Goal: Transaction & Acquisition: Book appointment/travel/reservation

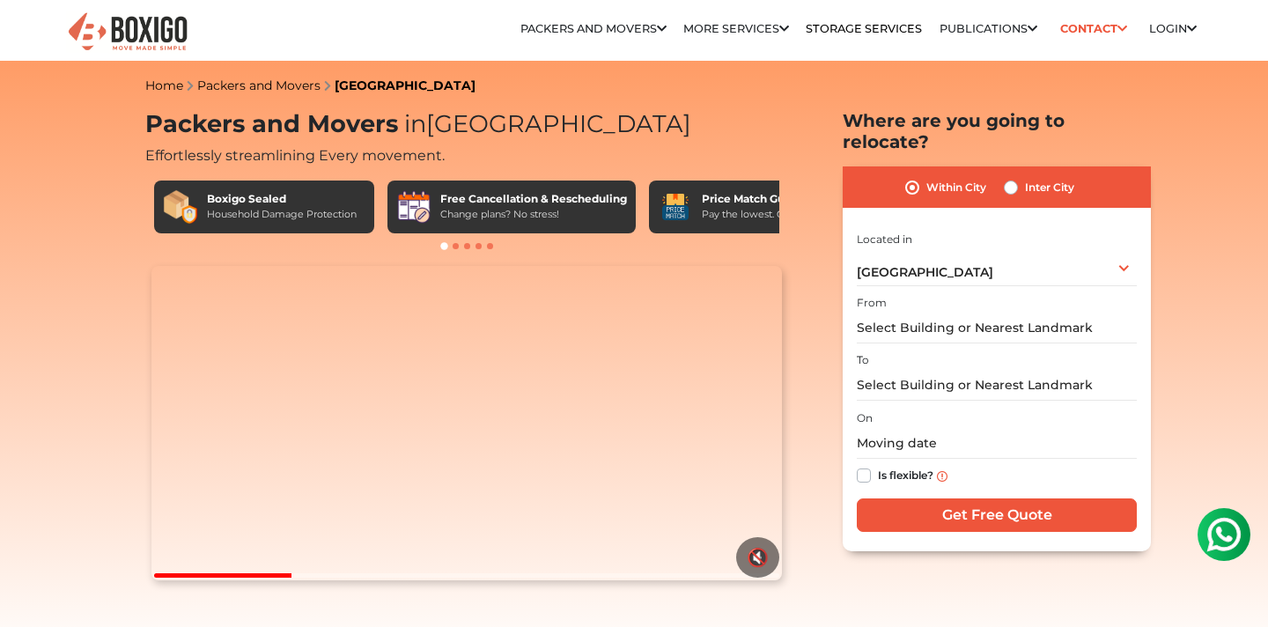
click at [926, 177] on label "Within City" at bounding box center [956, 187] width 60 height 21
click at [910, 177] on input "Within City" at bounding box center [912, 186] width 14 height 18
click at [1025, 177] on label "Inter City" at bounding box center [1049, 187] width 49 height 21
click at [1009, 177] on input "Inter City" at bounding box center [1011, 186] width 14 height 18
radio input "true"
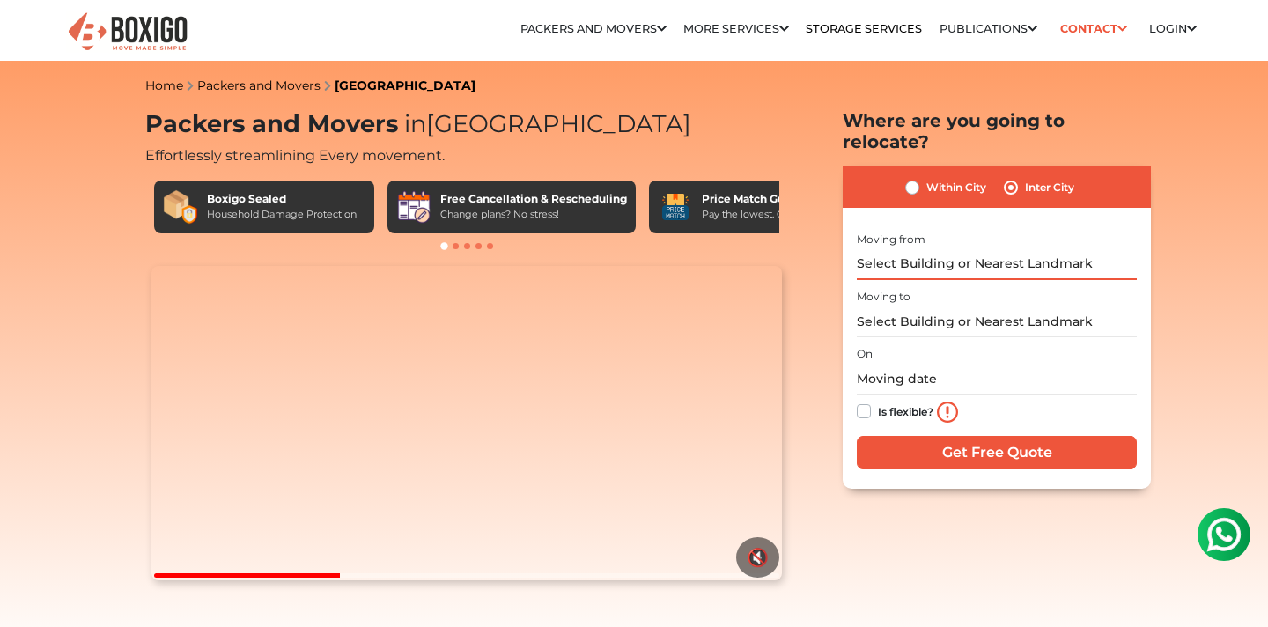
click at [957, 249] on input "text" at bounding box center [997, 264] width 280 height 31
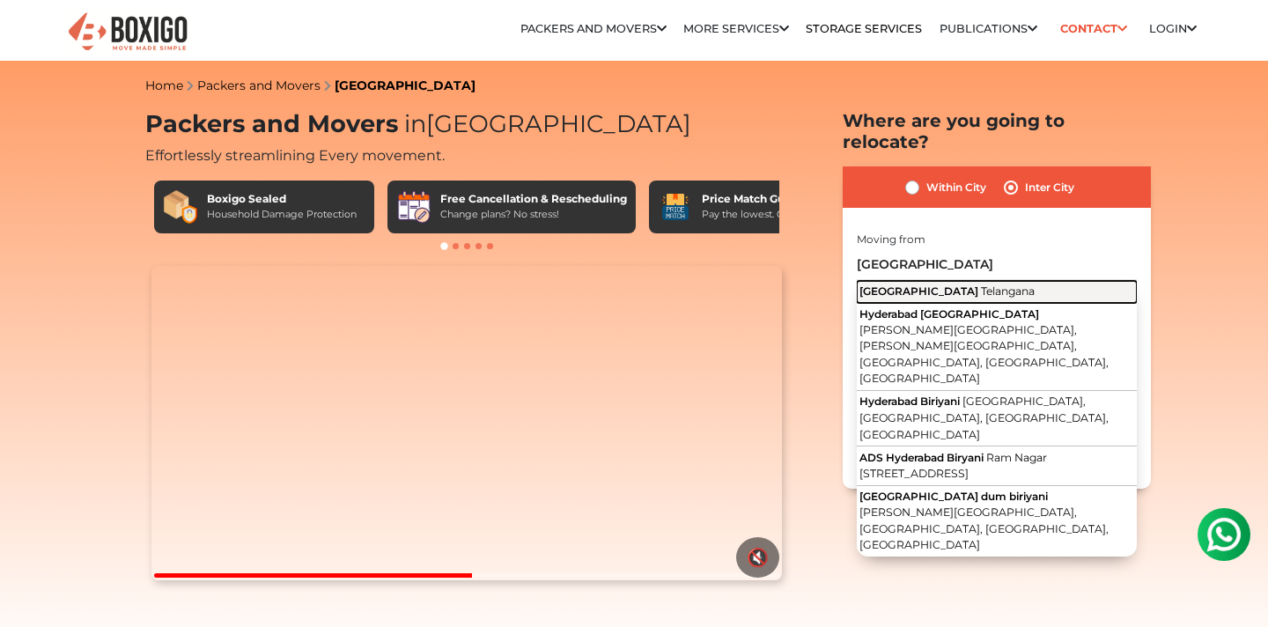
click at [981, 284] on span "Telangana" at bounding box center [1008, 290] width 54 height 13
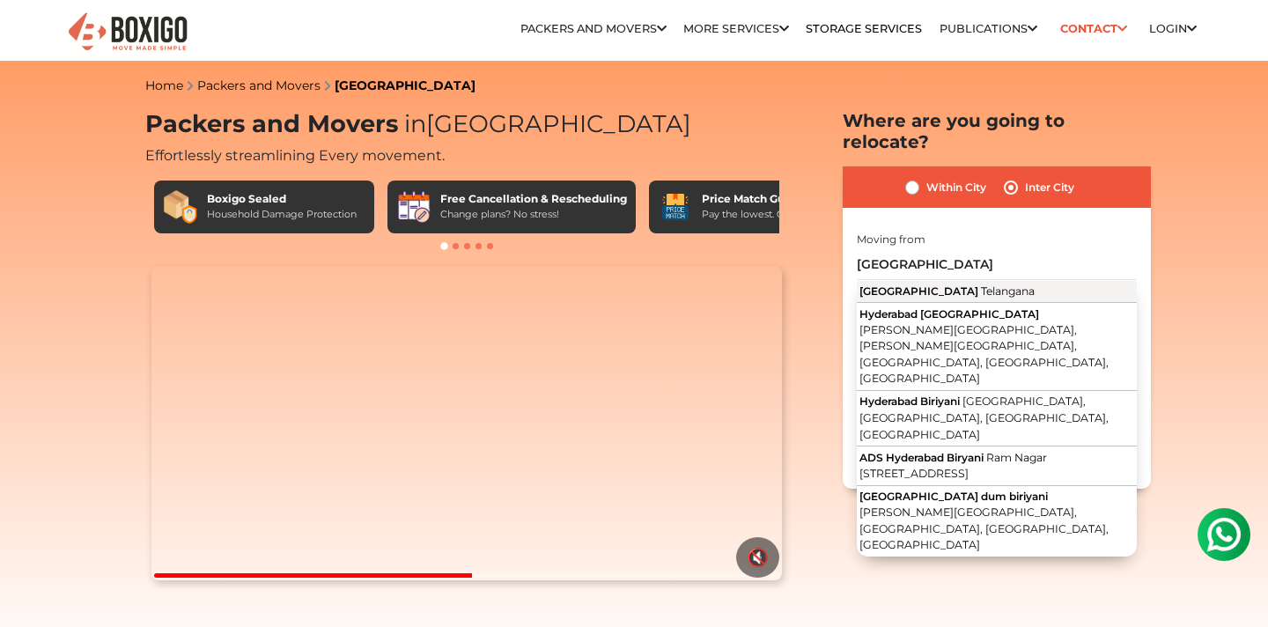
type input "[GEOGRAPHIC_DATA], [GEOGRAPHIC_DATA]"
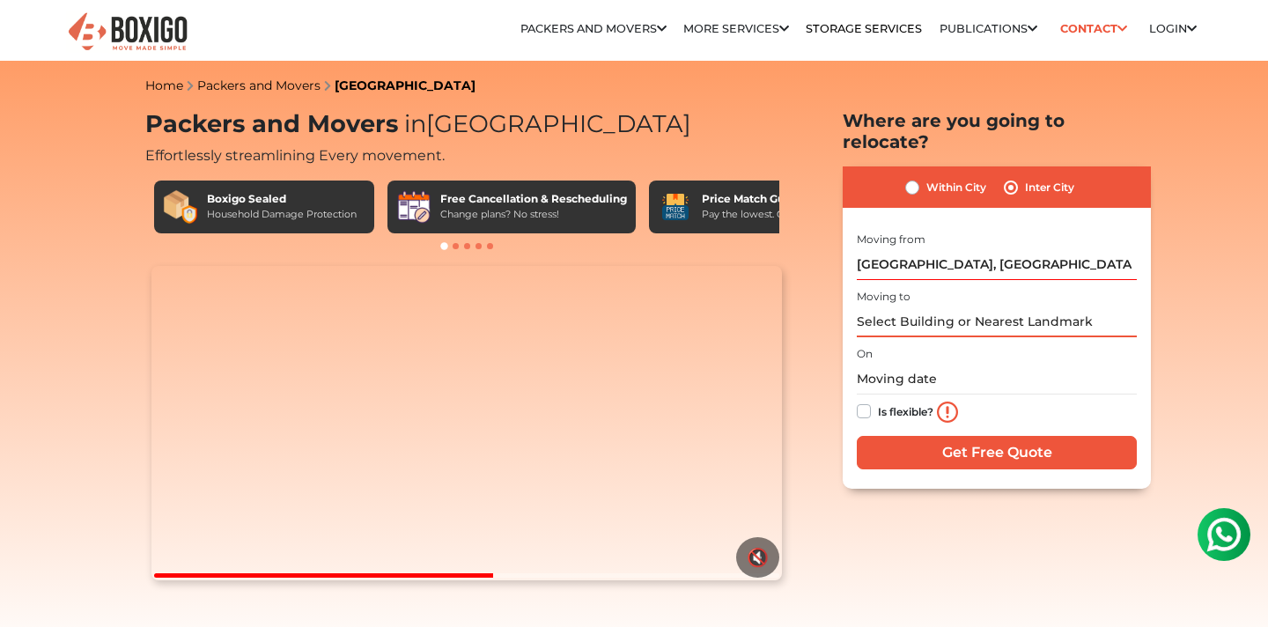
click at [938, 306] on input "text" at bounding box center [997, 321] width 280 height 31
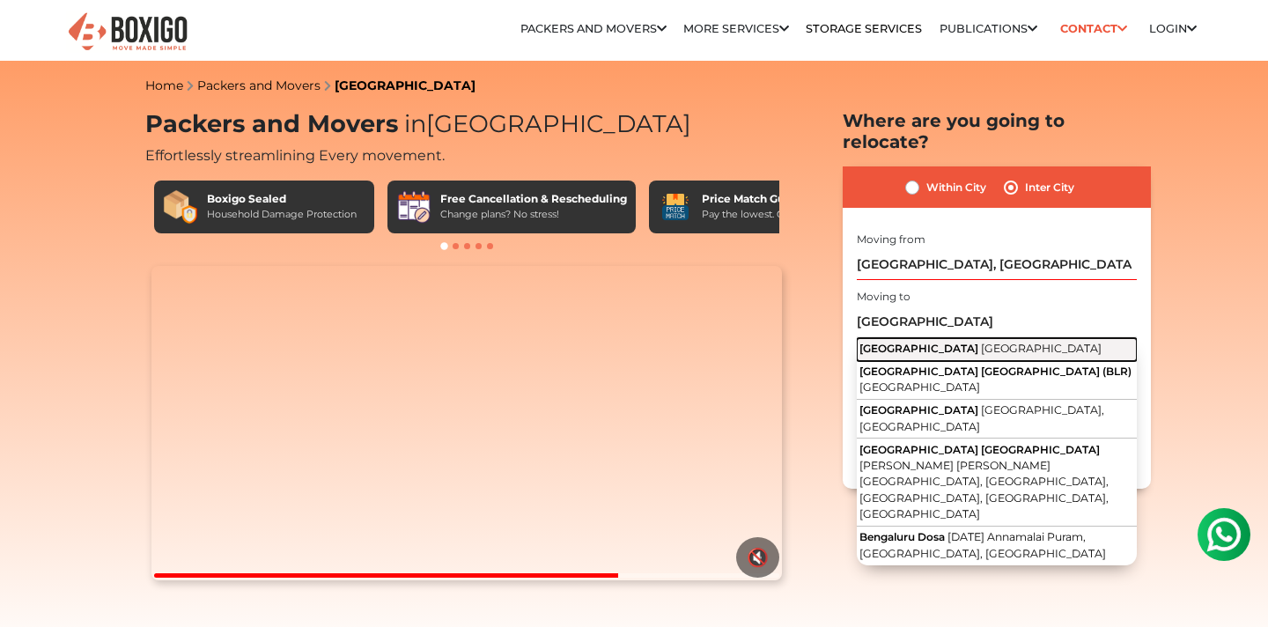
click at [981, 342] on span "[GEOGRAPHIC_DATA]" at bounding box center [1041, 348] width 121 height 13
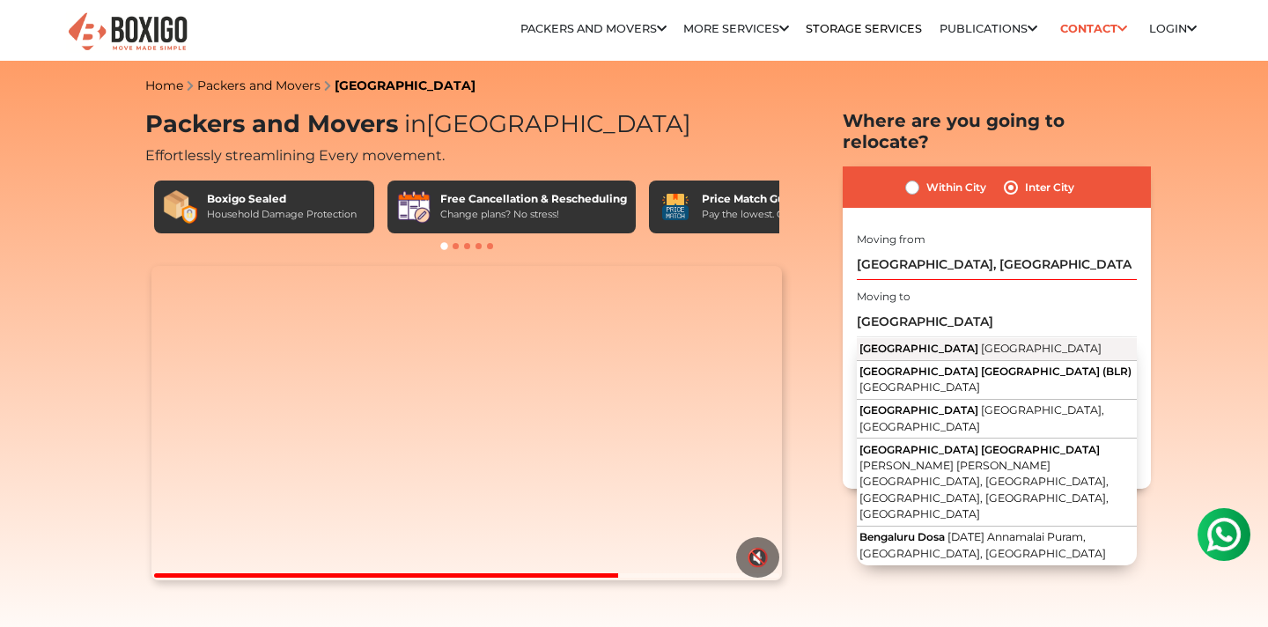
type input "[GEOGRAPHIC_DATA], [GEOGRAPHIC_DATA]"
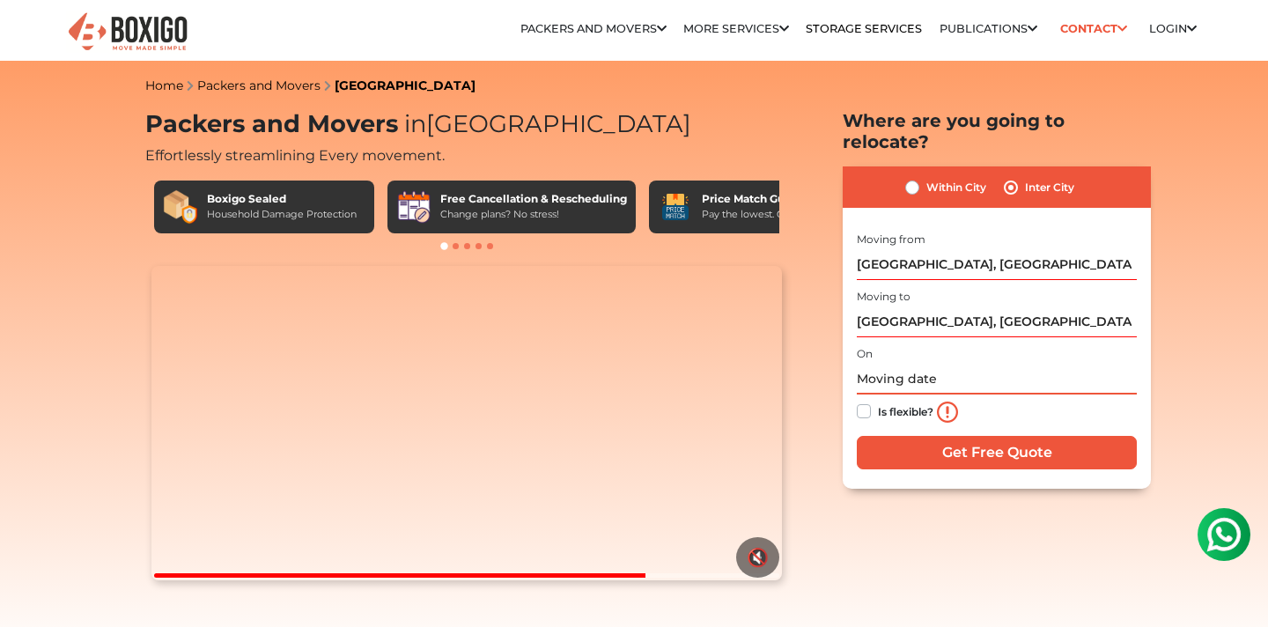
click at [929, 364] on input "text" at bounding box center [997, 379] width 280 height 31
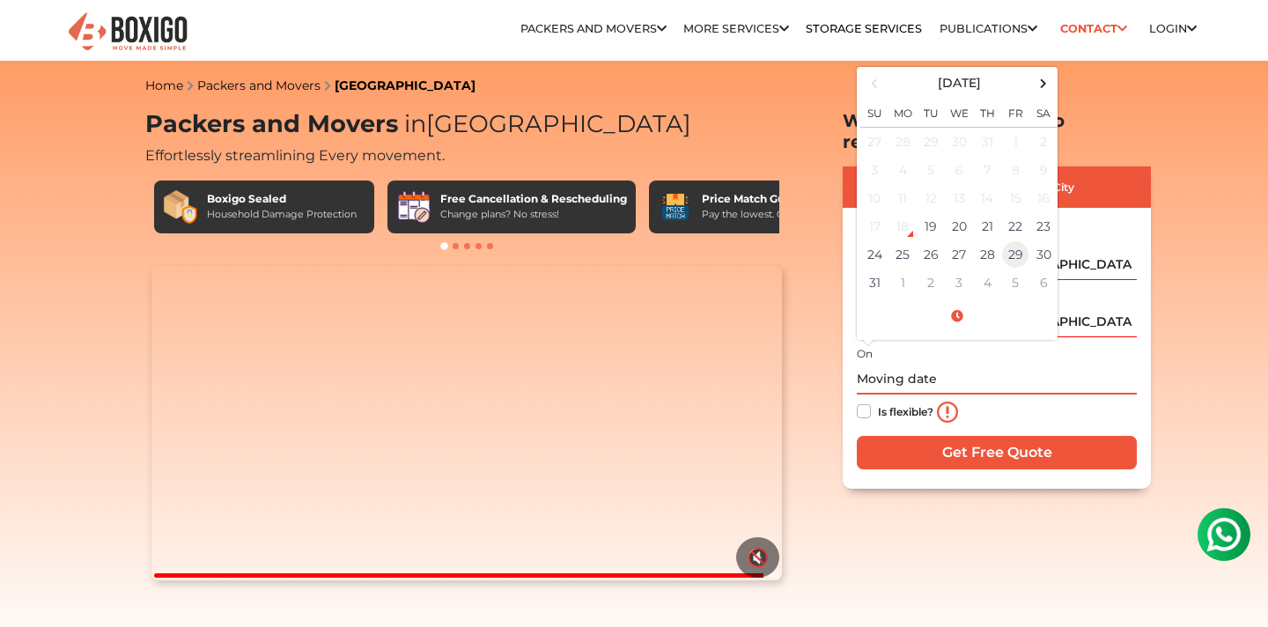
click at [1012, 240] on td "29" at bounding box center [1015, 254] width 28 height 28
type input "[DATE] 12:00 AM"
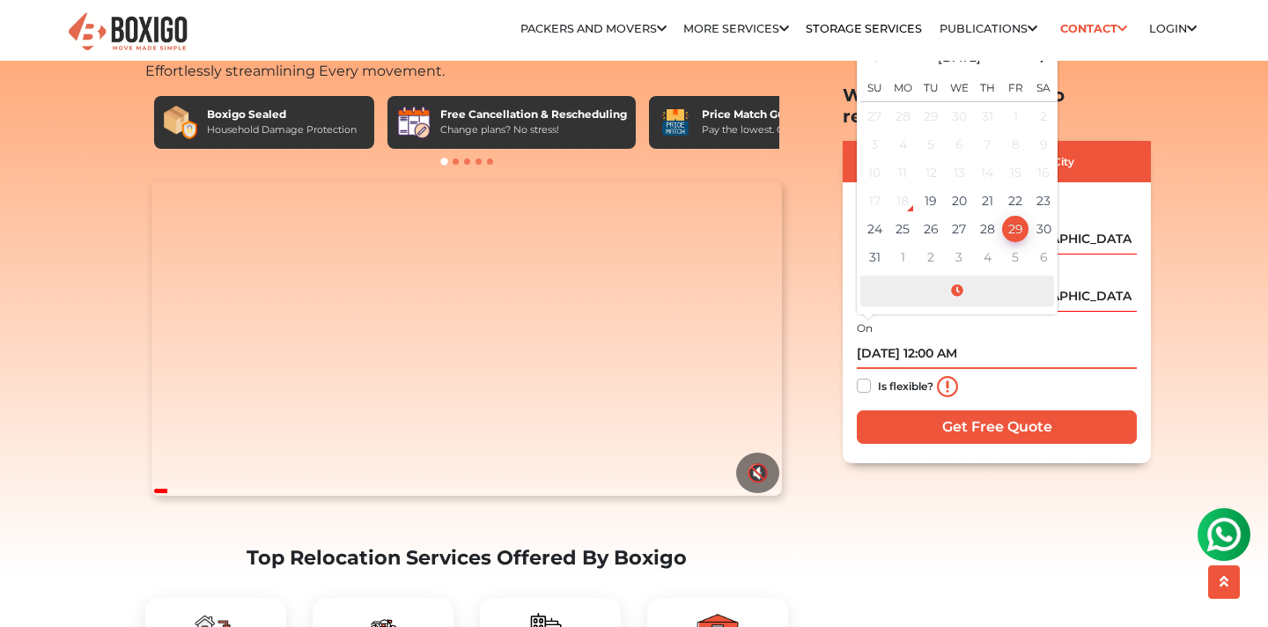
scroll to position [110, 0]
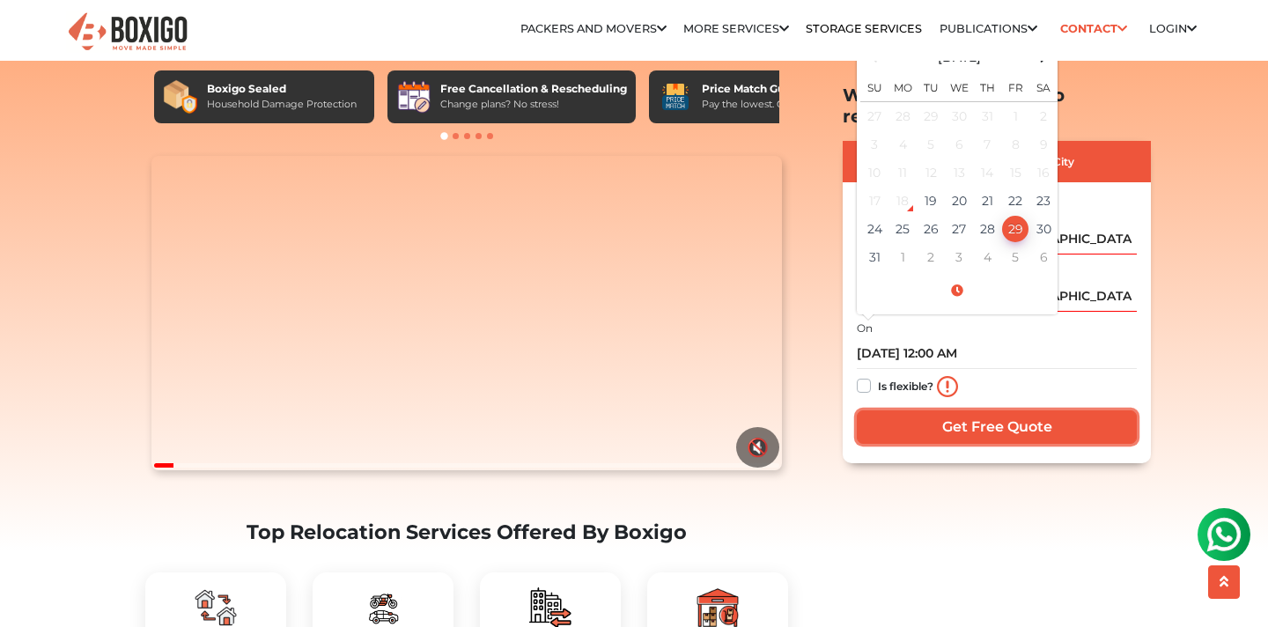
click at [1011, 409] on input "Get Free Quote" at bounding box center [997, 425] width 280 height 33
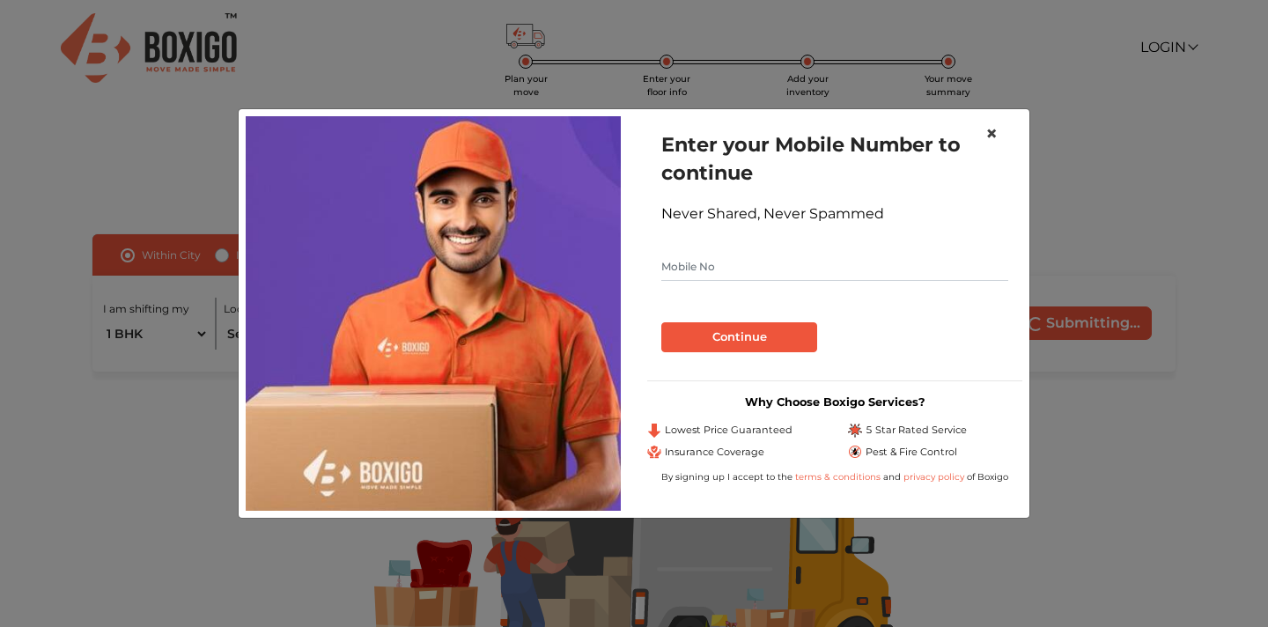
click at [999, 136] on button "×" at bounding box center [991, 133] width 40 height 49
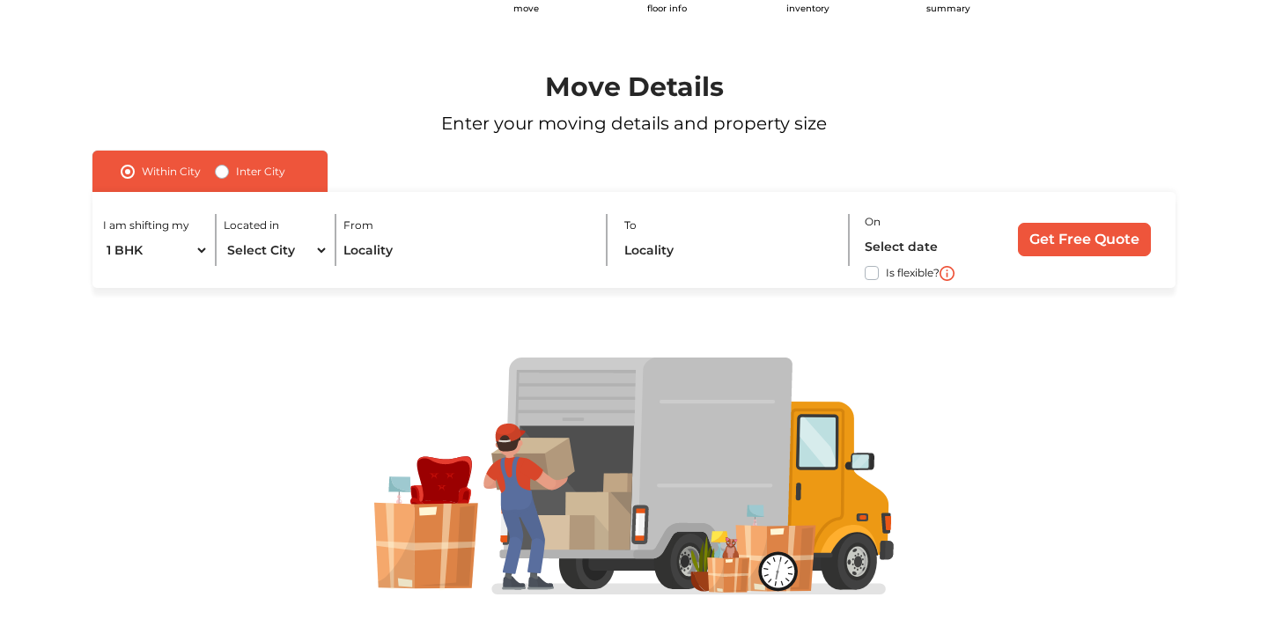
scroll to position [97, 0]
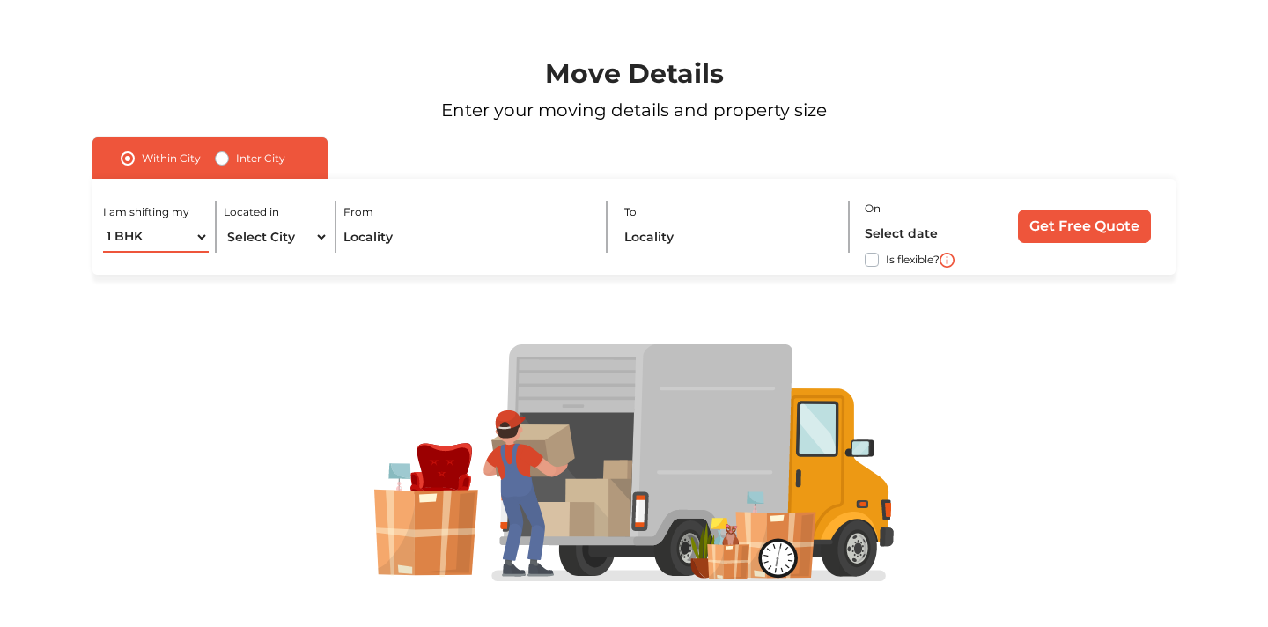
click at [174, 233] on select "1 BHK 2 BHK 3 BHK 3 + BHK FEW ITEMS" at bounding box center [155, 237] width 105 height 31
click at [296, 239] on select "Select City Bangalore Bengaluru Bhopal Bhubaneswar Chennai Coimbatore Cuttack D…" at bounding box center [276, 237] width 105 height 31
select select "[GEOGRAPHIC_DATA]"
click at [224, 222] on select "Select City Bangalore Bengaluru Bhopal Bhubaneswar Chennai Coimbatore Cuttack D…" at bounding box center [276, 237] width 105 height 31
click at [423, 238] on input "text" at bounding box center [466, 237] width 247 height 31
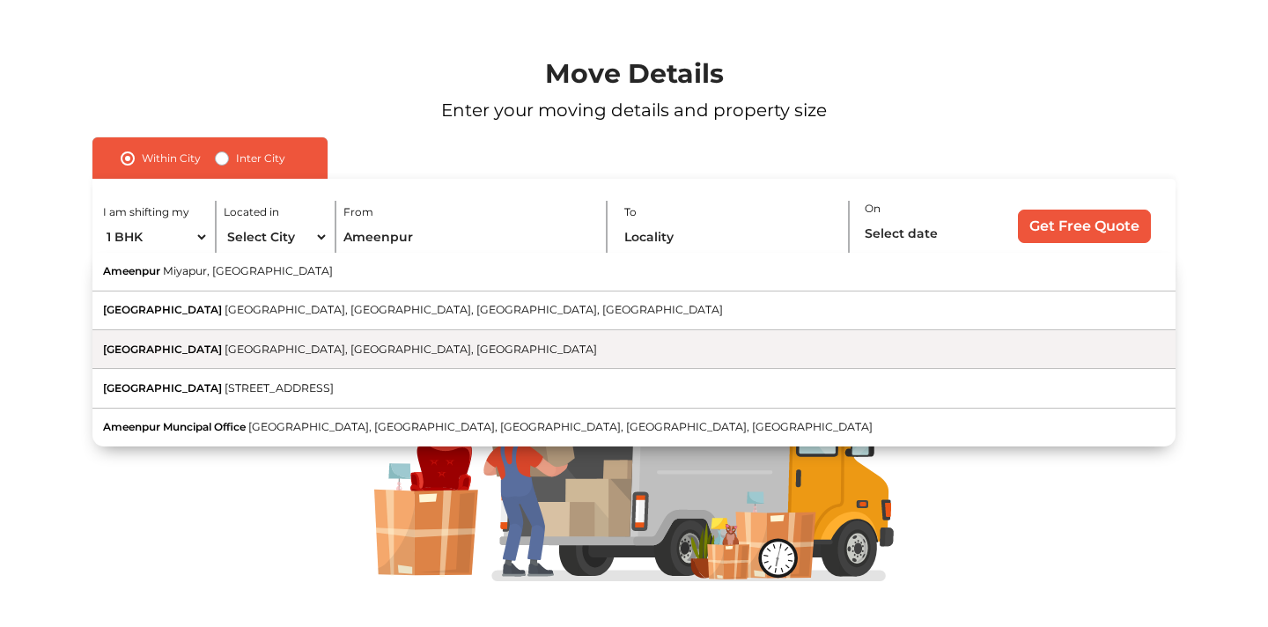
click at [414, 345] on button "Ameenpur Village Ameenpur, Miyapur, Telangana" at bounding box center [633, 349] width 1083 height 39
type input "Ameenpur Village, Ameenpur, Miyapur, Telangana"
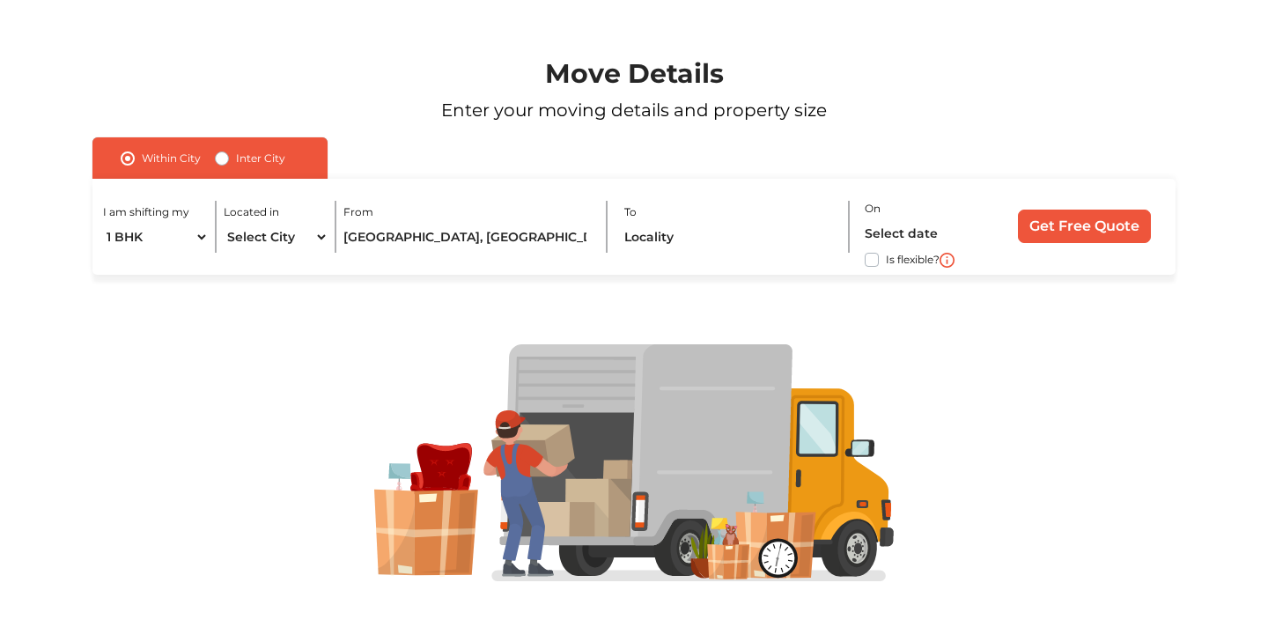
click at [695, 255] on div "I am shifting my 1 BHK 2 BHK 3 BHK 3 + BHK FEW ITEMS Located in Select City Ban…" at bounding box center [633, 227] width 1083 height 96
click at [695, 242] on input "text" at bounding box center [730, 237] width 212 height 31
type input "B"
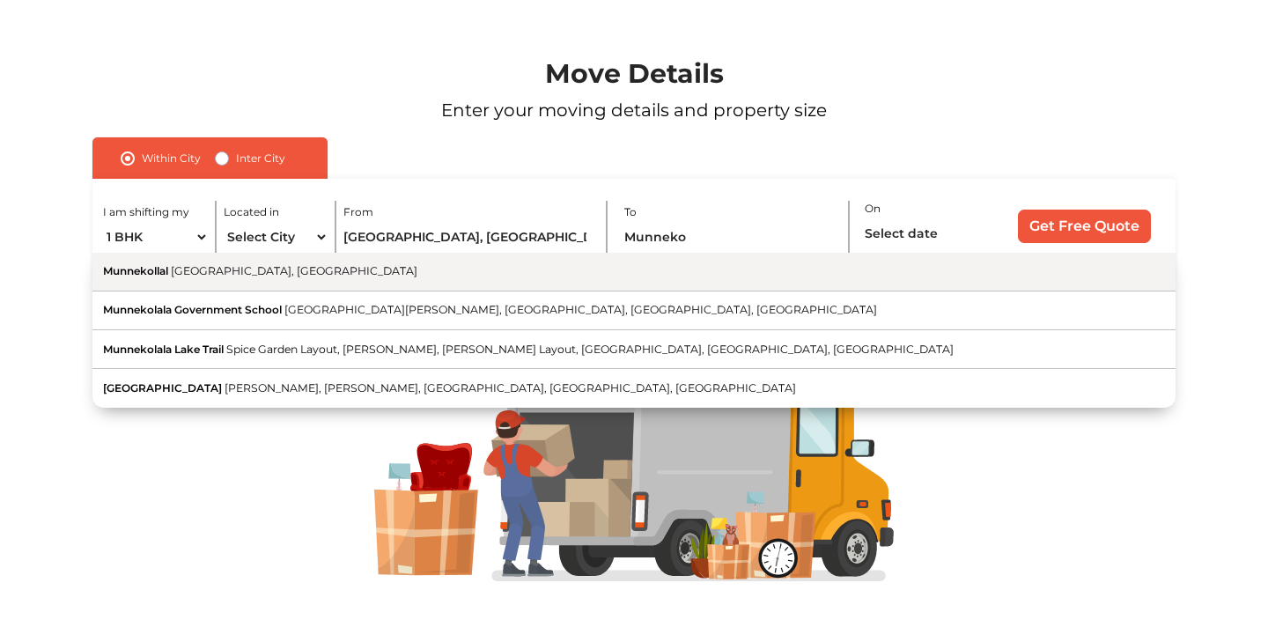
click at [361, 269] on button "Munnekollal Bengaluru, Karnataka" at bounding box center [633, 272] width 1083 height 39
type input "Munnekollal, Bengaluru, Karnataka"
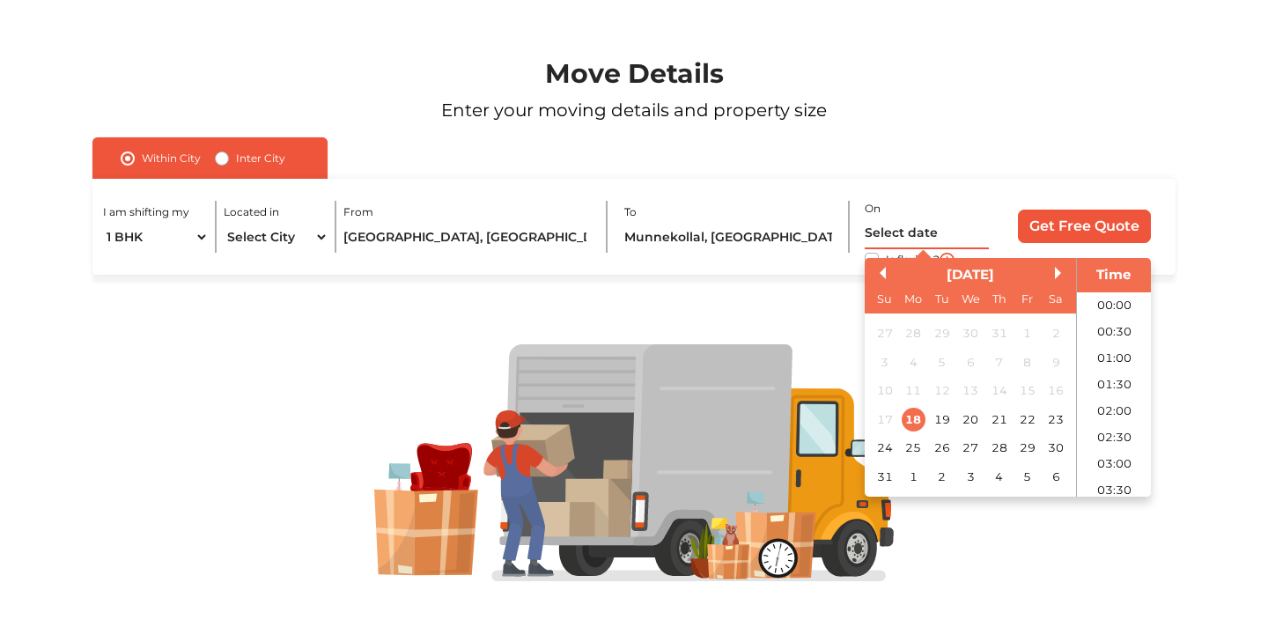
click at [920, 235] on input "text" at bounding box center [926, 233] width 125 height 31
click at [1028, 451] on div "29" at bounding box center [1027, 448] width 24 height 24
type input "29/08/2025 12:00 AM"
click at [1030, 443] on div "29" at bounding box center [1027, 448] width 24 height 24
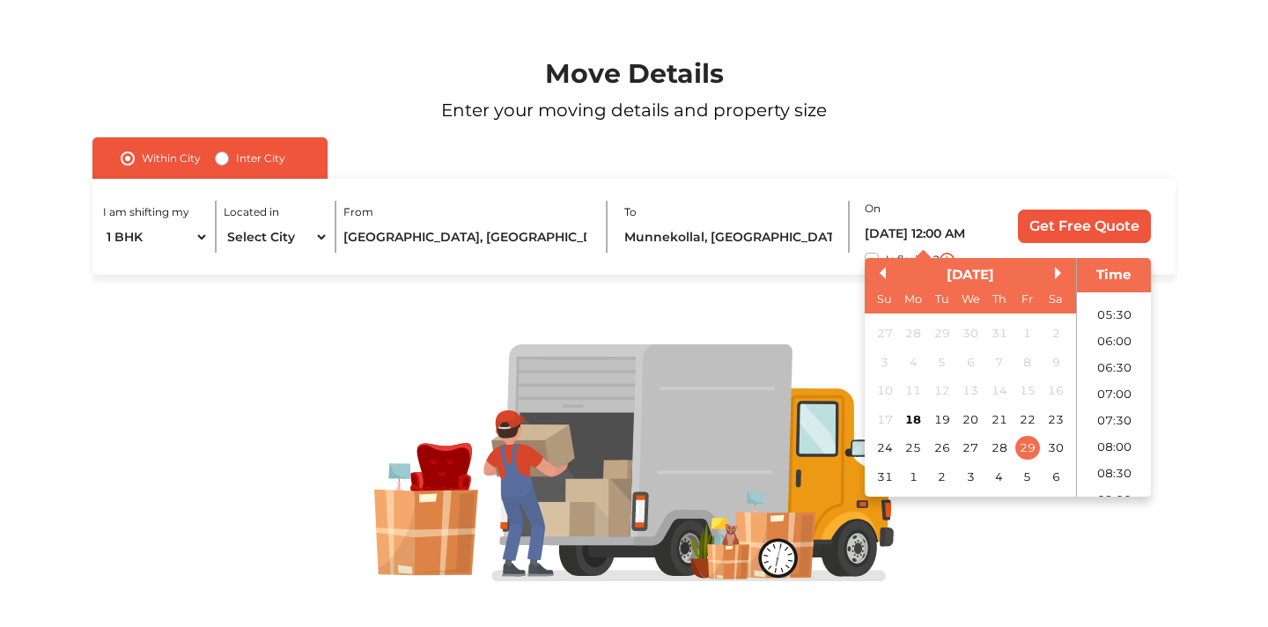
click at [696, 291] on div at bounding box center [634, 464] width 1193 height 378
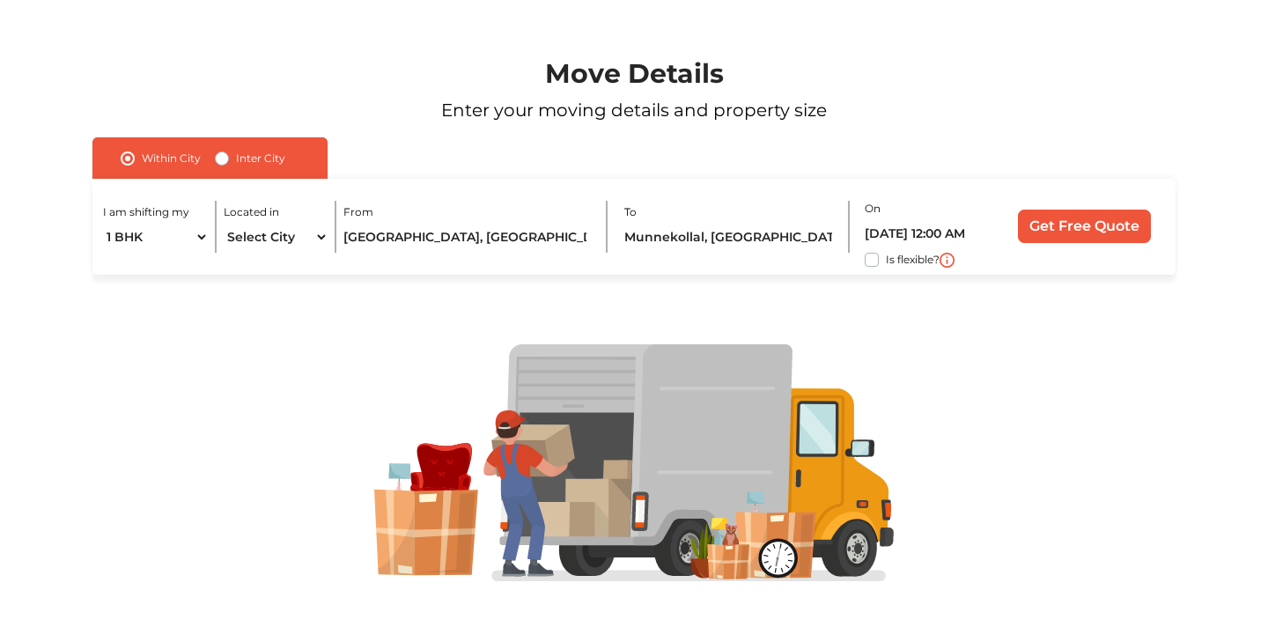
scroll to position [122, 0]
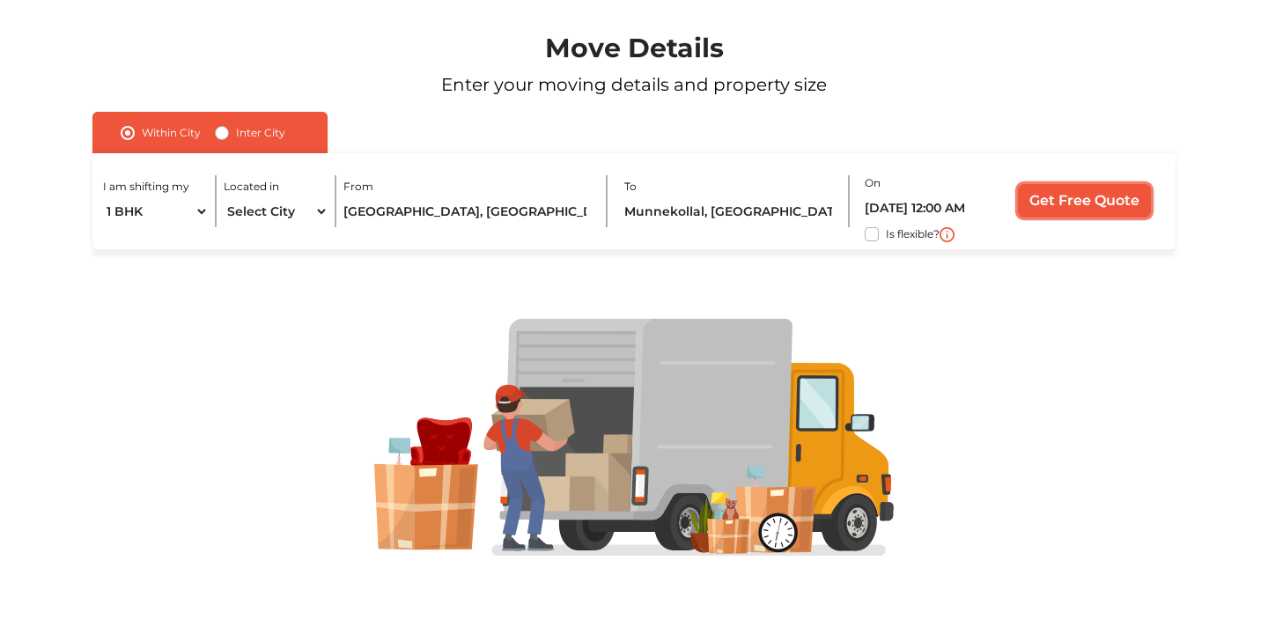
click at [1087, 216] on input "Get Free Quote" at bounding box center [1084, 200] width 133 height 33
click at [1078, 207] on input "Get Free Quote" at bounding box center [1084, 200] width 133 height 33
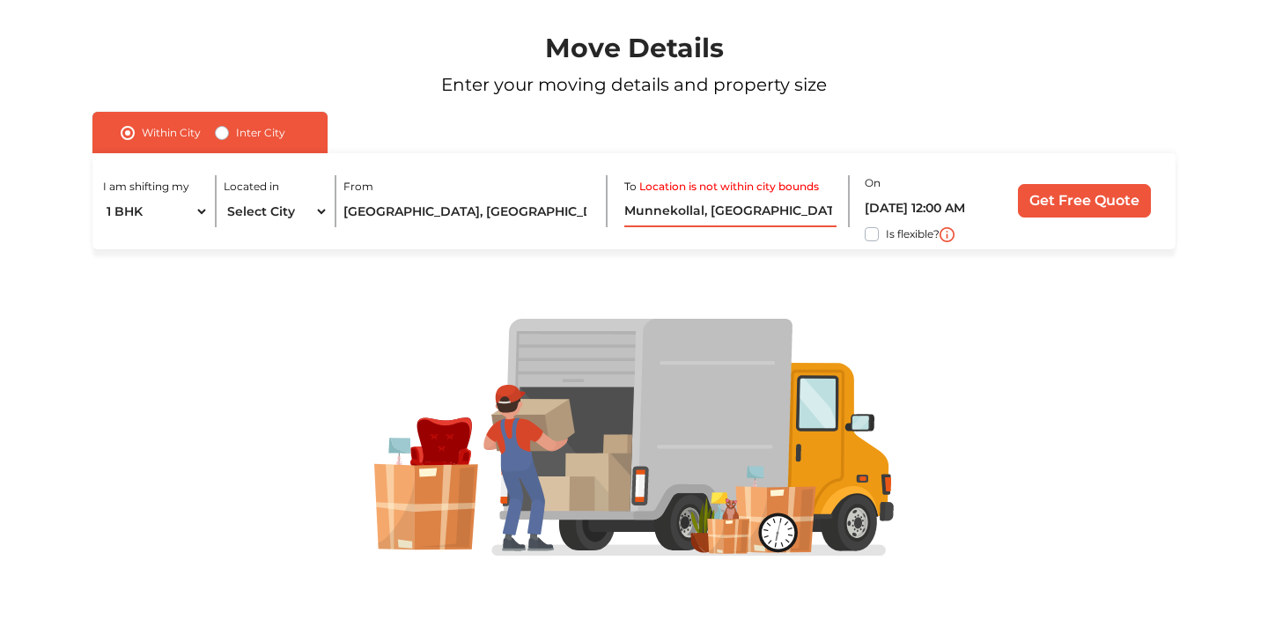
click at [719, 226] on input "Munnekollal, Bengaluru, Karnataka" at bounding box center [730, 211] width 212 height 31
click at [236, 134] on label "Inter City" at bounding box center [260, 132] width 49 height 21
click at [221, 134] on input "Inter City" at bounding box center [222, 131] width 14 height 18
radio input "true"
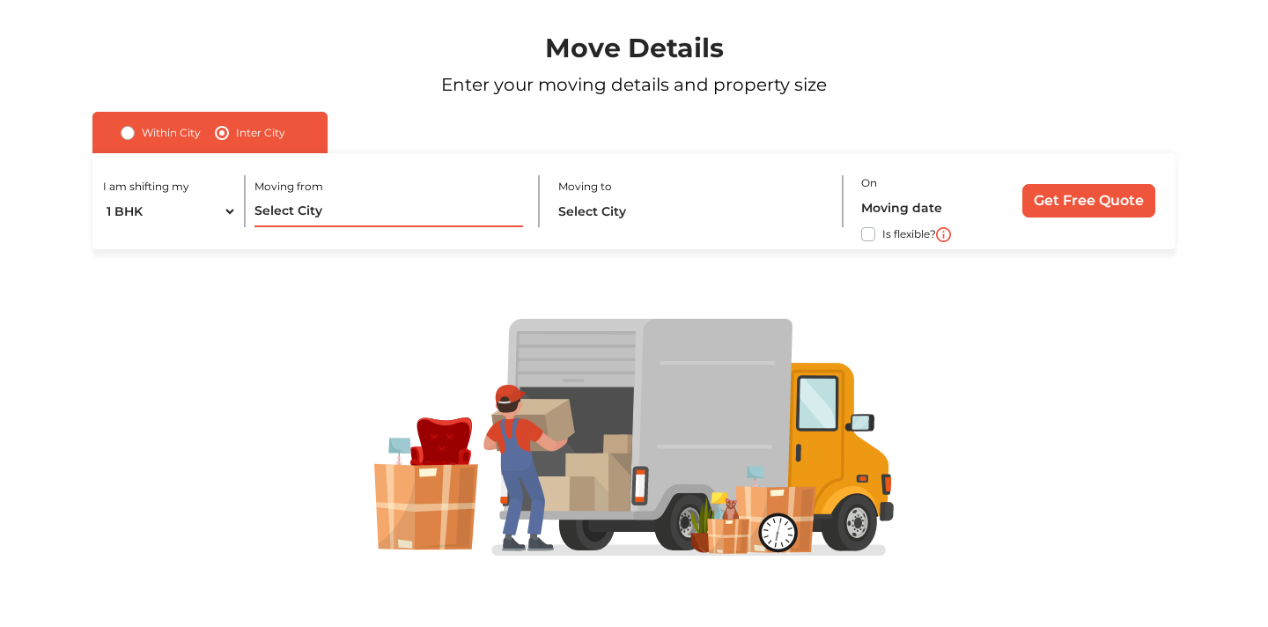
click at [315, 214] on input "text" at bounding box center [388, 211] width 269 height 31
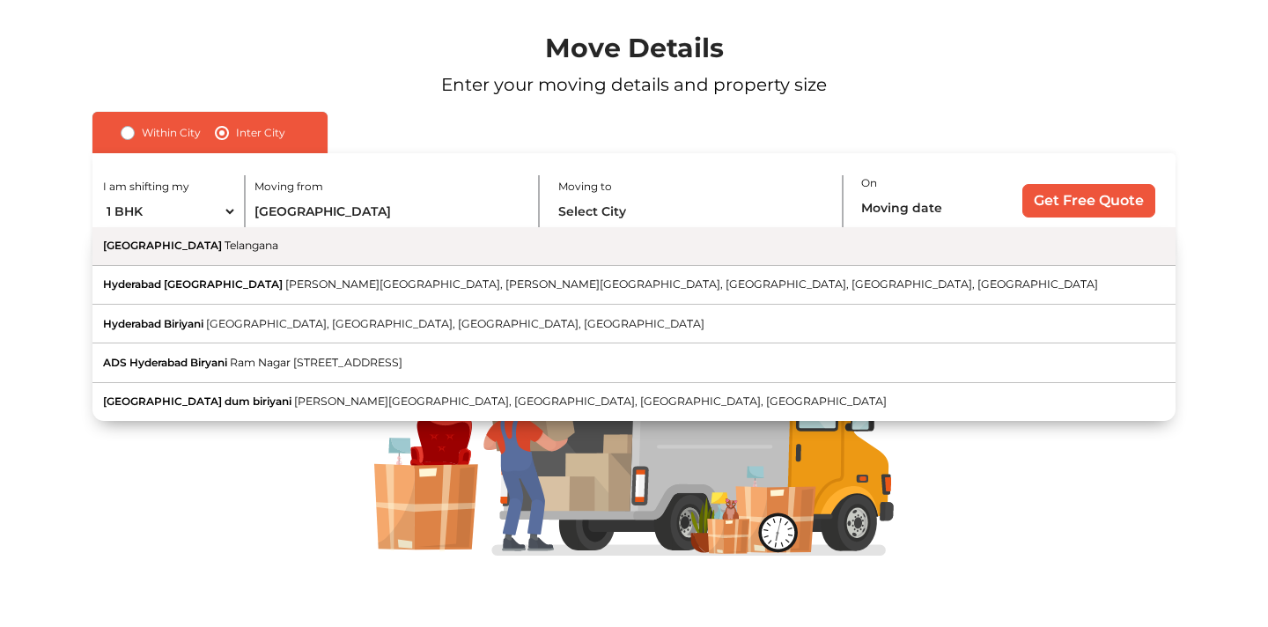
click at [360, 254] on button "Hyderabad [GEOGRAPHIC_DATA]" at bounding box center [633, 246] width 1083 height 39
type input "[GEOGRAPHIC_DATA], [GEOGRAPHIC_DATA]"
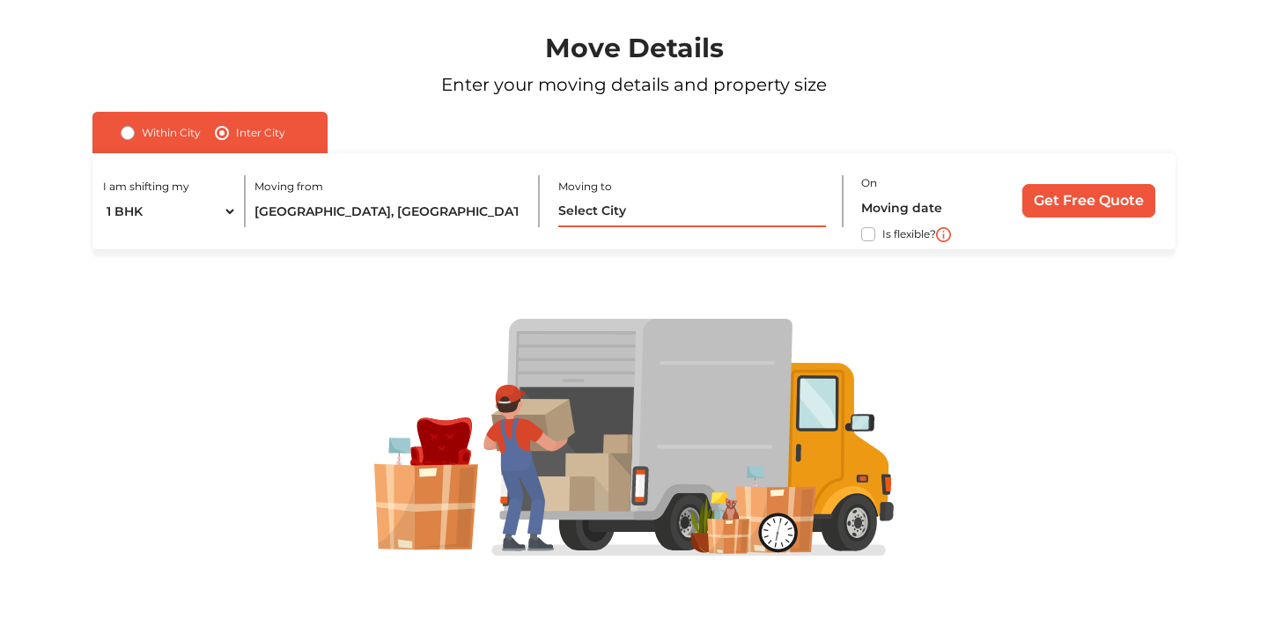
click at [566, 221] on input "text" at bounding box center [692, 211] width 269 height 31
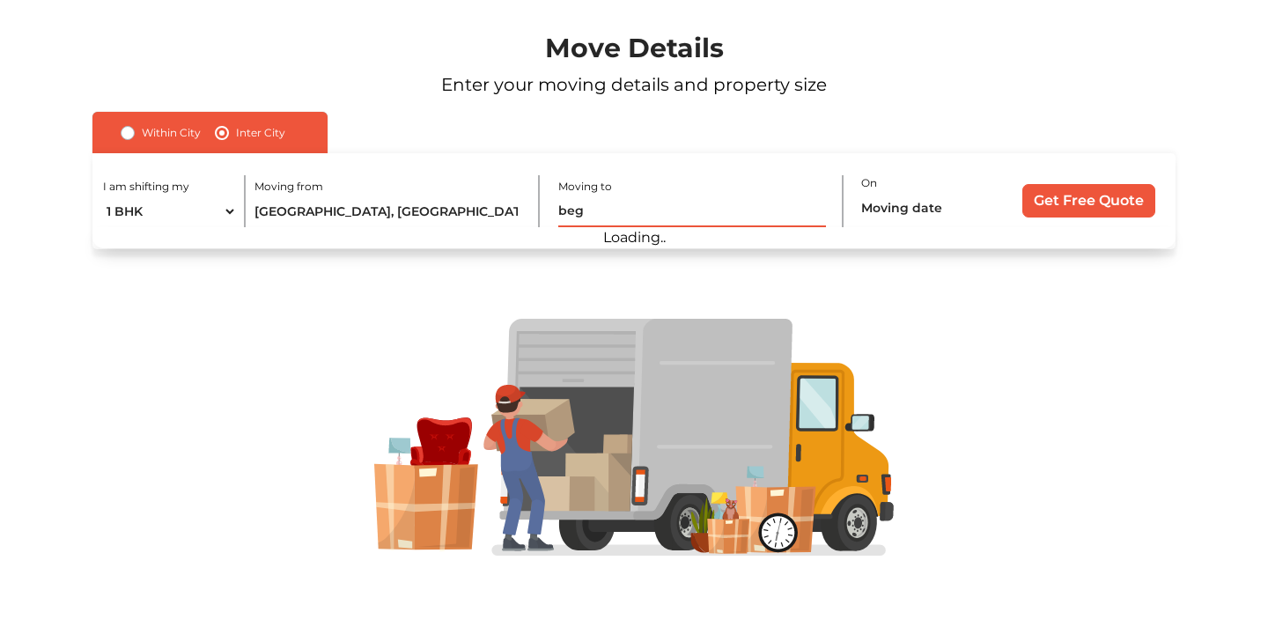
click at [571, 220] on input "beg" at bounding box center [692, 211] width 269 height 31
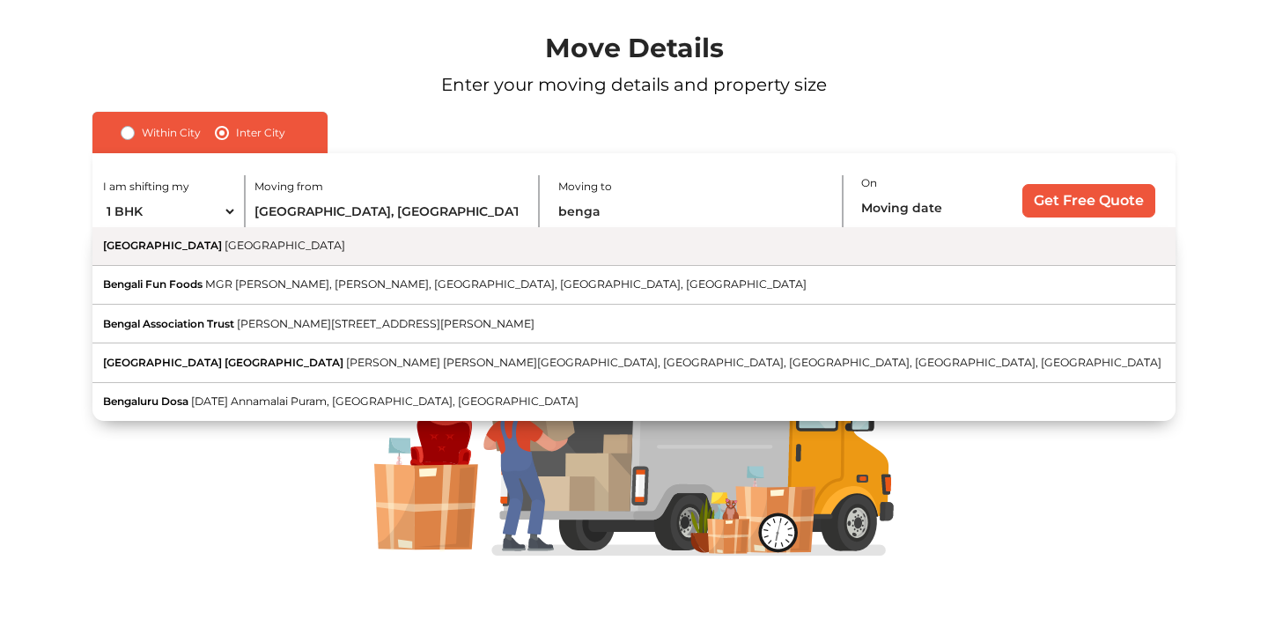
click at [404, 248] on button "[GEOGRAPHIC_DATA] [GEOGRAPHIC_DATA]" at bounding box center [633, 246] width 1083 height 39
type input "[GEOGRAPHIC_DATA], [GEOGRAPHIC_DATA]"
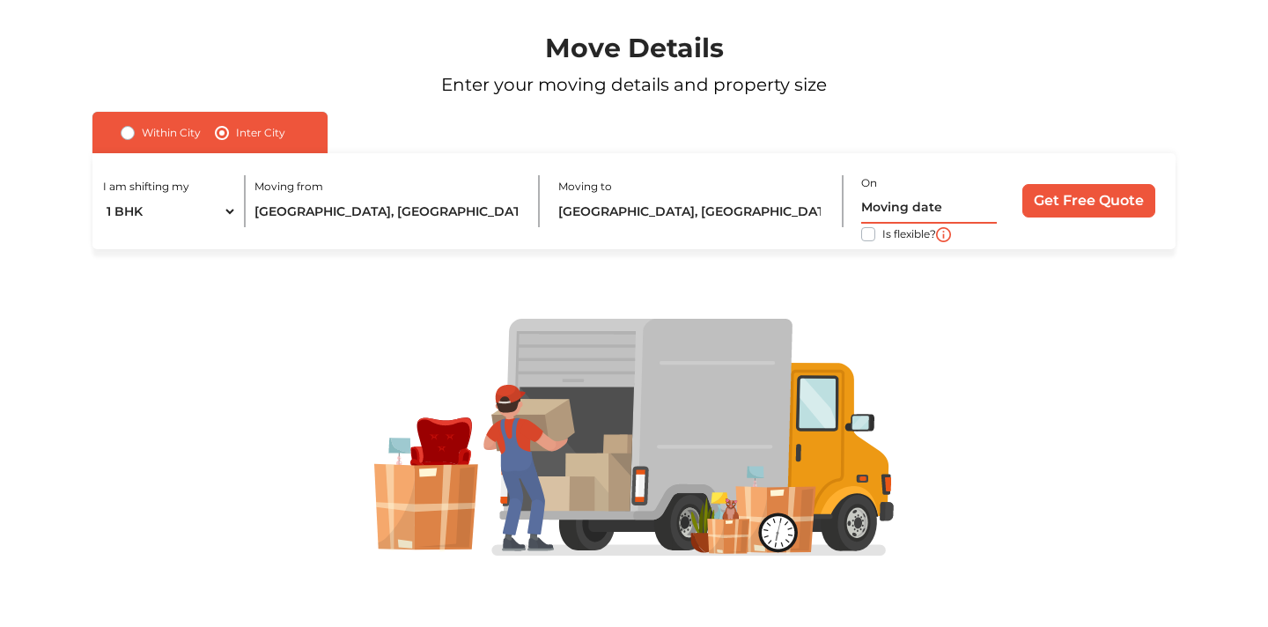
click at [888, 198] on input "text" at bounding box center [928, 208] width 135 height 31
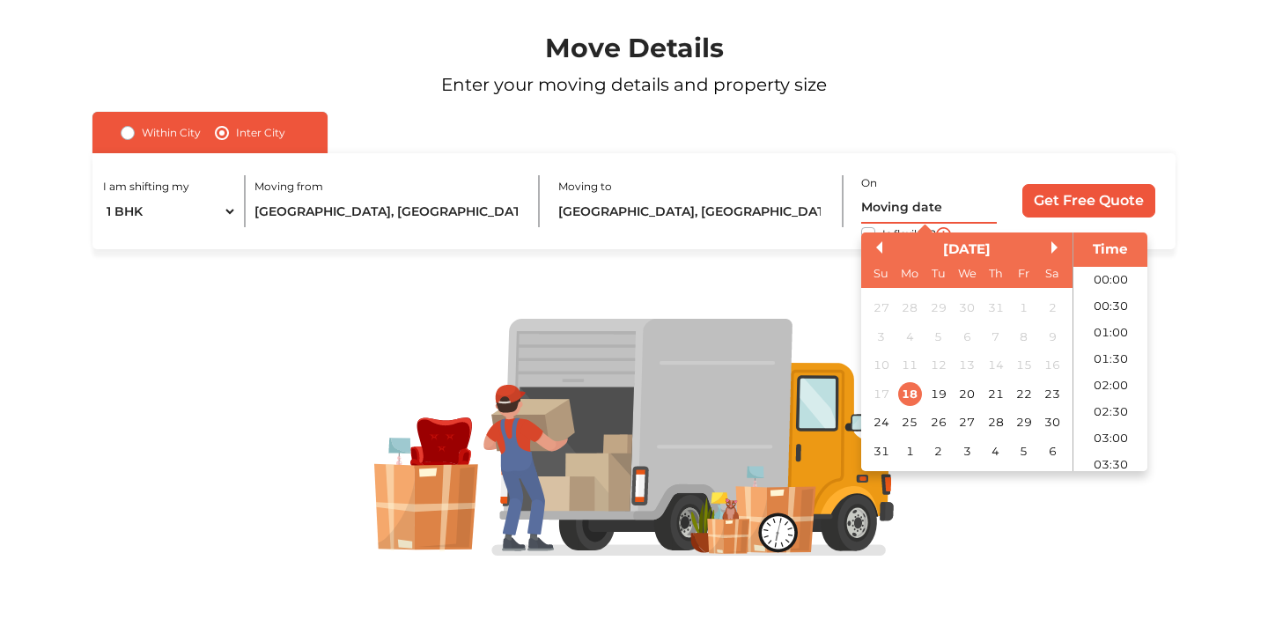
scroll to position [281, 0]
click at [1019, 416] on div "29" at bounding box center [1024, 422] width 24 height 24
type input "29/08/2025 12:00 AM"
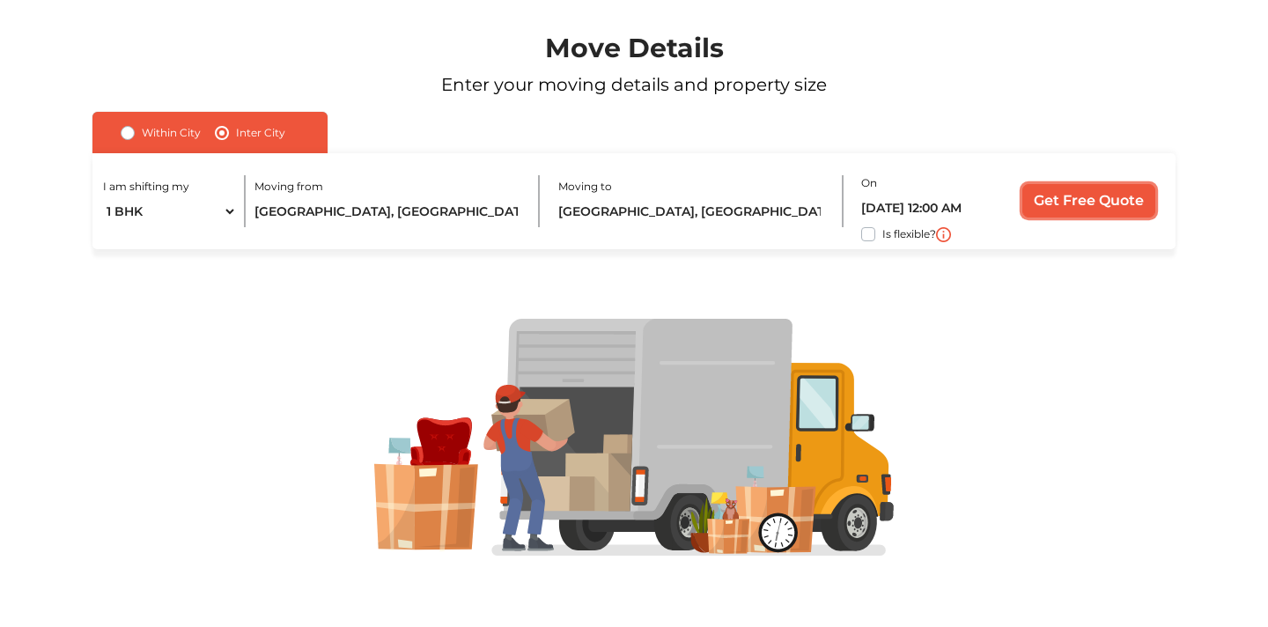
click at [1085, 196] on input "Get Free Quote" at bounding box center [1088, 200] width 133 height 33
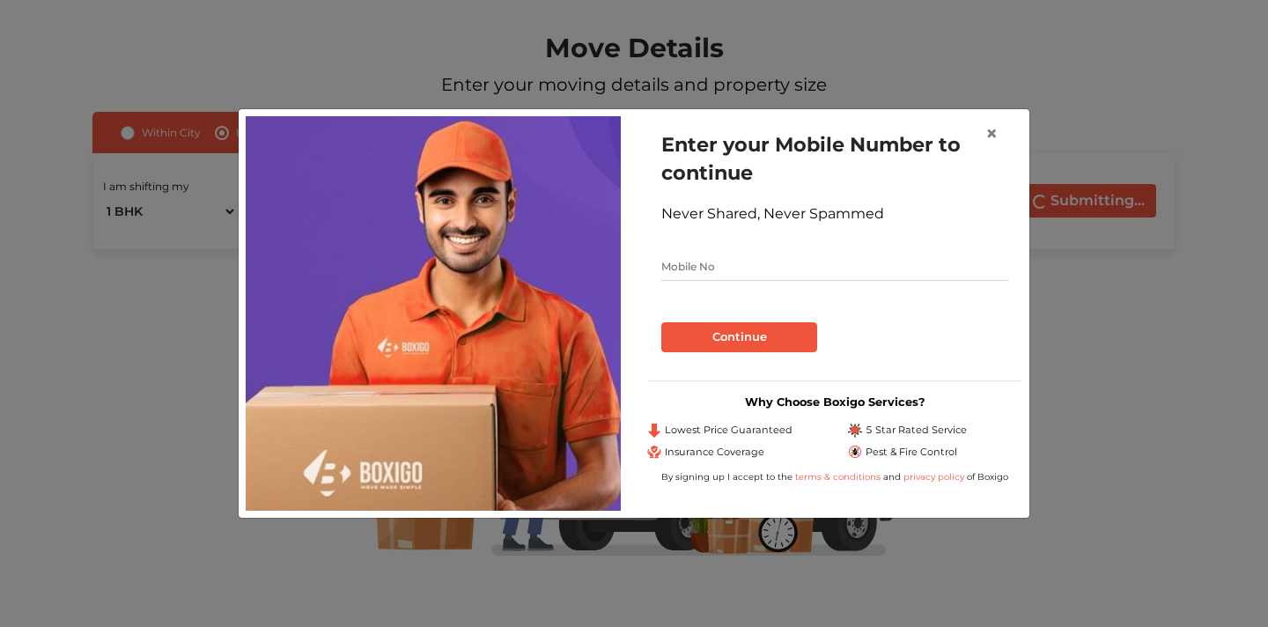
click at [771, 267] on input "text" at bounding box center [834, 267] width 347 height 28
type input "9000928932"
click at [661, 322] on button "Continue" at bounding box center [739, 337] width 156 height 30
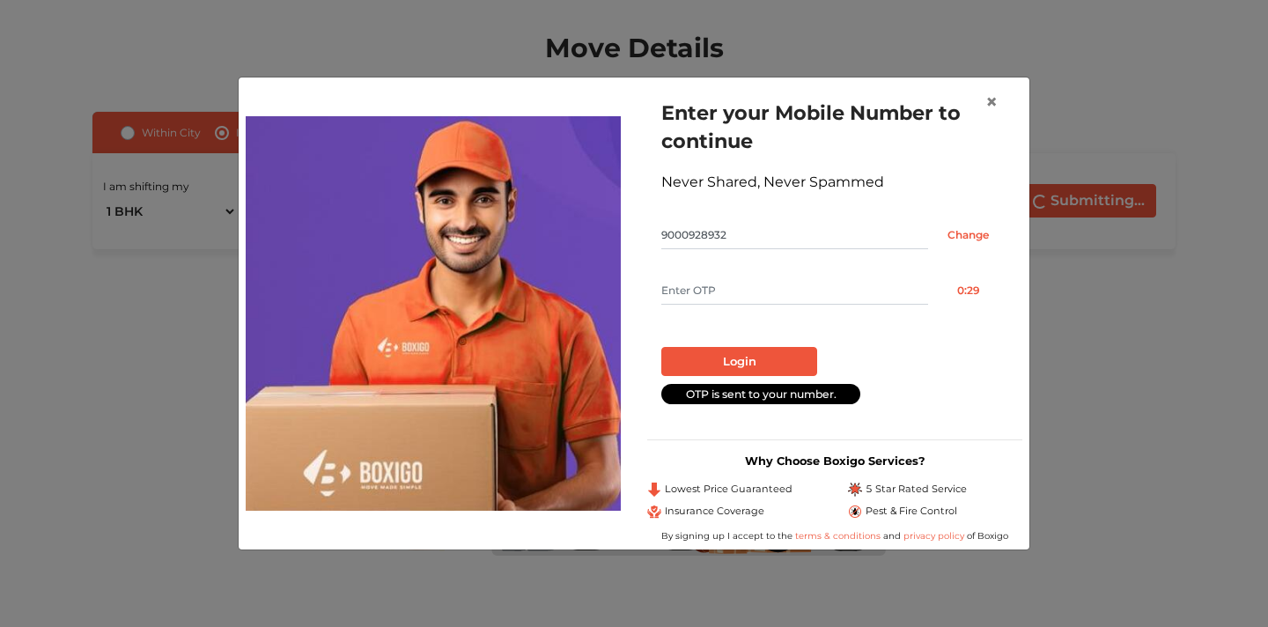
click at [766, 292] on input "text" at bounding box center [794, 290] width 267 height 28
type input "7002"
click at [732, 367] on button "Login" at bounding box center [739, 362] width 156 height 30
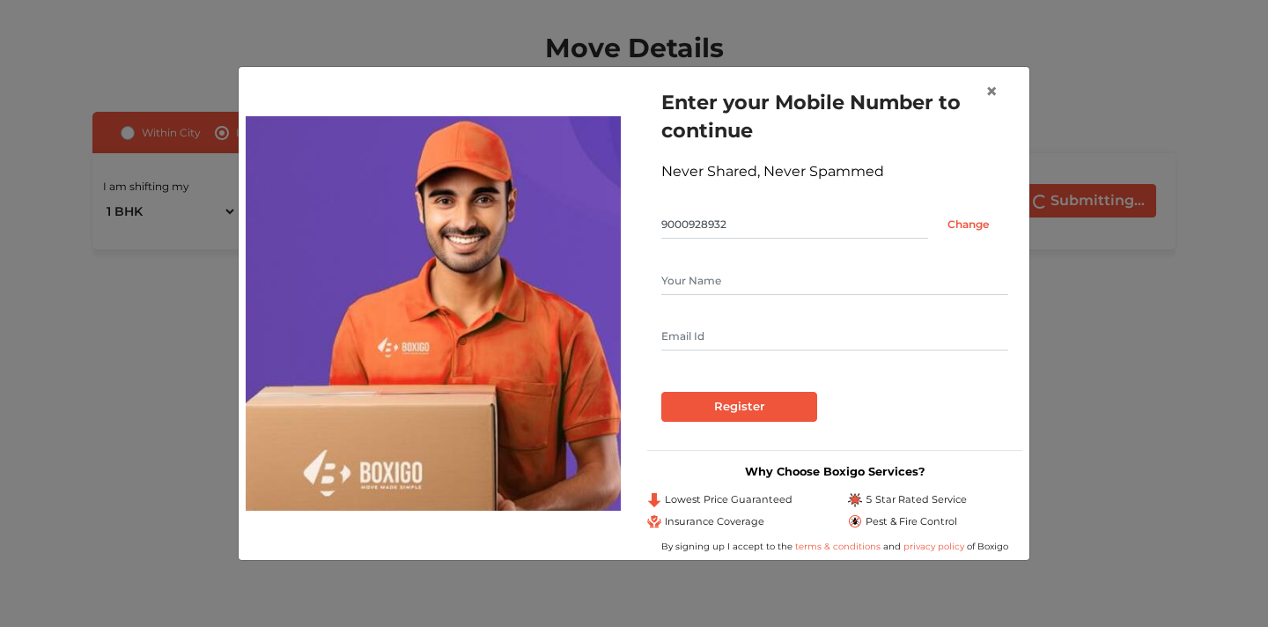
click at [742, 277] on input "text" at bounding box center [834, 281] width 347 height 28
type input "Yaswanth"
type input "Yedida.yaswanth@gmail.com"
click at [661, 392] on input "Register" at bounding box center [739, 407] width 156 height 30
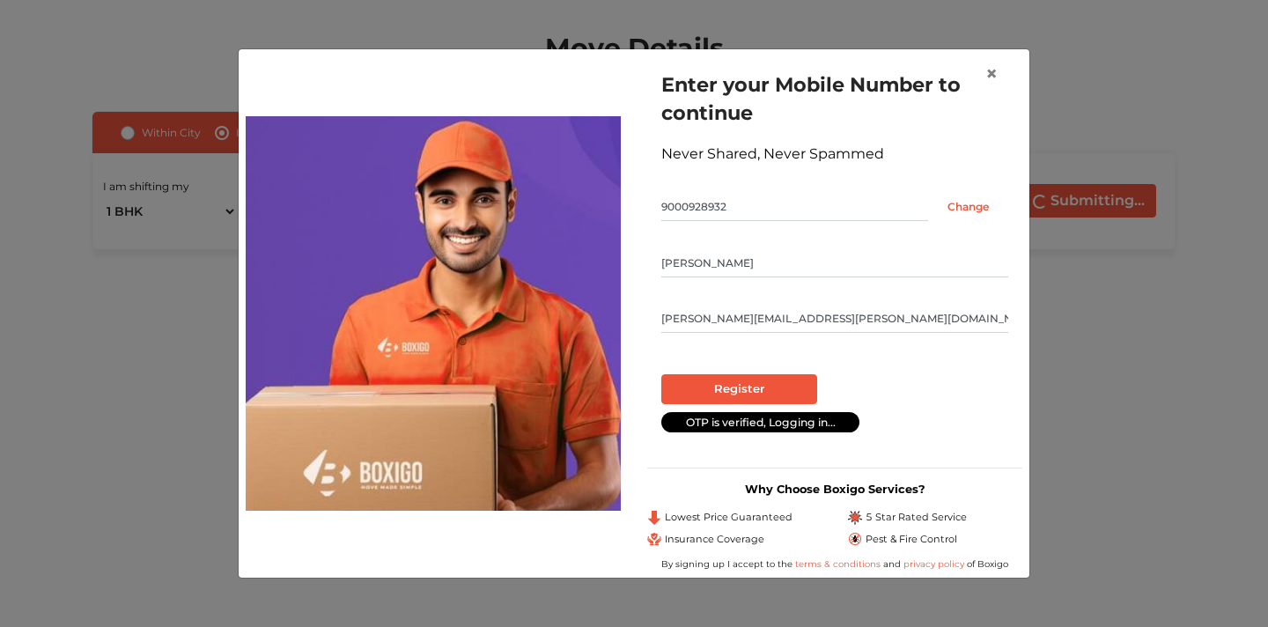
scroll to position [26, 0]
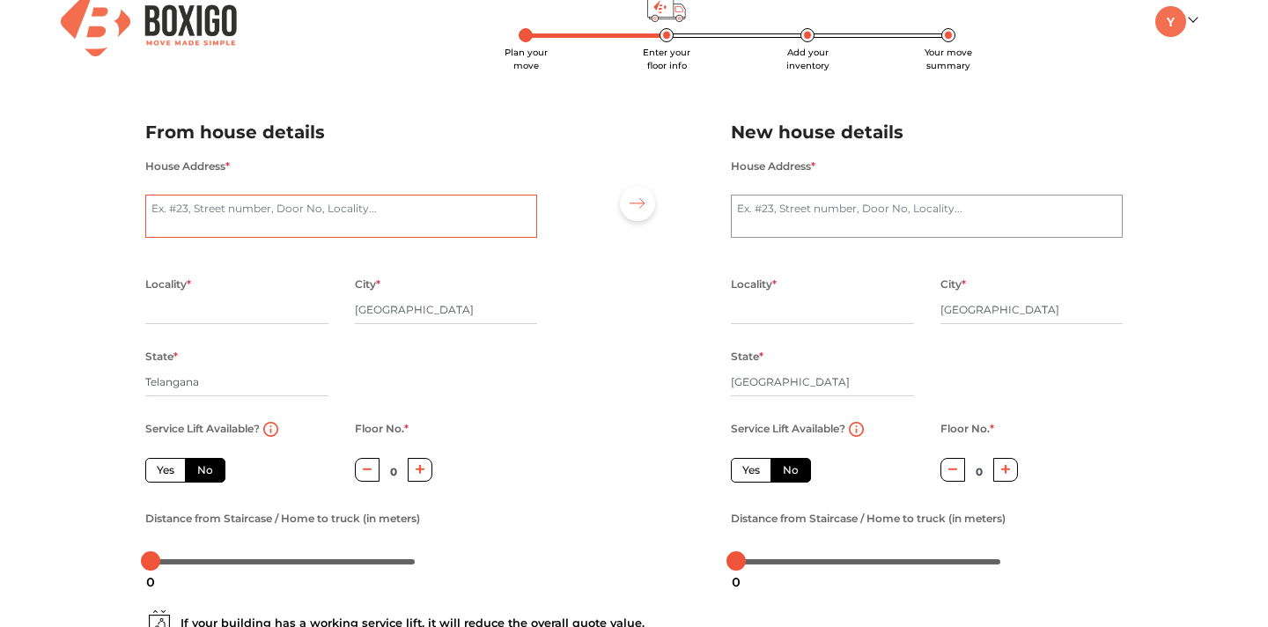
click at [274, 217] on textarea "House Address *" at bounding box center [341, 217] width 392 height 44
type textarea "Villa 149, Praneeth Pranav Panorama, Ameenpur, Hyderabad"
type input "Ameenpur"
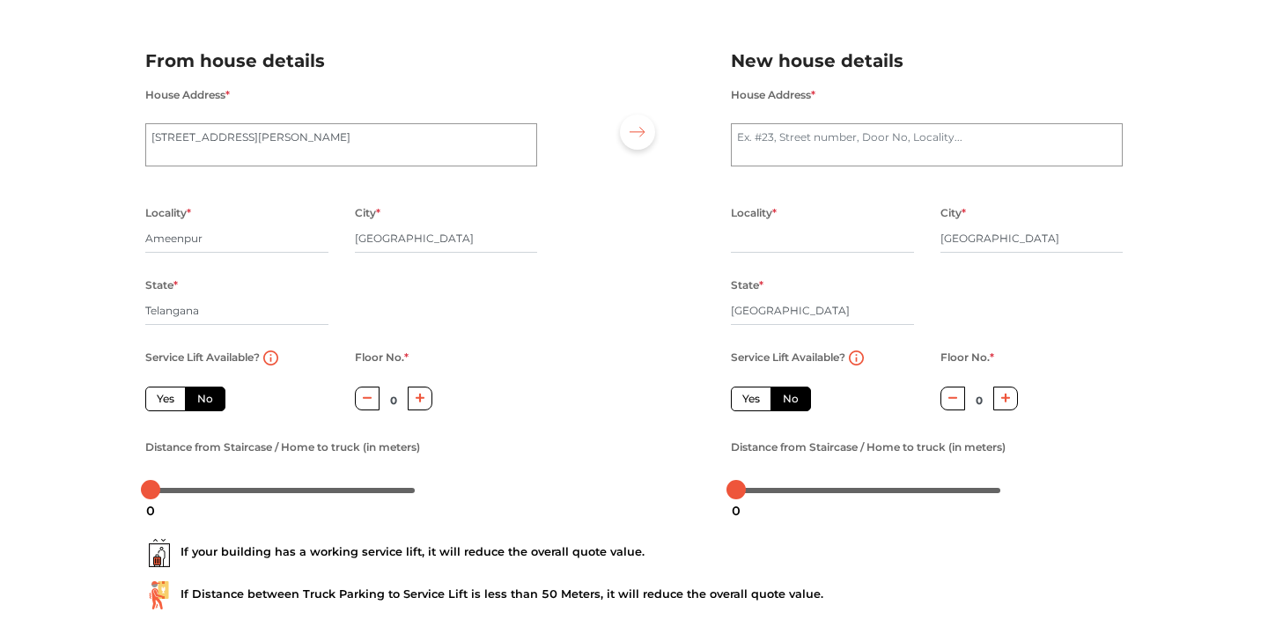
scroll to position [135, 0]
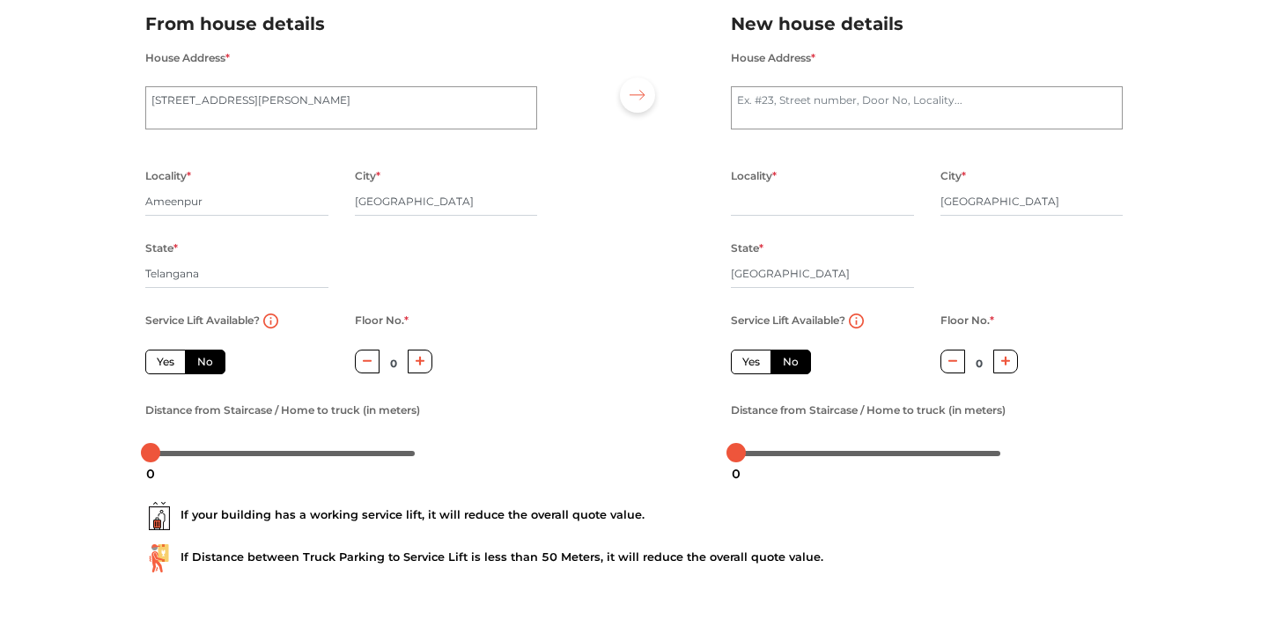
click at [166, 378] on div "Service Lift Available? Yes No" at bounding box center [237, 353] width 210 height 89
click at [168, 356] on label "Yes" at bounding box center [165, 361] width 40 height 25
click at [168, 356] on input "Yes" at bounding box center [162, 359] width 11 height 11
radio input "true"
click at [211, 368] on label "No" at bounding box center [205, 361] width 40 height 25
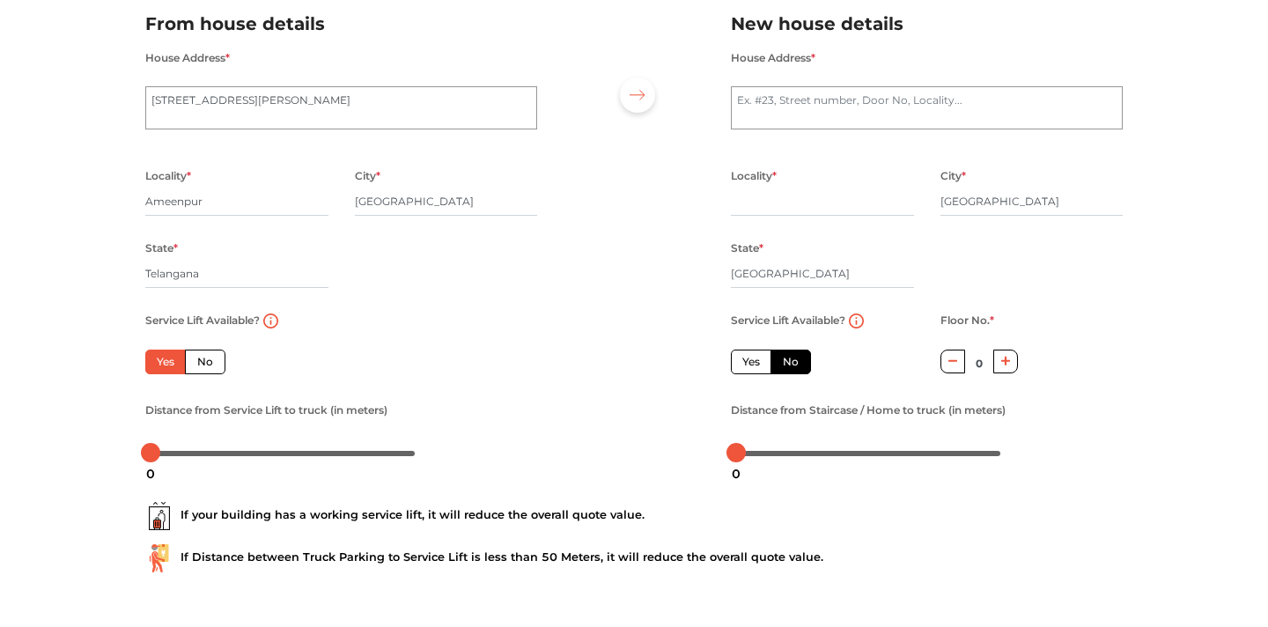
click at [209, 365] on input "No" at bounding box center [202, 359] width 11 height 11
radio input "true"
click at [168, 364] on label "Yes" at bounding box center [165, 361] width 40 height 25
click at [168, 364] on input "Yes" at bounding box center [162, 359] width 11 height 11
radio input "true"
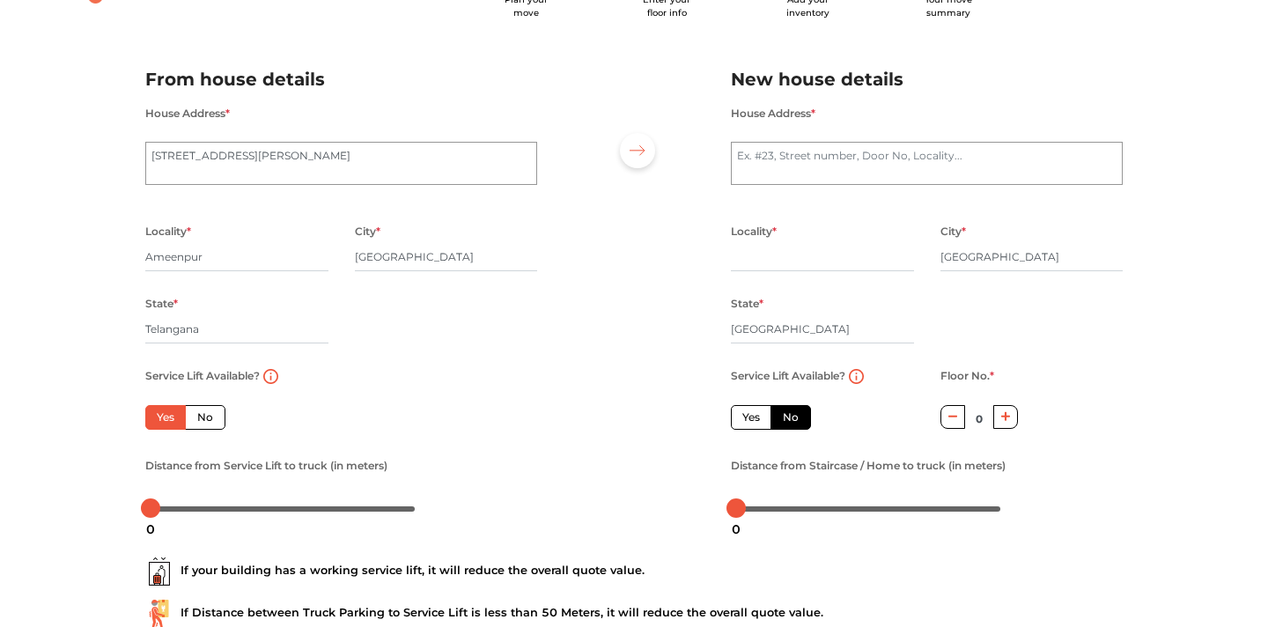
scroll to position [70, 0]
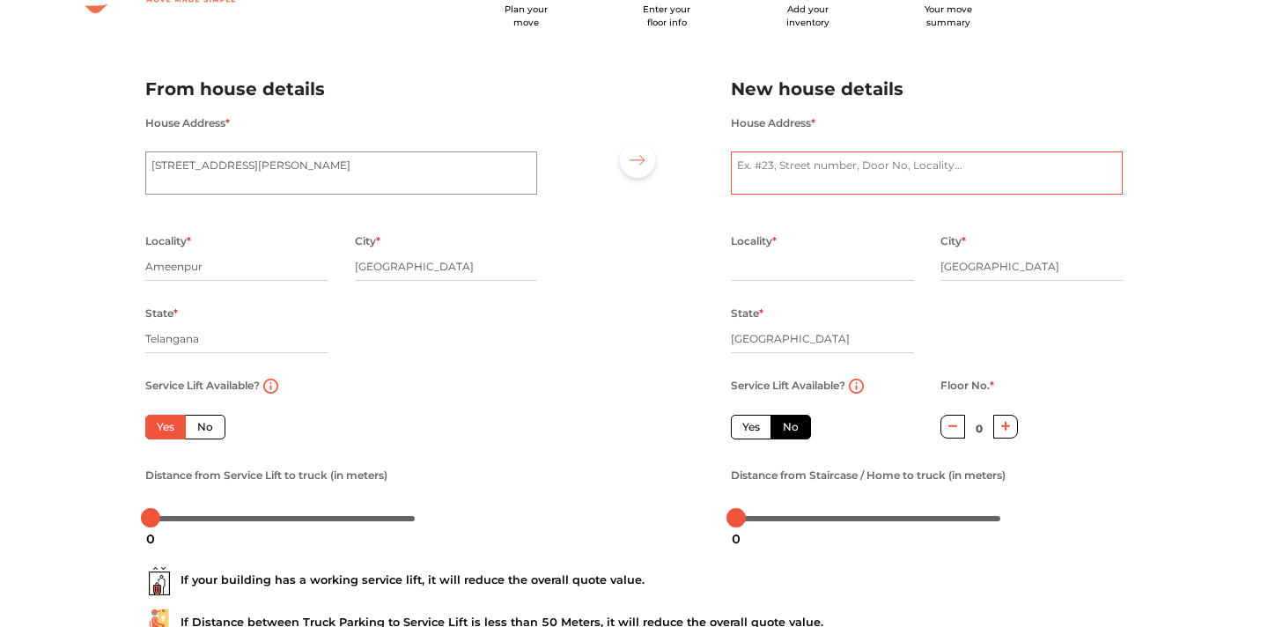
click at [834, 167] on textarea "House Address *" at bounding box center [927, 173] width 392 height 44
type textarea "Flat 301, H.No: 19, sogo Layout"
click at [834, 167] on textarea "Flat 301, H.No: 19, sogo Layout" at bounding box center [927, 173] width 392 height 44
click at [813, 253] on div "Locality *" at bounding box center [822, 266] width 183 height 72
click at [796, 271] on input "text" at bounding box center [822, 267] width 183 height 28
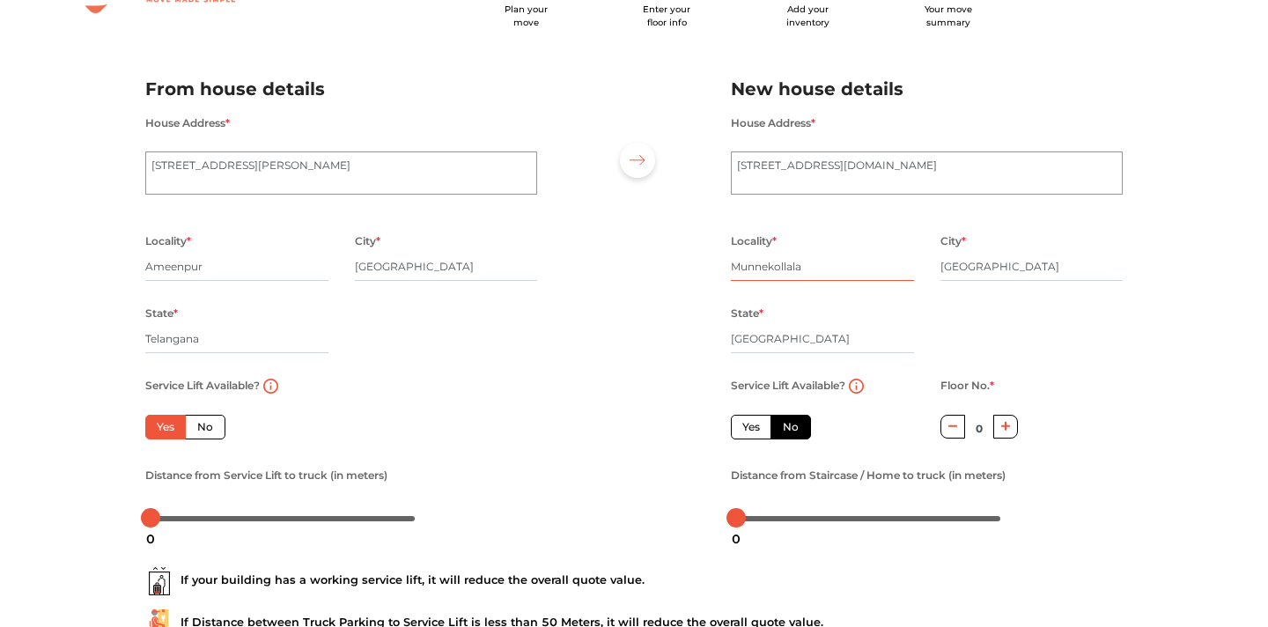
type input "Munnekollala"
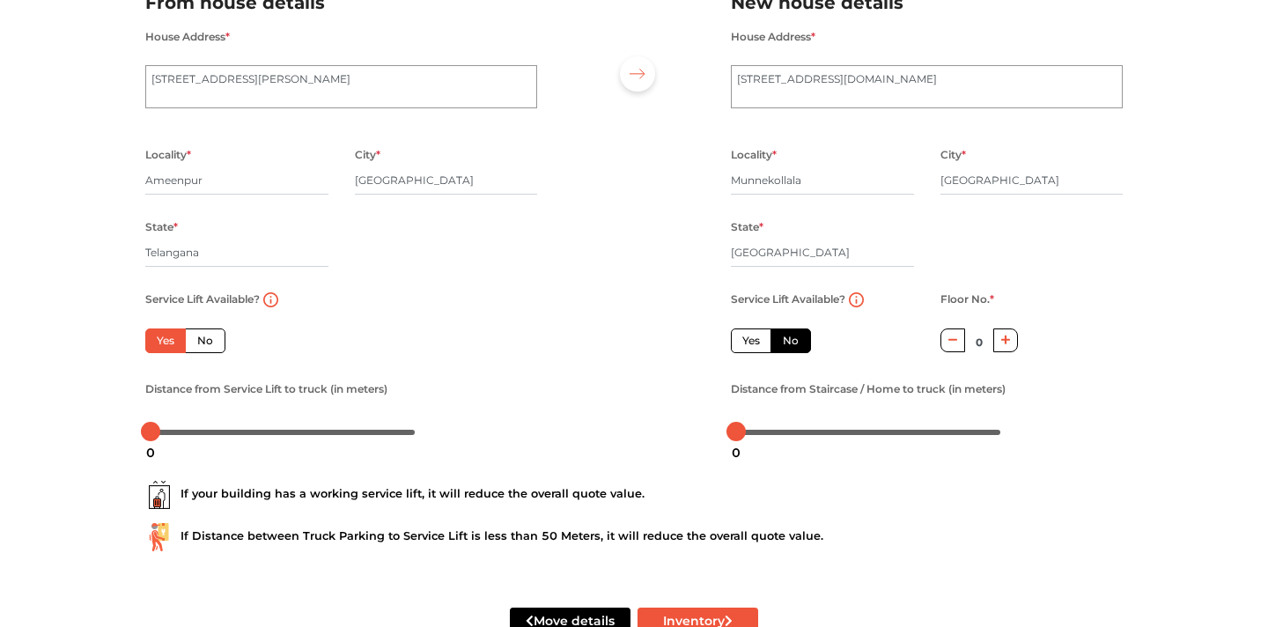
scroll to position [177, 0]
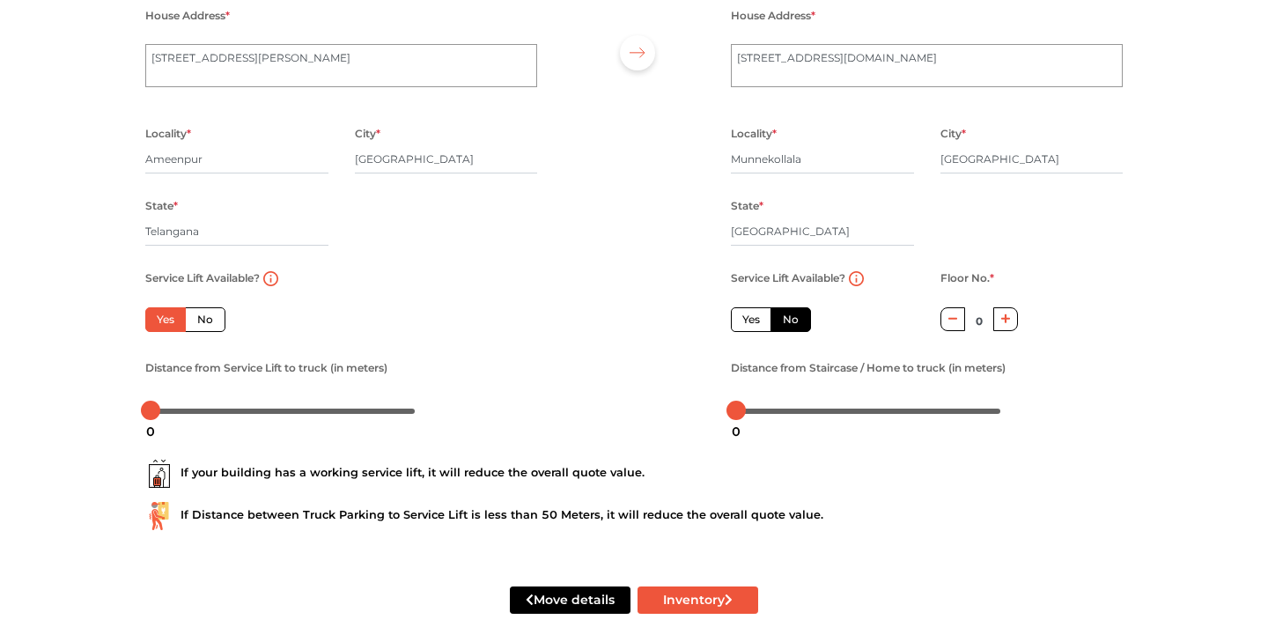
click at [740, 319] on label "Yes" at bounding box center [751, 319] width 40 height 25
click at [742, 319] on input "Yes" at bounding box center [747, 317] width 11 height 11
radio input "false"
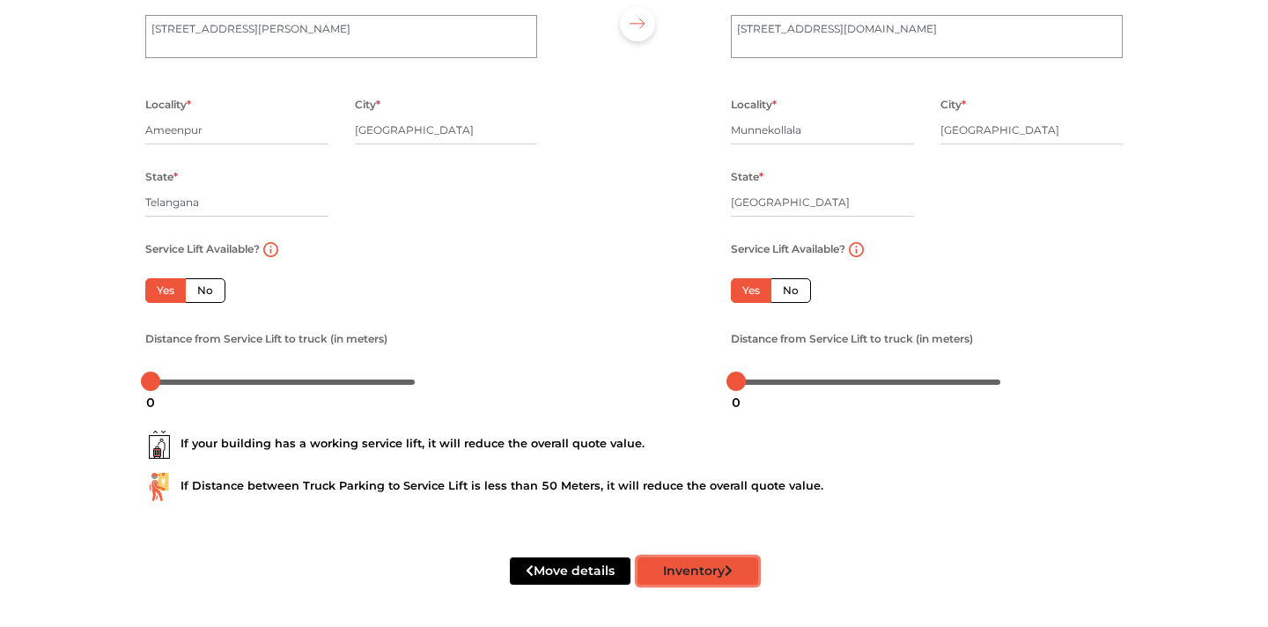
click at [692, 560] on button "Inventory" at bounding box center [697, 570] width 121 height 27
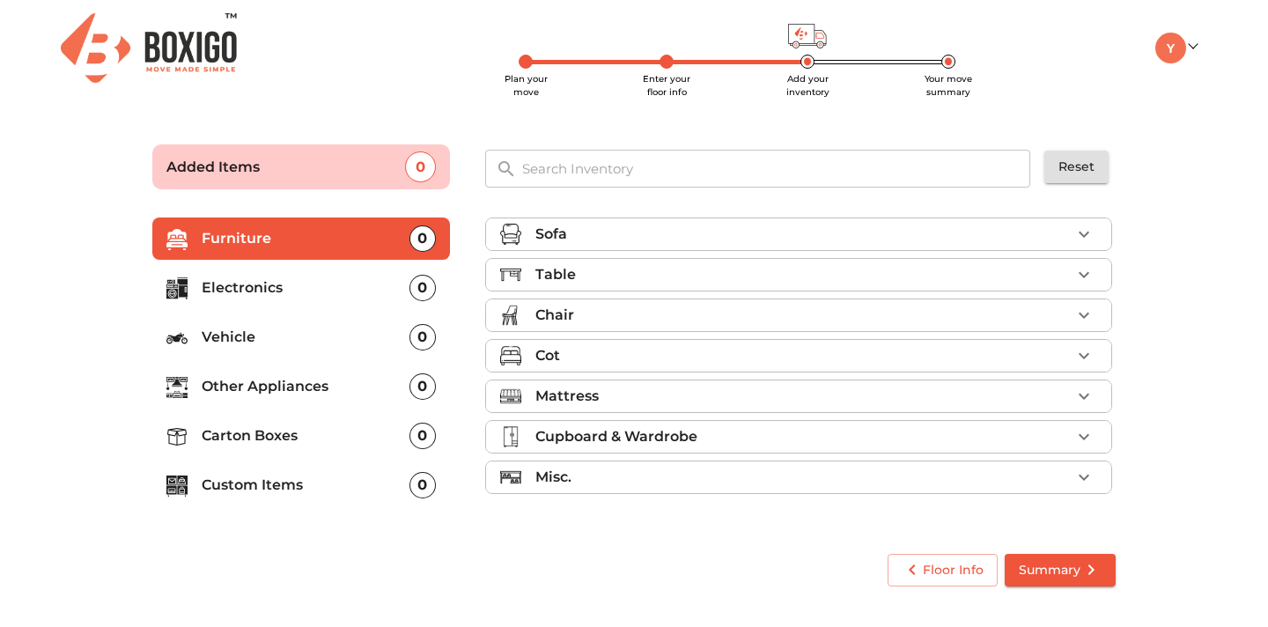
click at [900, 219] on li "Sofa" at bounding box center [798, 234] width 625 height 32
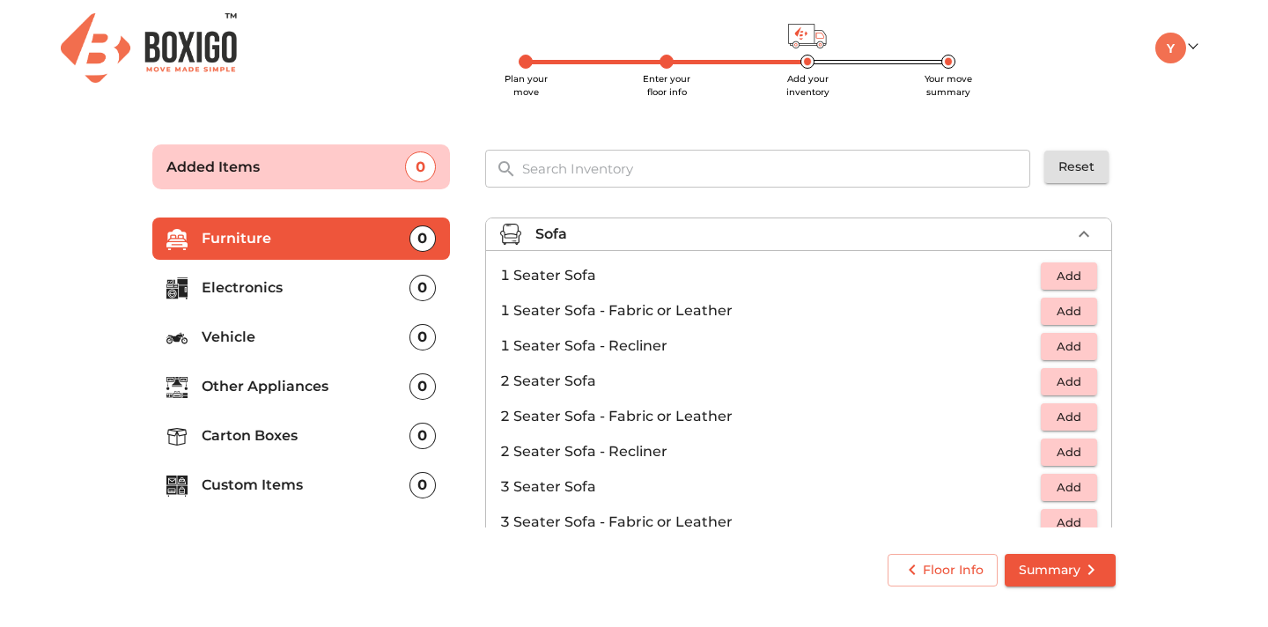
click at [900, 219] on li "Sofa" at bounding box center [798, 234] width 625 height 32
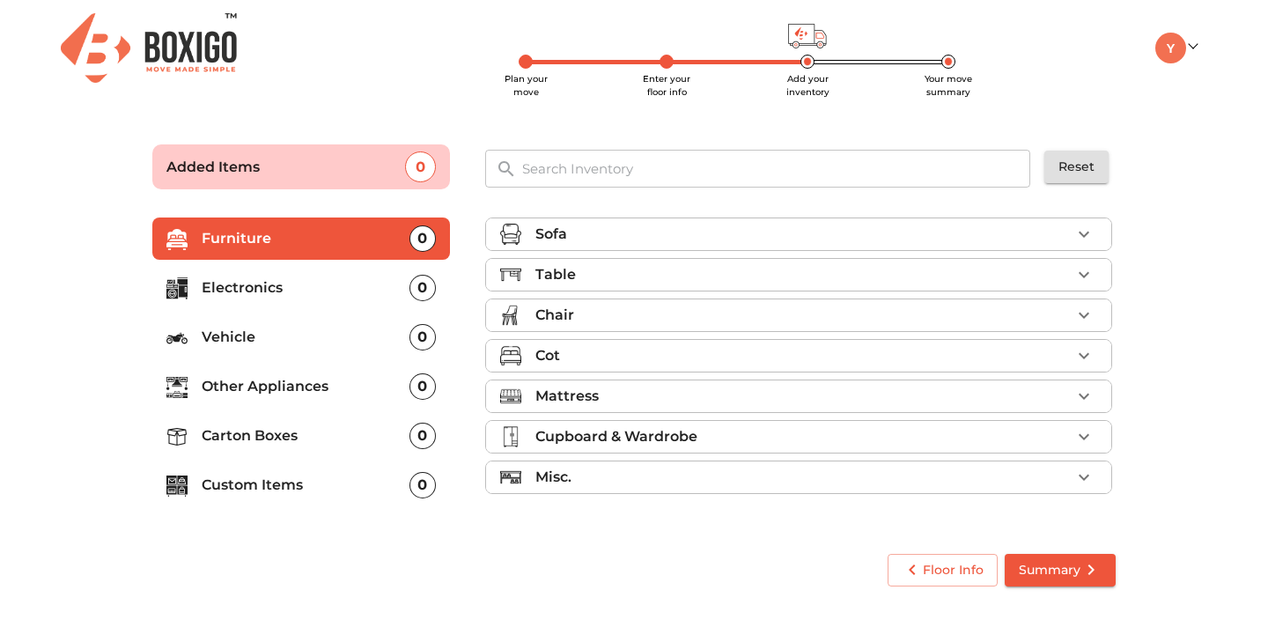
click at [904, 262] on li "Table" at bounding box center [798, 275] width 625 height 32
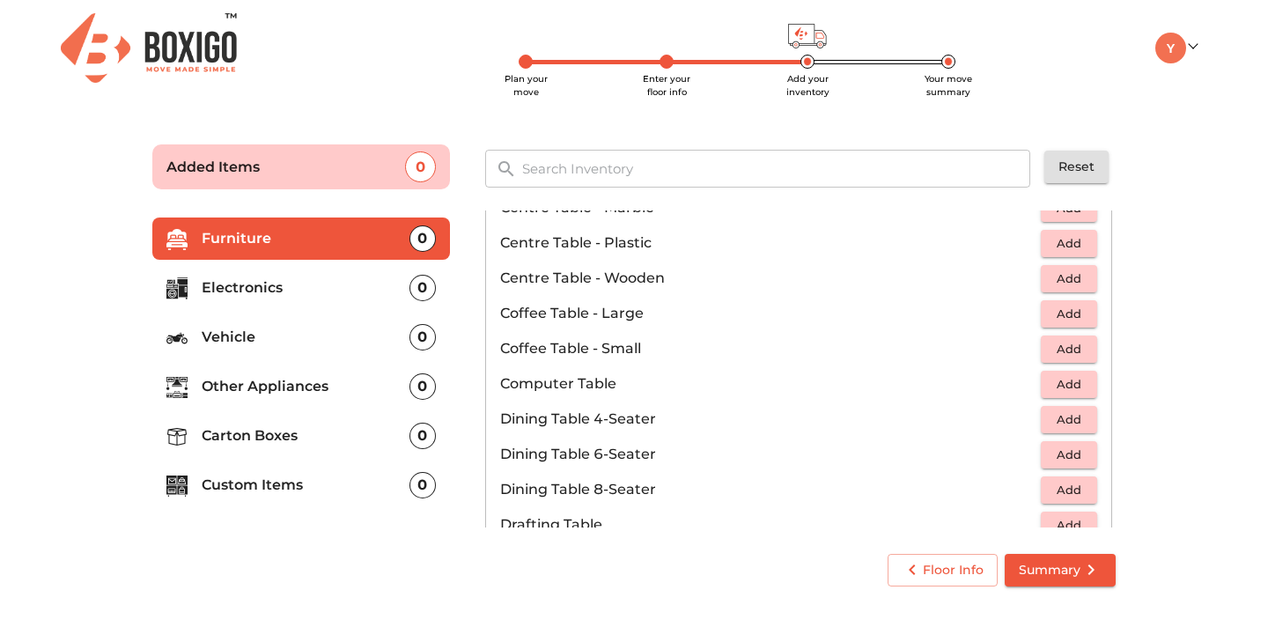
scroll to position [185, 0]
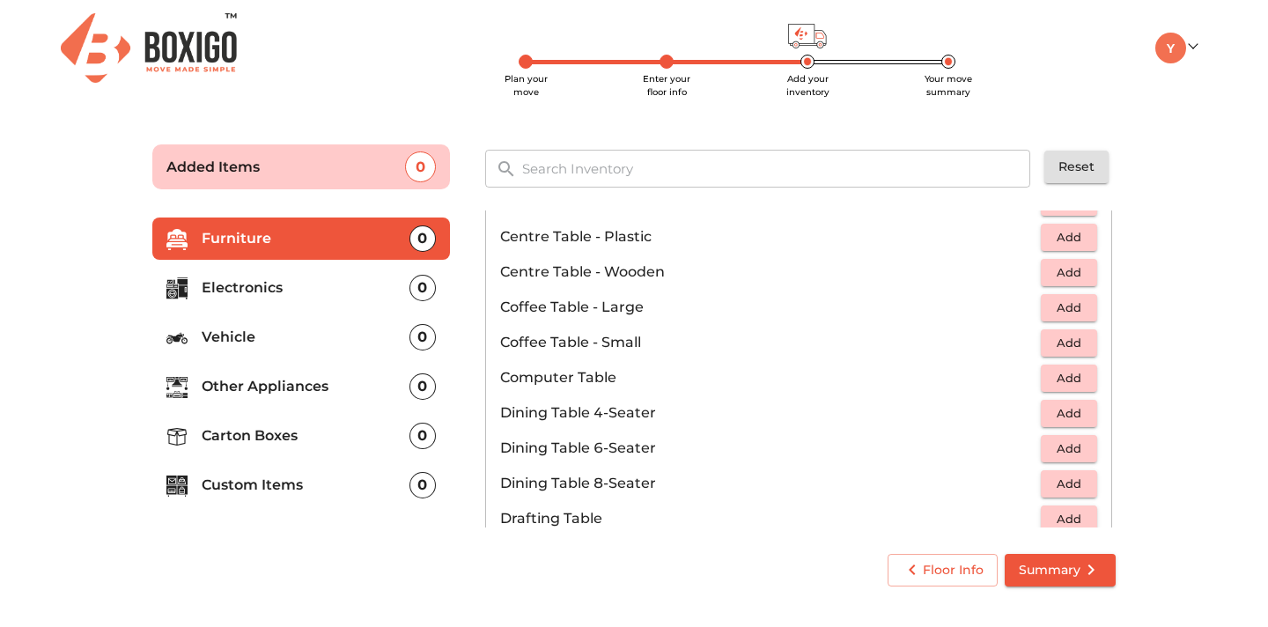
click at [1085, 345] on span "Add" at bounding box center [1068, 343] width 39 height 20
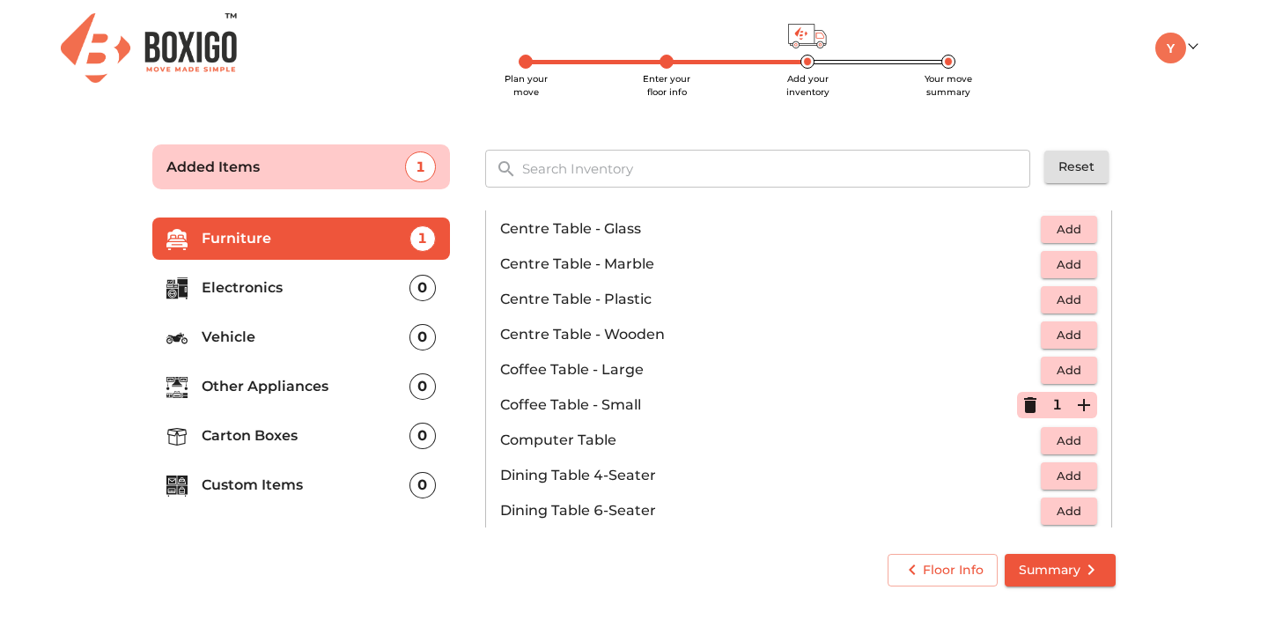
scroll to position [99, 0]
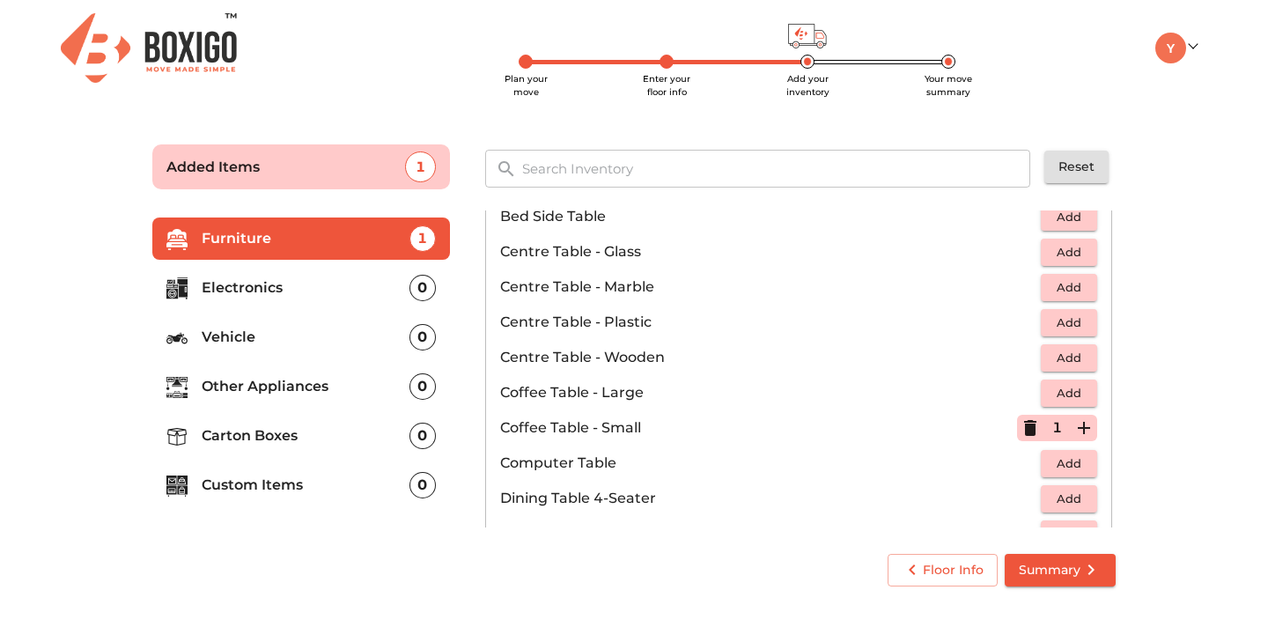
click at [1066, 326] on span "Add" at bounding box center [1068, 323] width 39 height 20
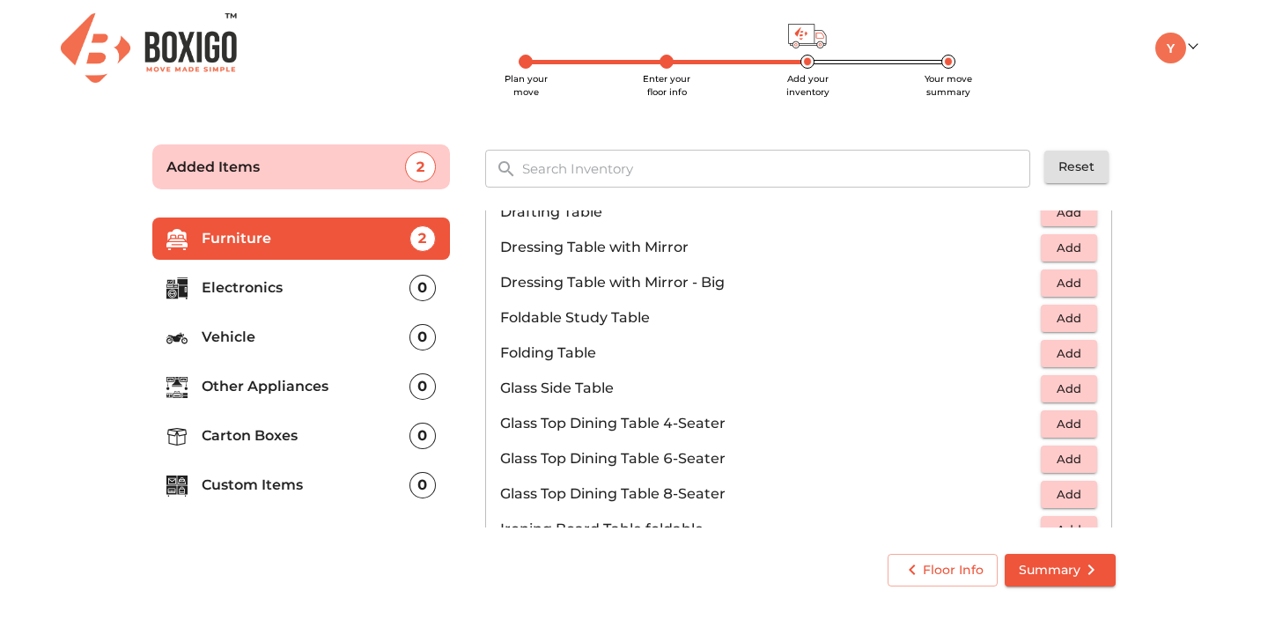
scroll to position [480, 0]
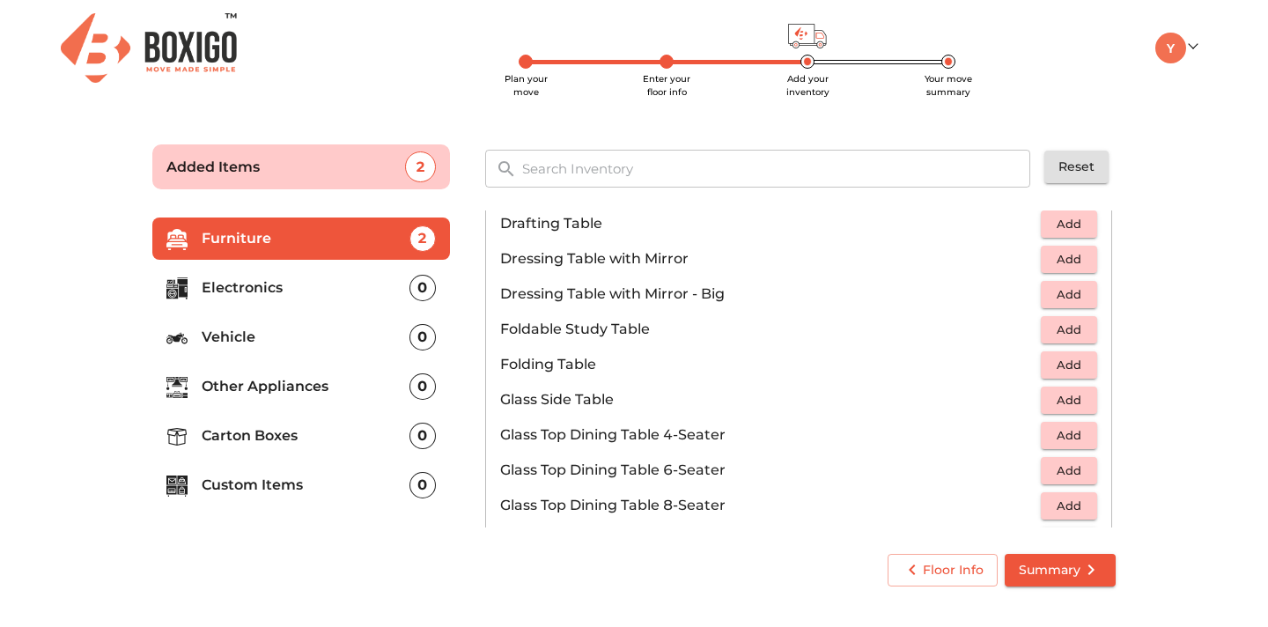
click at [1039, 360] on p "Folding Table" at bounding box center [770, 364] width 541 height 21
click at [1081, 374] on span "Add" at bounding box center [1068, 365] width 39 height 20
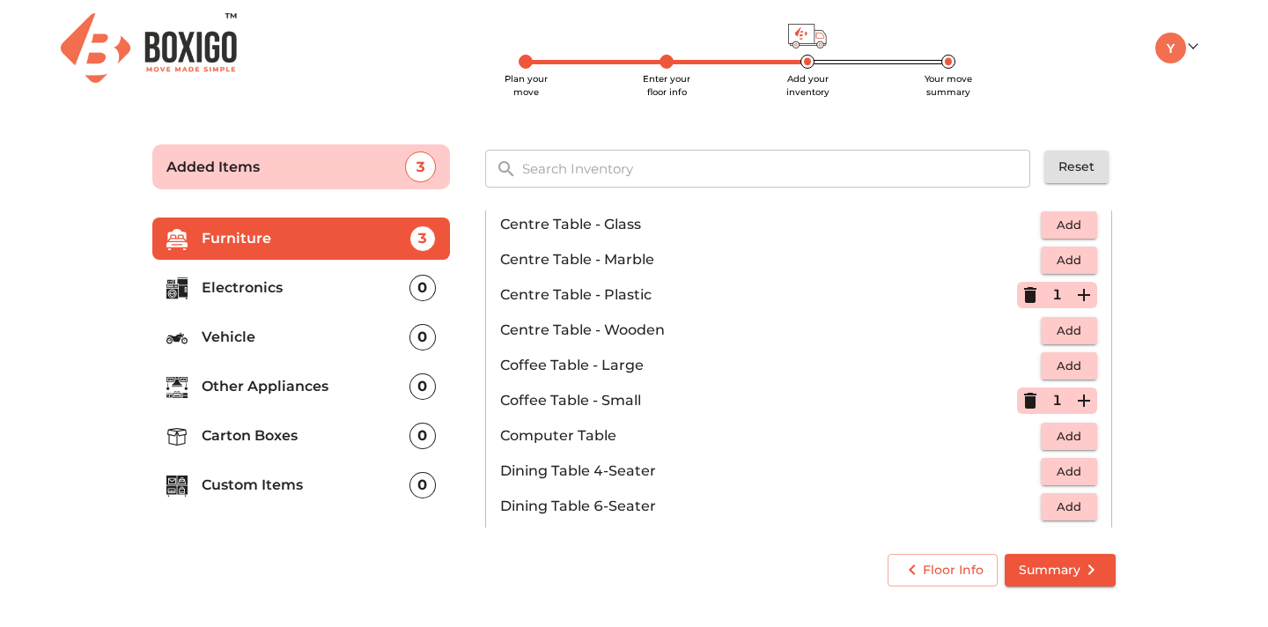
scroll to position [125, 0]
click at [1029, 290] on icon "button" at bounding box center [1030, 297] width 12 height 16
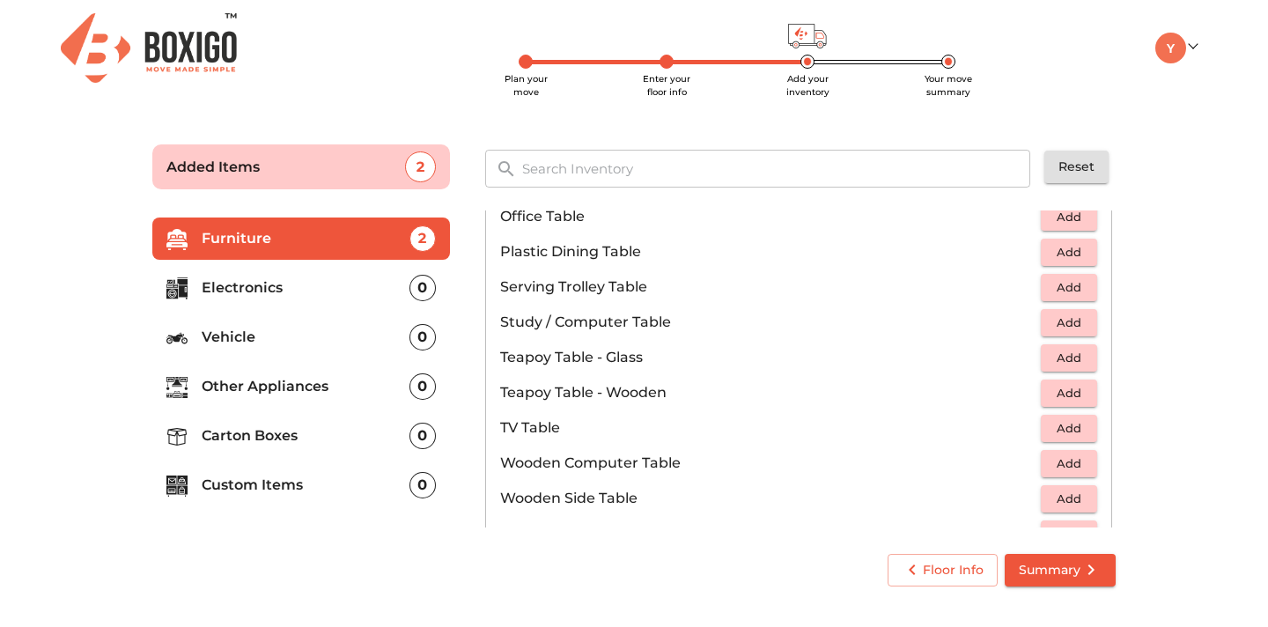
scroll to position [969, 0]
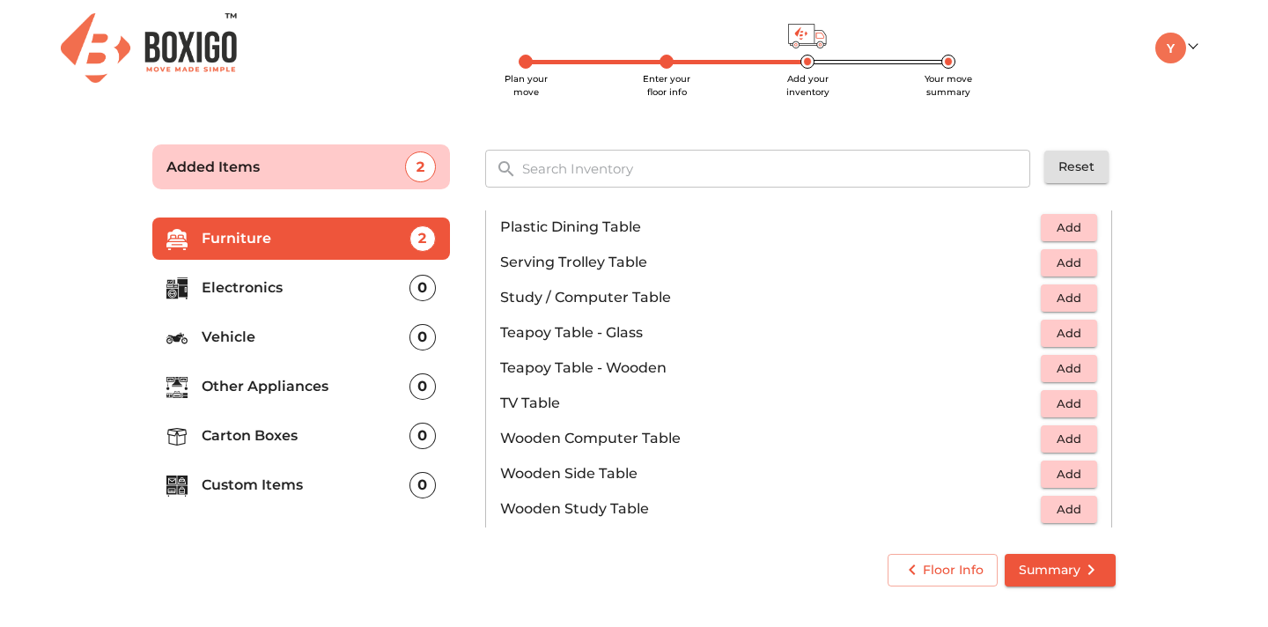
click at [1067, 292] on span "Add" at bounding box center [1068, 298] width 39 height 20
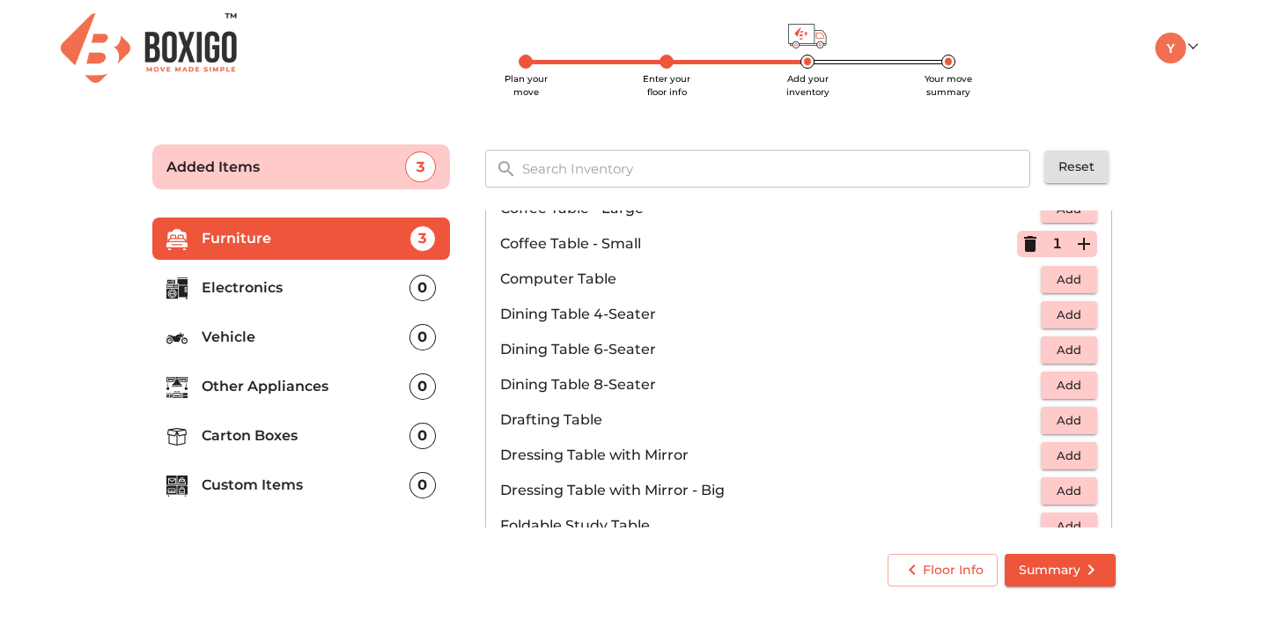
scroll to position [0, 0]
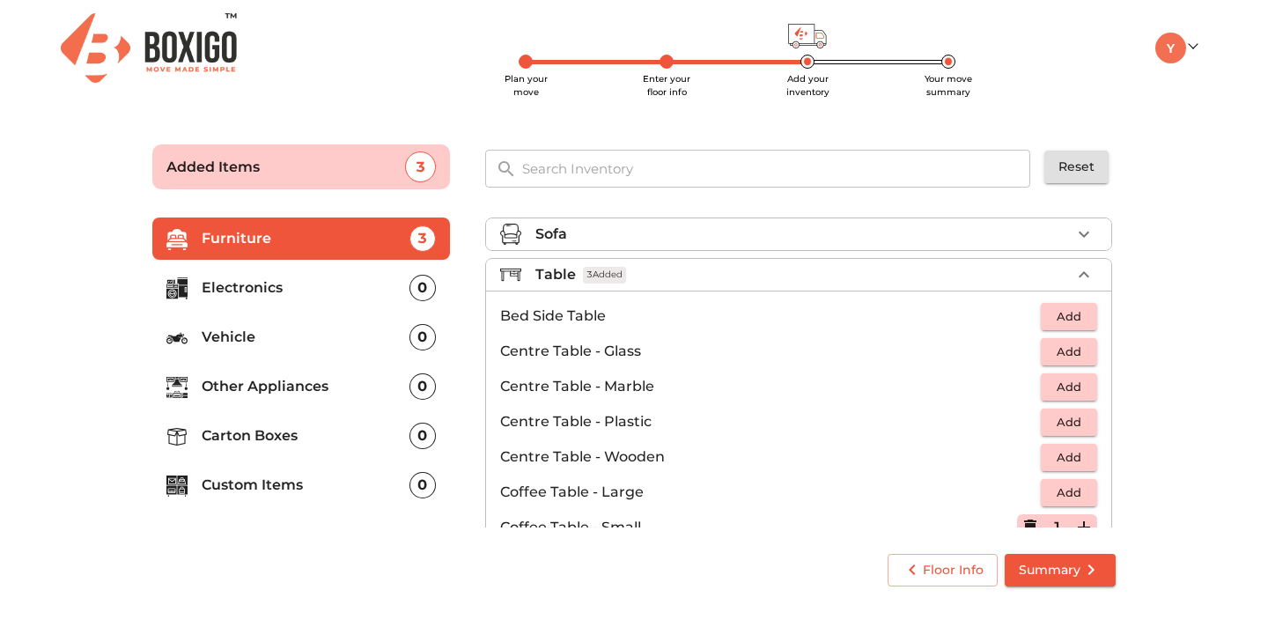
click at [1089, 269] on icon "button" at bounding box center [1083, 274] width 21 height 21
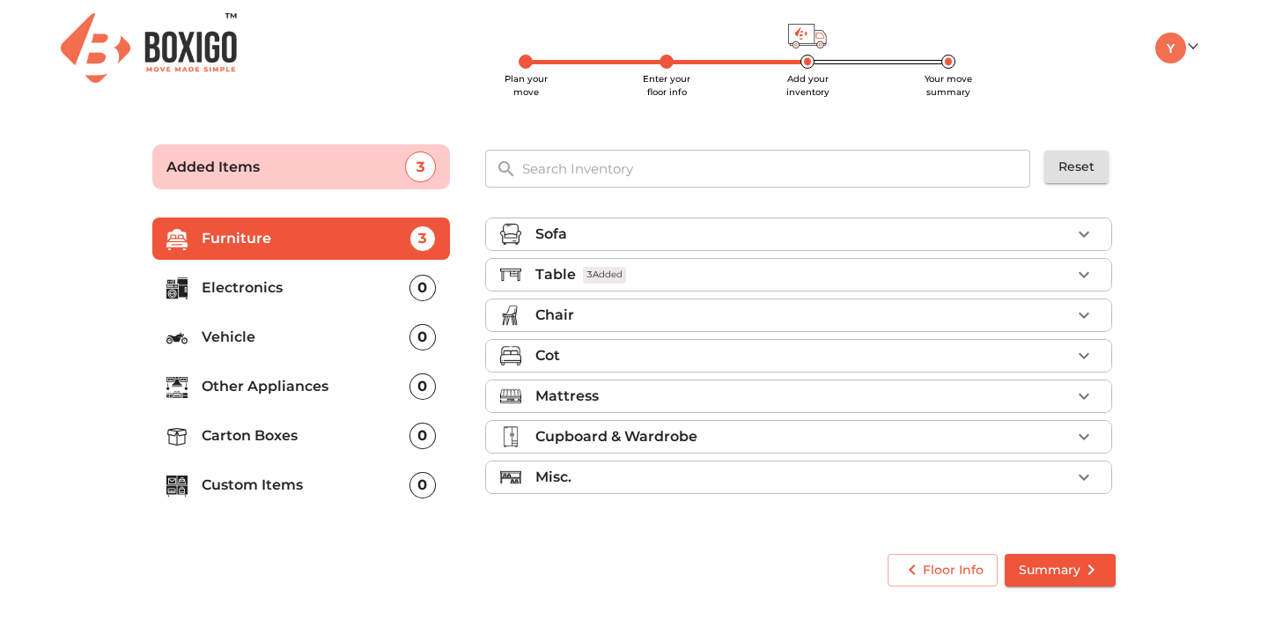
click at [1057, 314] on div "Chair" at bounding box center [802, 315] width 535 height 21
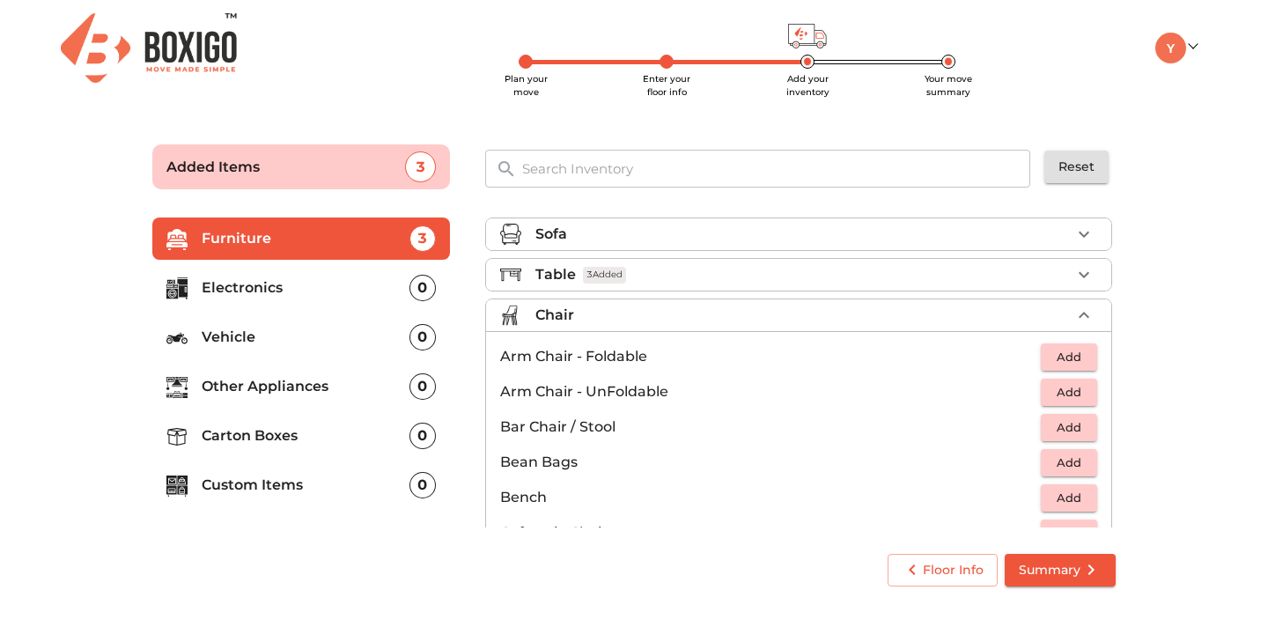
scroll to position [66, 0]
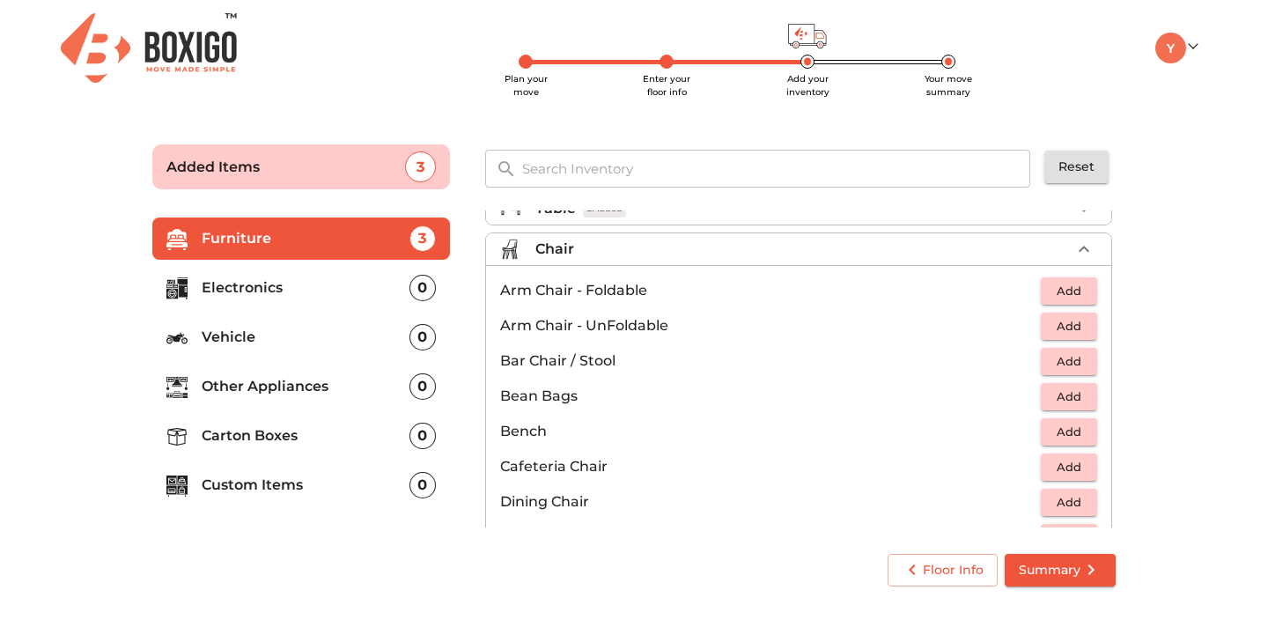
click at [1089, 324] on button "Add" at bounding box center [1069, 326] width 56 height 27
click at [1089, 324] on icon "button" at bounding box center [1083, 325] width 21 height 21
click at [1033, 332] on icon "button" at bounding box center [1029, 325] width 21 height 21
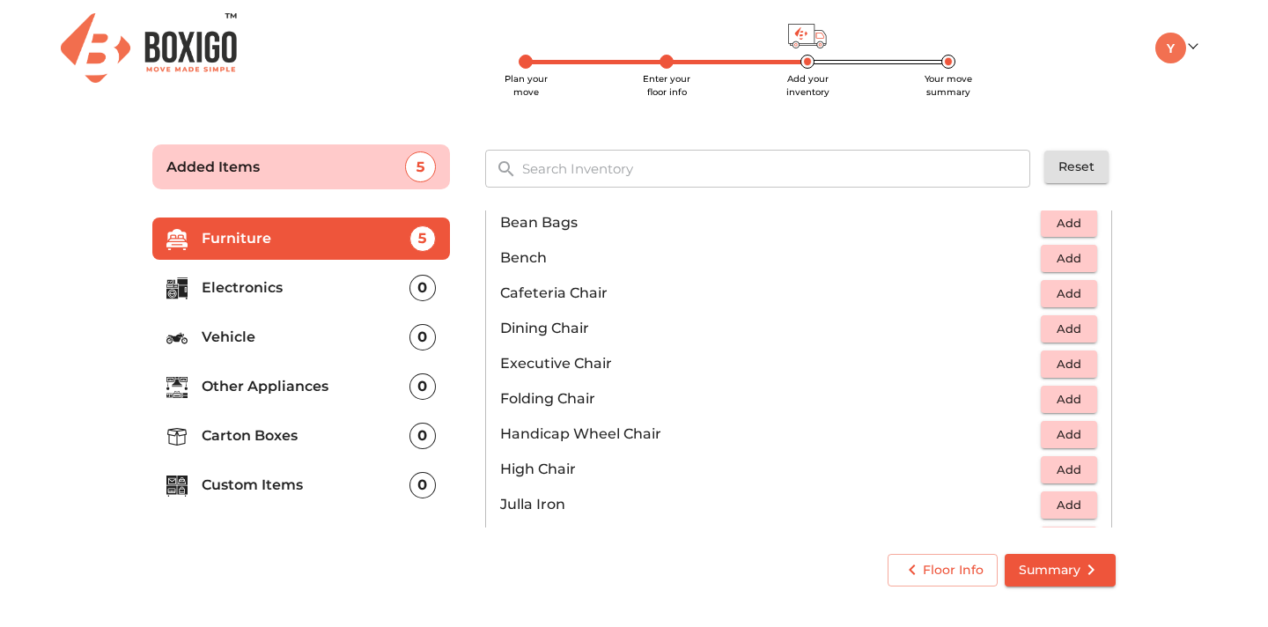
scroll to position [0, 0]
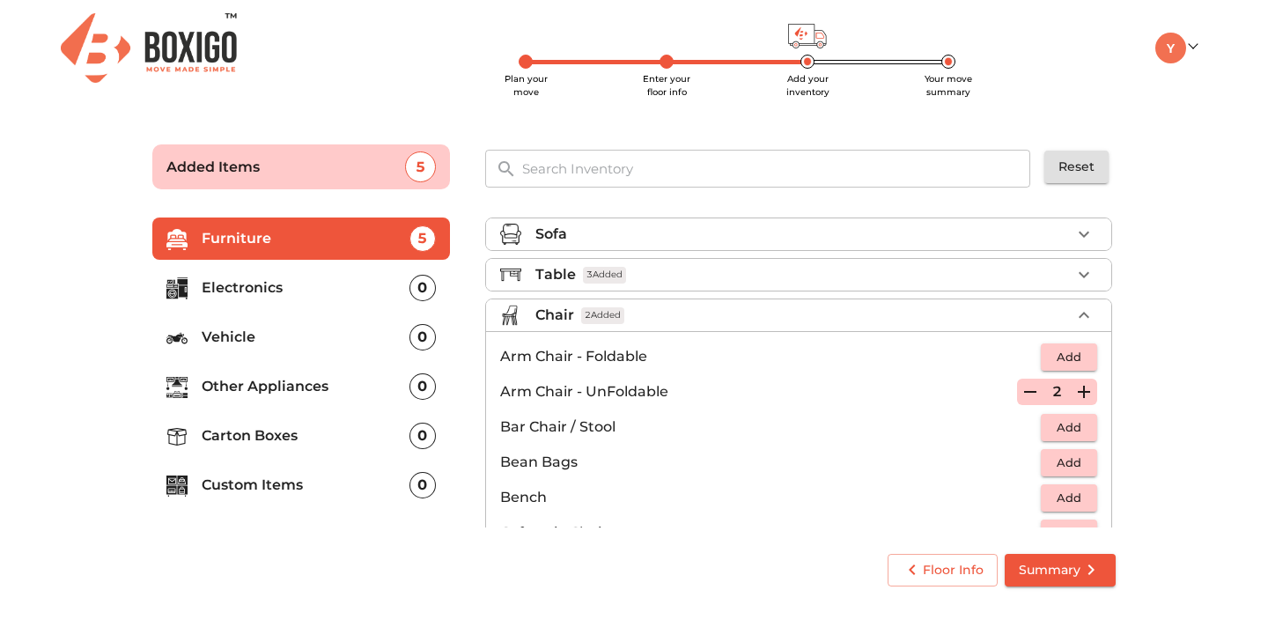
click at [1032, 394] on icon "button" at bounding box center [1029, 391] width 21 height 21
click at [1032, 394] on icon "button" at bounding box center [1030, 392] width 12 height 16
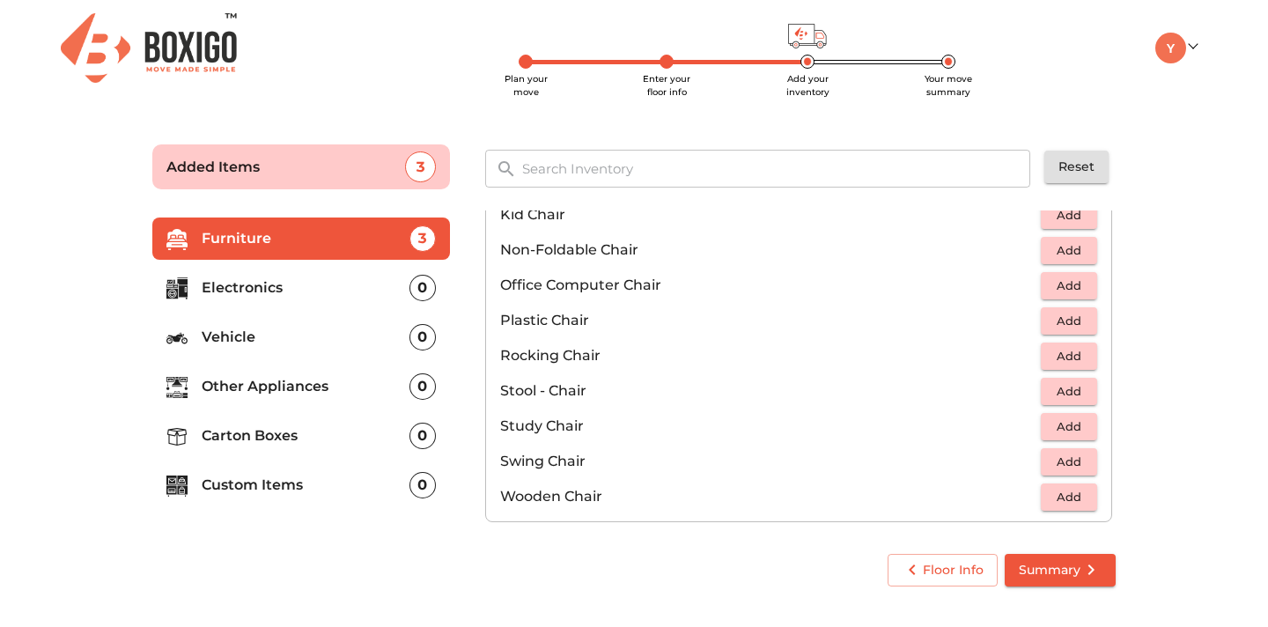
scroll to position [571, 0]
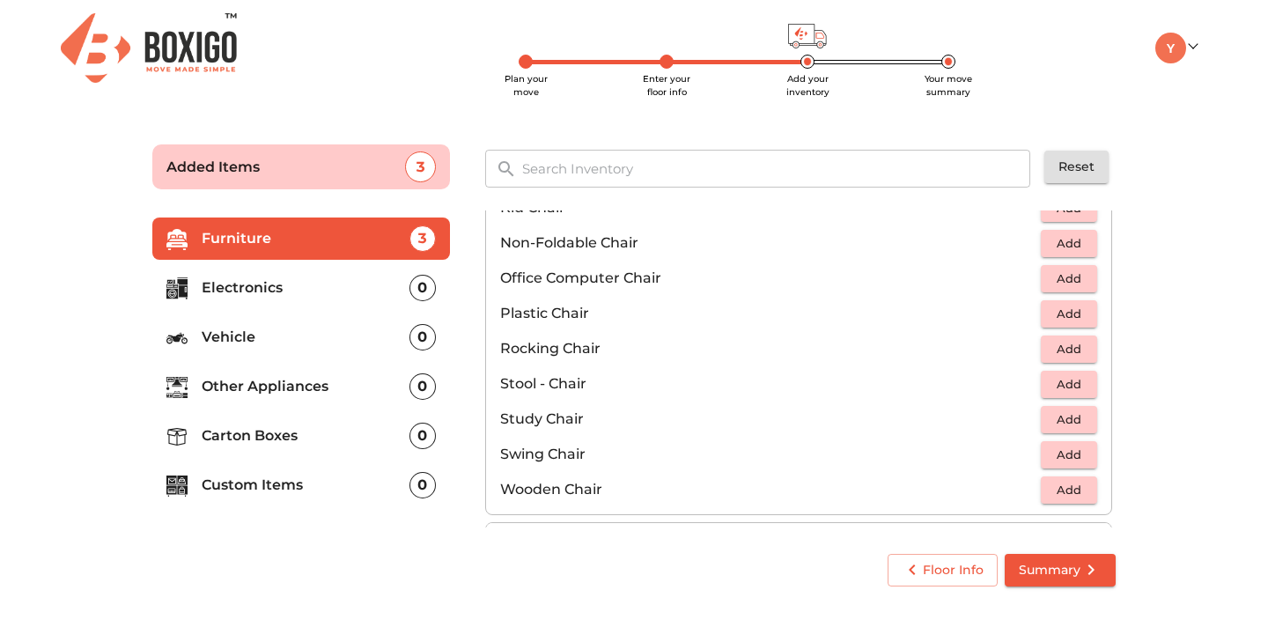
click at [1083, 301] on button "Add" at bounding box center [1069, 313] width 56 height 27
click at [1083, 301] on button "button" at bounding box center [1083, 313] width 26 height 26
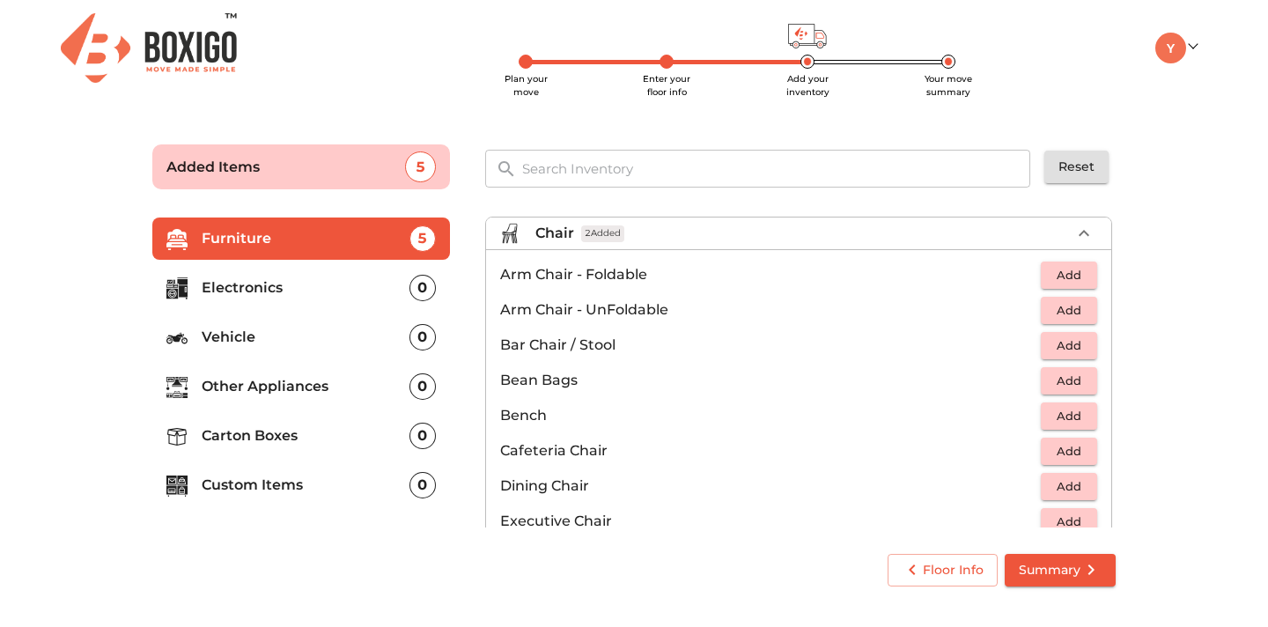
scroll to position [0, 0]
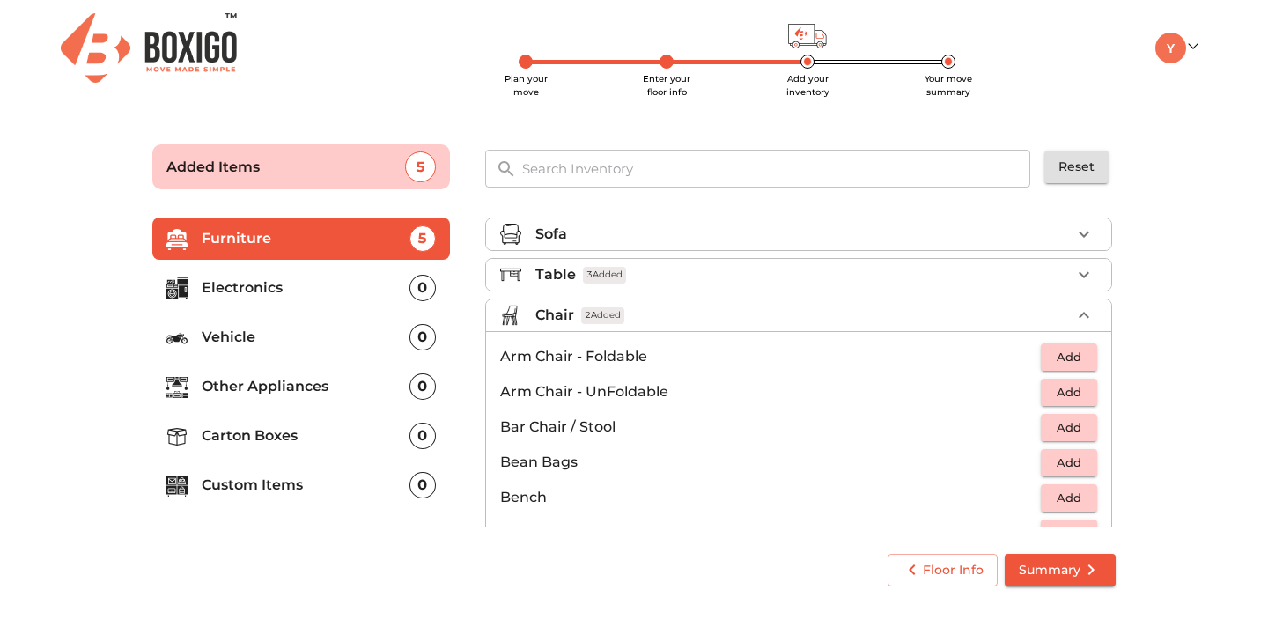
click at [1098, 316] on li "Chair 2 Added" at bounding box center [798, 315] width 625 height 32
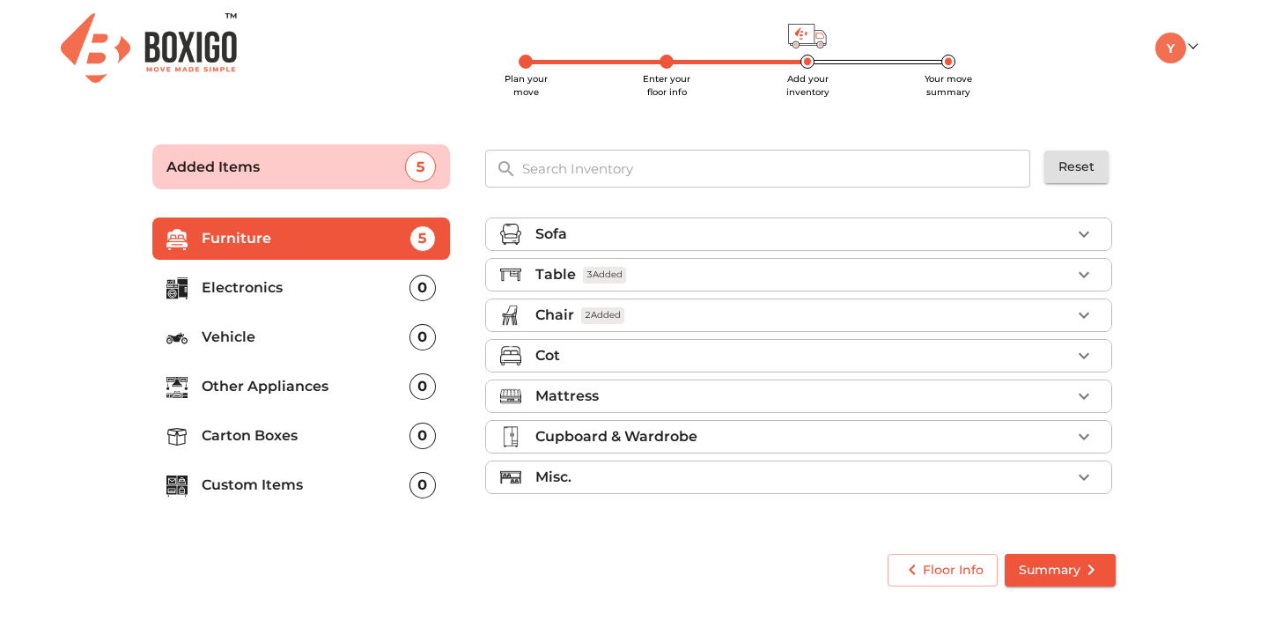
click at [1081, 335] on ul "Sofa Table 3 Added Chair 2 Added Cot Mattress Cupboard & Wardrobe Misc." at bounding box center [798, 359] width 627 height 298
click at [1088, 369] on li "Cot" at bounding box center [798, 356] width 625 height 32
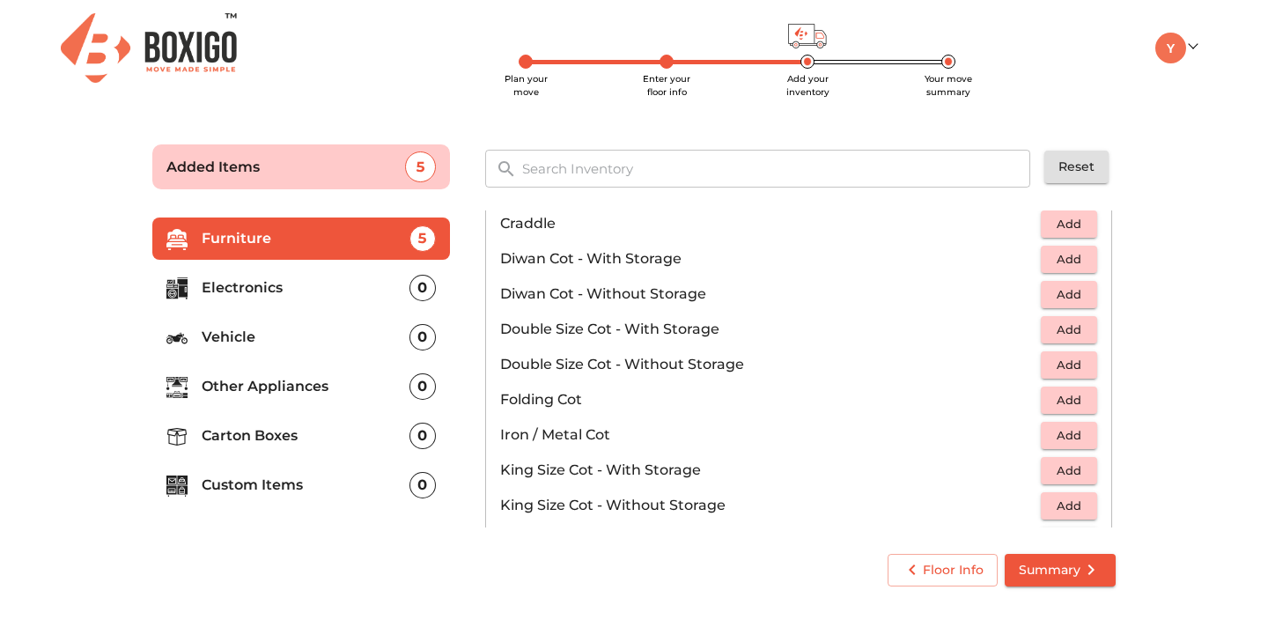
scroll to position [261, 0]
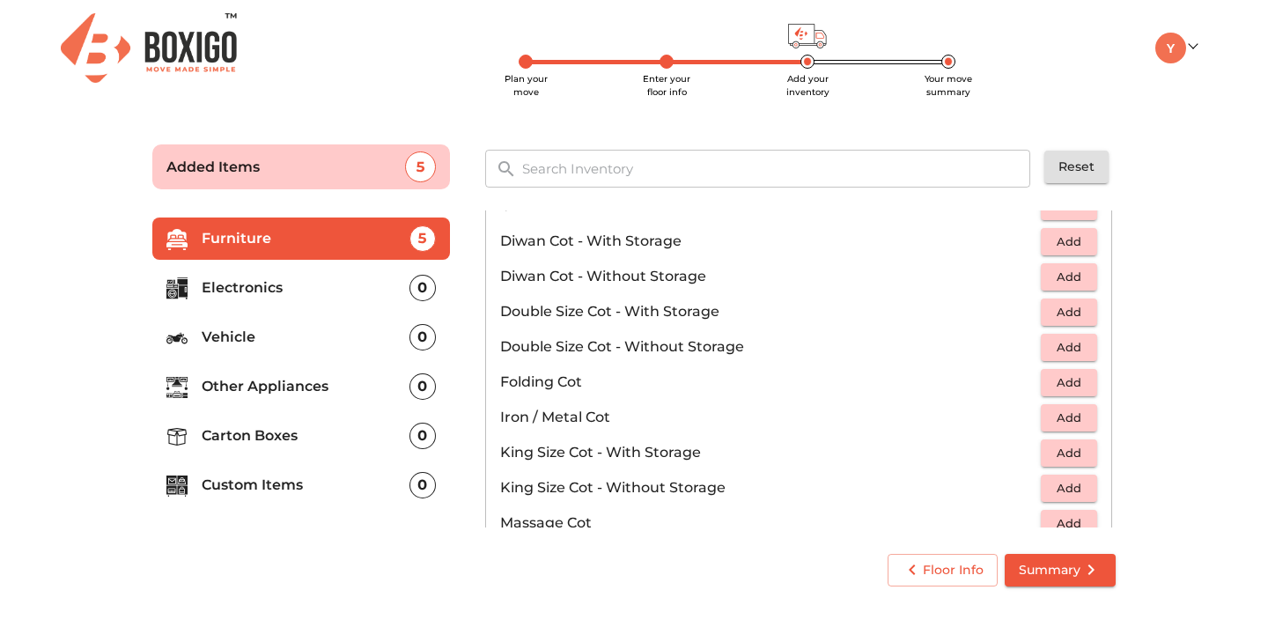
click at [1060, 342] on span "Add" at bounding box center [1068, 347] width 39 height 20
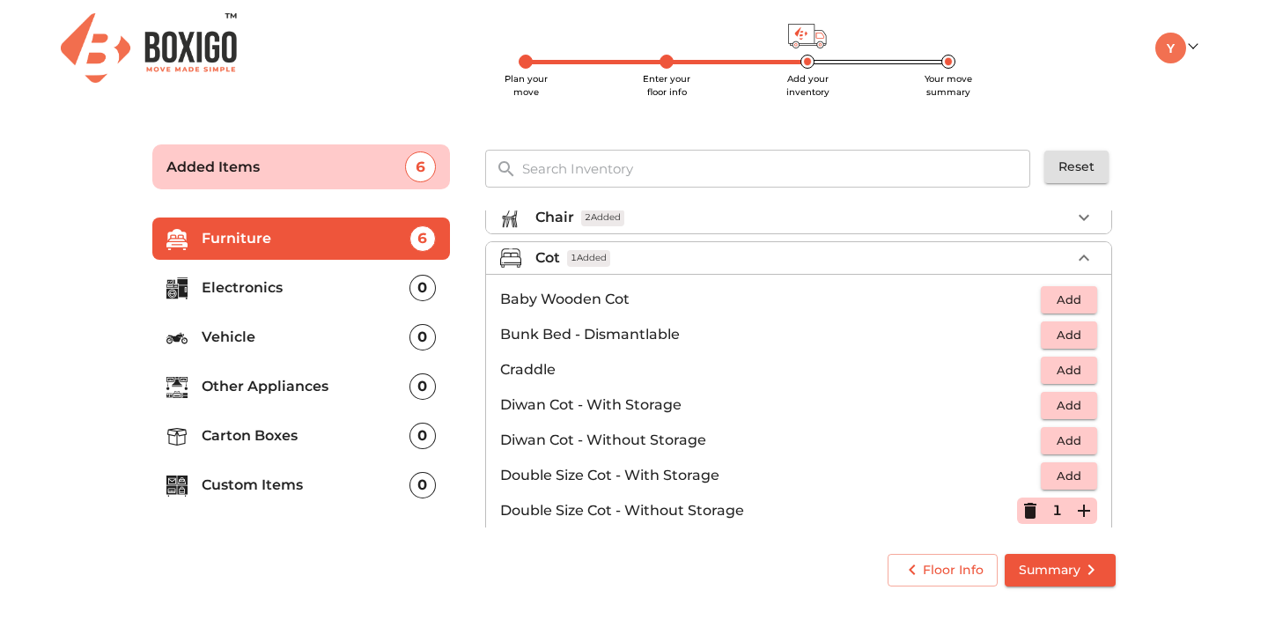
scroll to position [0, 0]
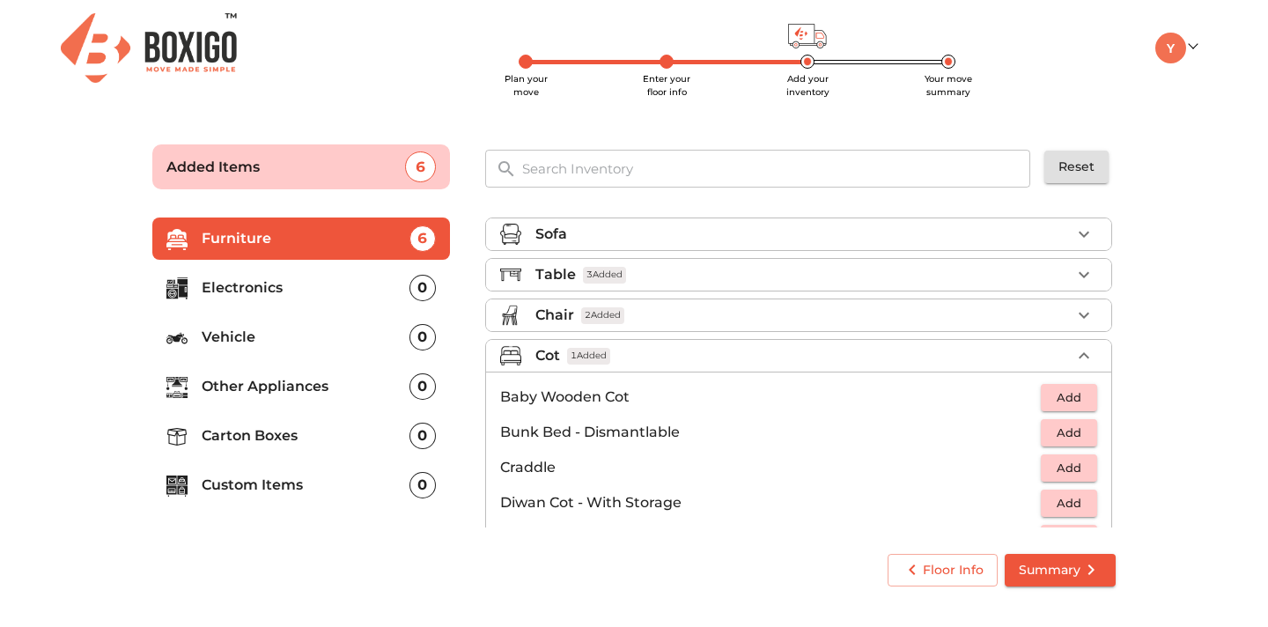
click at [1084, 354] on icon "button" at bounding box center [1083, 355] width 11 height 6
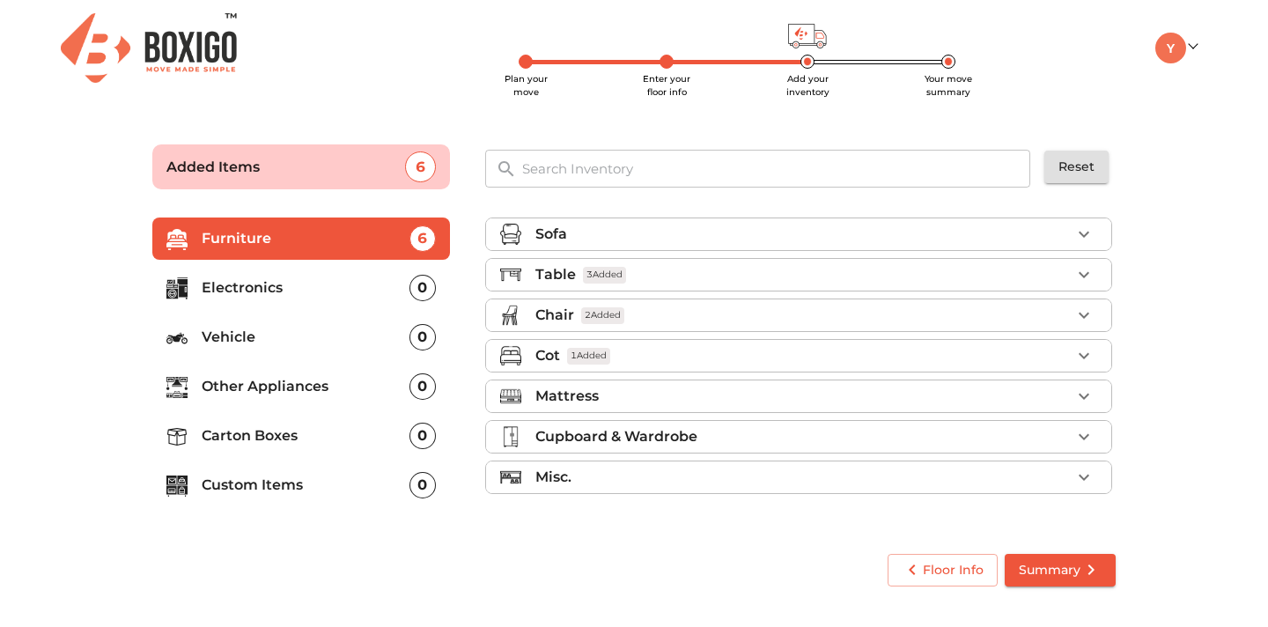
click at [1085, 389] on icon "button" at bounding box center [1083, 396] width 21 height 21
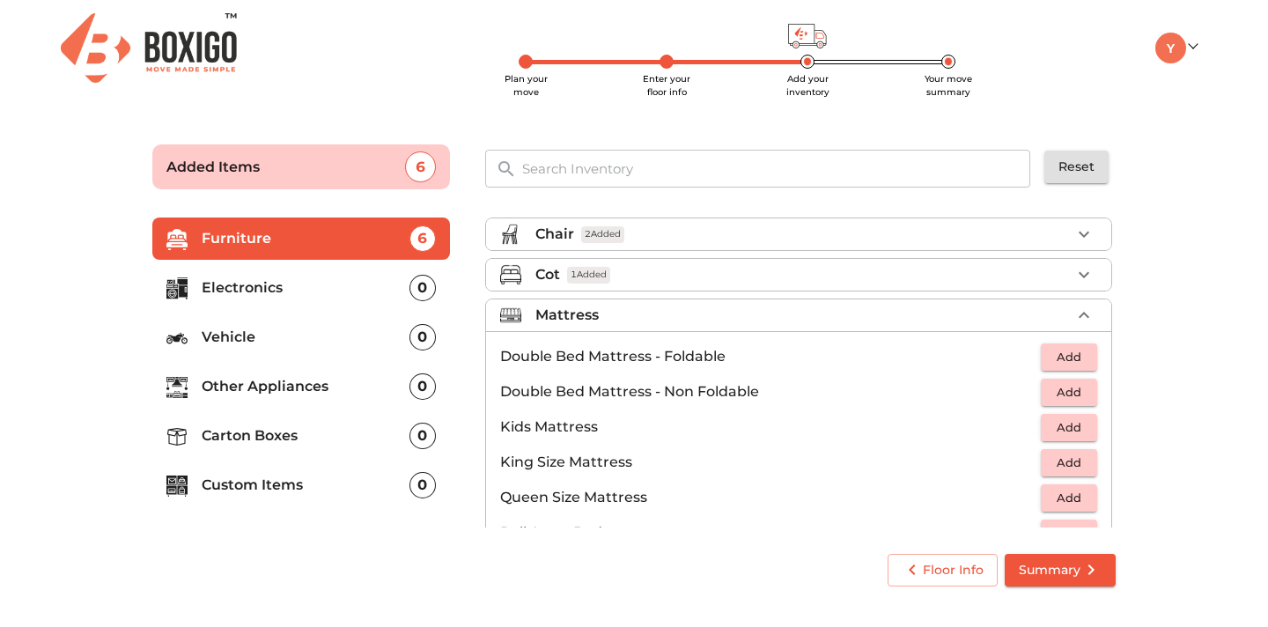
scroll to position [88, 0]
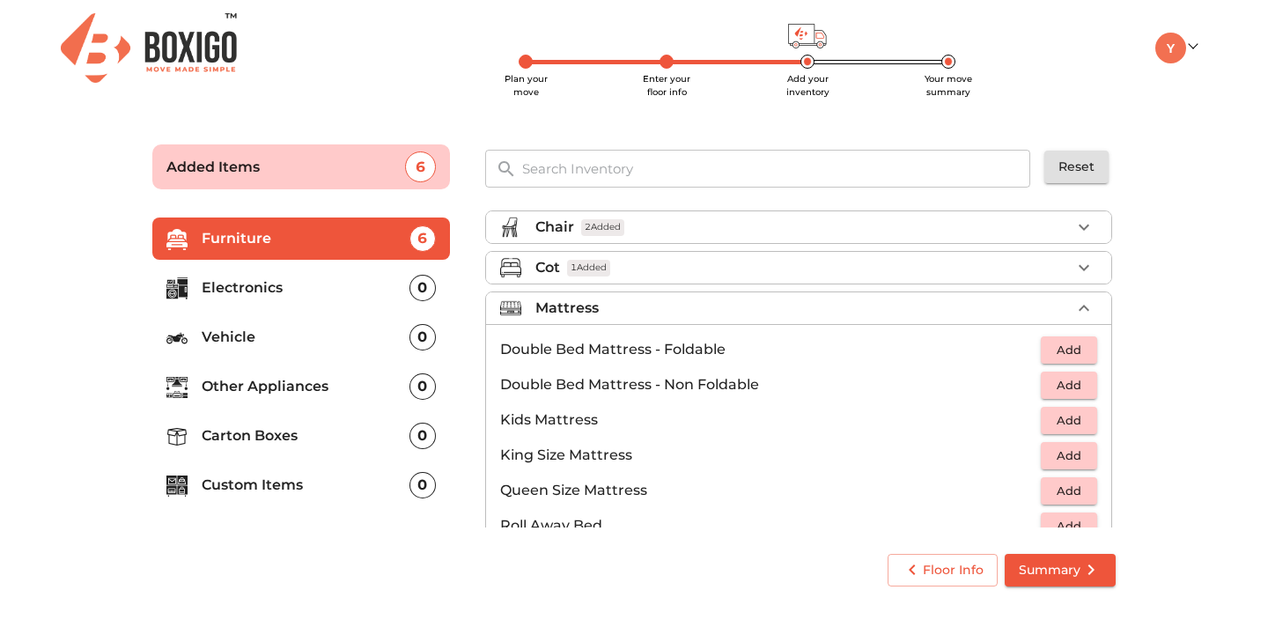
click at [1058, 390] on span "Add" at bounding box center [1068, 385] width 39 height 20
click at [1080, 315] on icon "button" at bounding box center [1083, 308] width 21 height 21
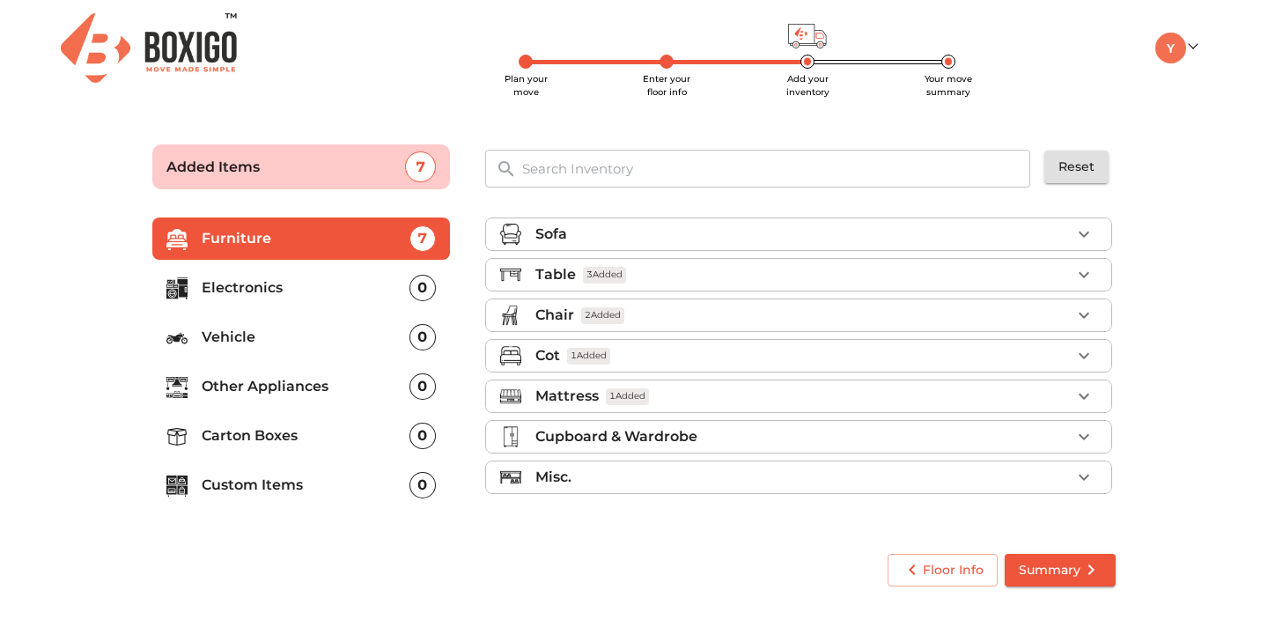
scroll to position [0, 0]
click at [1076, 414] on ul "Sofa Table 3 Added Chair 2 Added Cot 1 Added Mattress 1 Added Cupboard & Wardro…" at bounding box center [798, 359] width 627 height 298
click at [1079, 404] on icon "button" at bounding box center [1083, 396] width 21 height 21
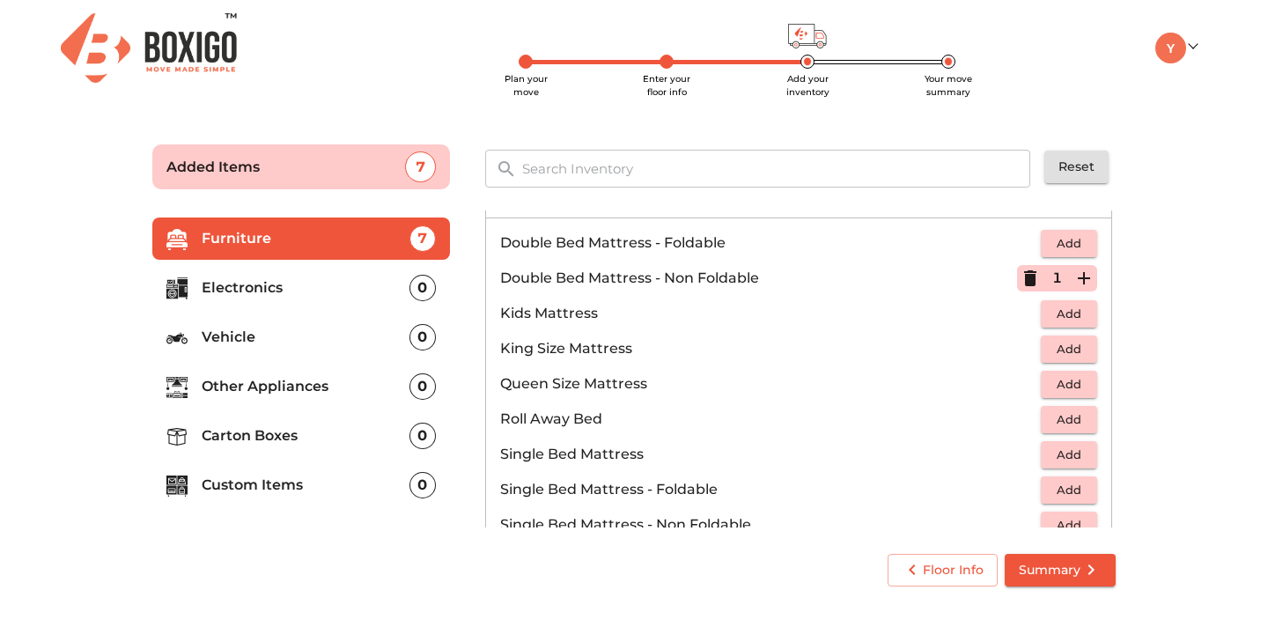
scroll to position [180, 0]
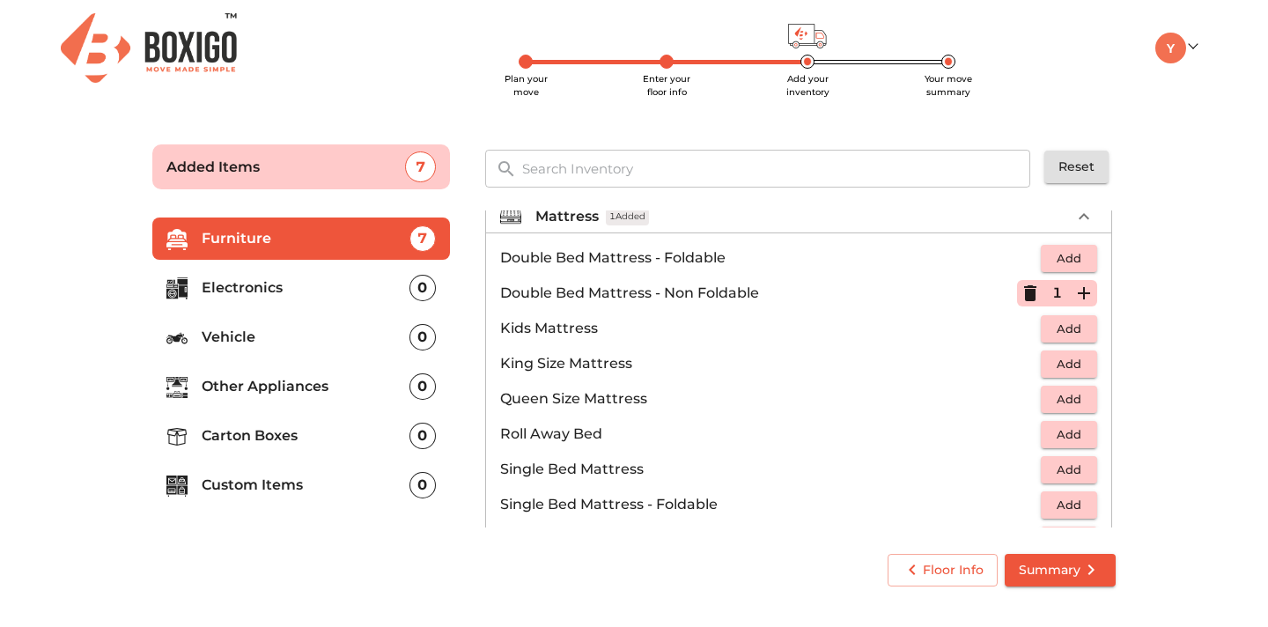
click at [1027, 294] on icon "button" at bounding box center [1030, 293] width 12 height 16
click at [1076, 464] on span "Add" at bounding box center [1068, 470] width 39 height 20
click at [1015, 475] on p "Single Bed Mattress" at bounding box center [758, 469] width 517 height 21
click at [1034, 464] on icon "button" at bounding box center [1029, 469] width 21 height 21
click at [1053, 397] on span "Add" at bounding box center [1068, 399] width 39 height 20
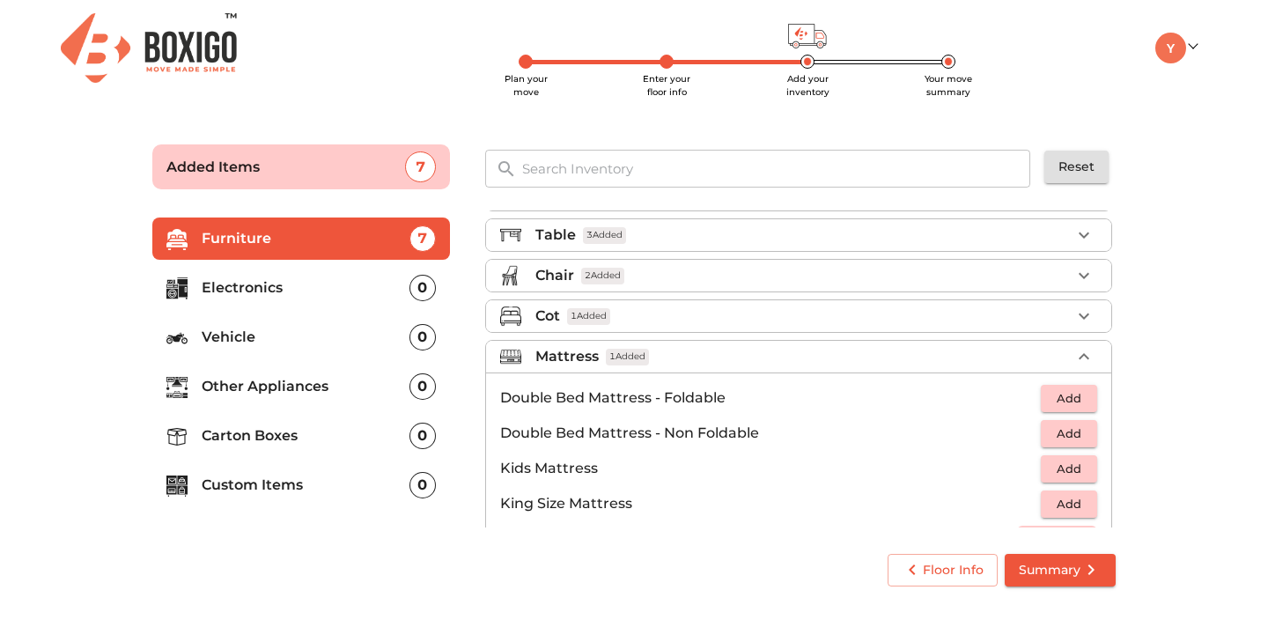
scroll to position [0, 0]
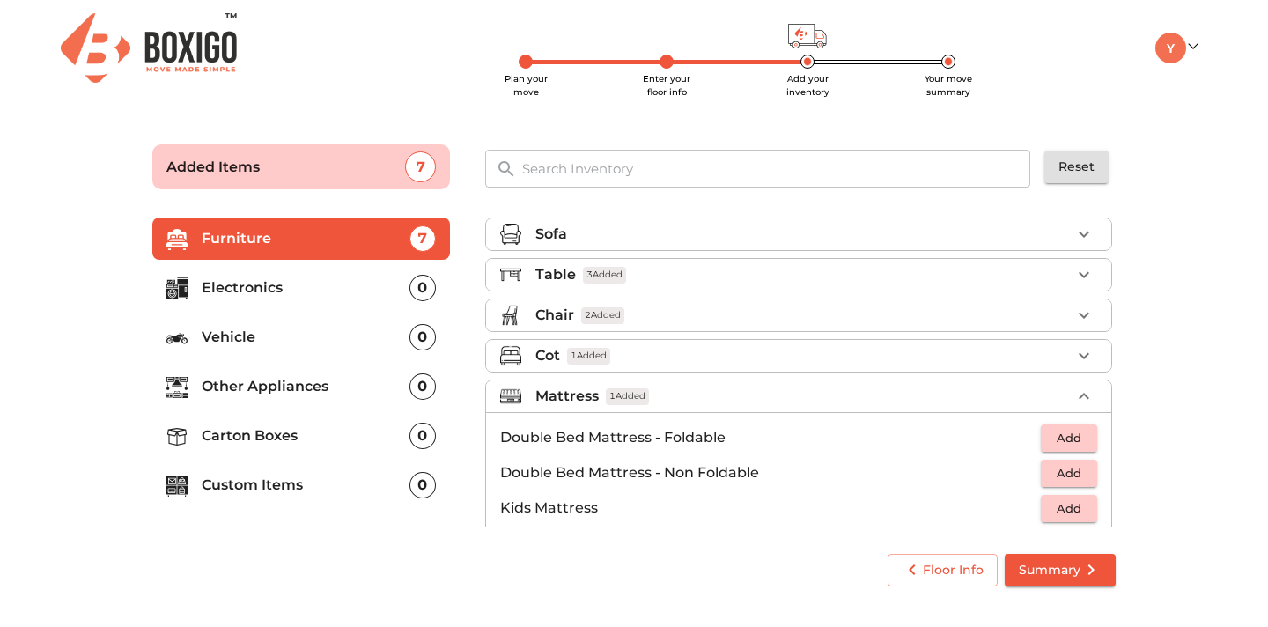
click at [1085, 386] on icon "button" at bounding box center [1083, 396] width 21 height 21
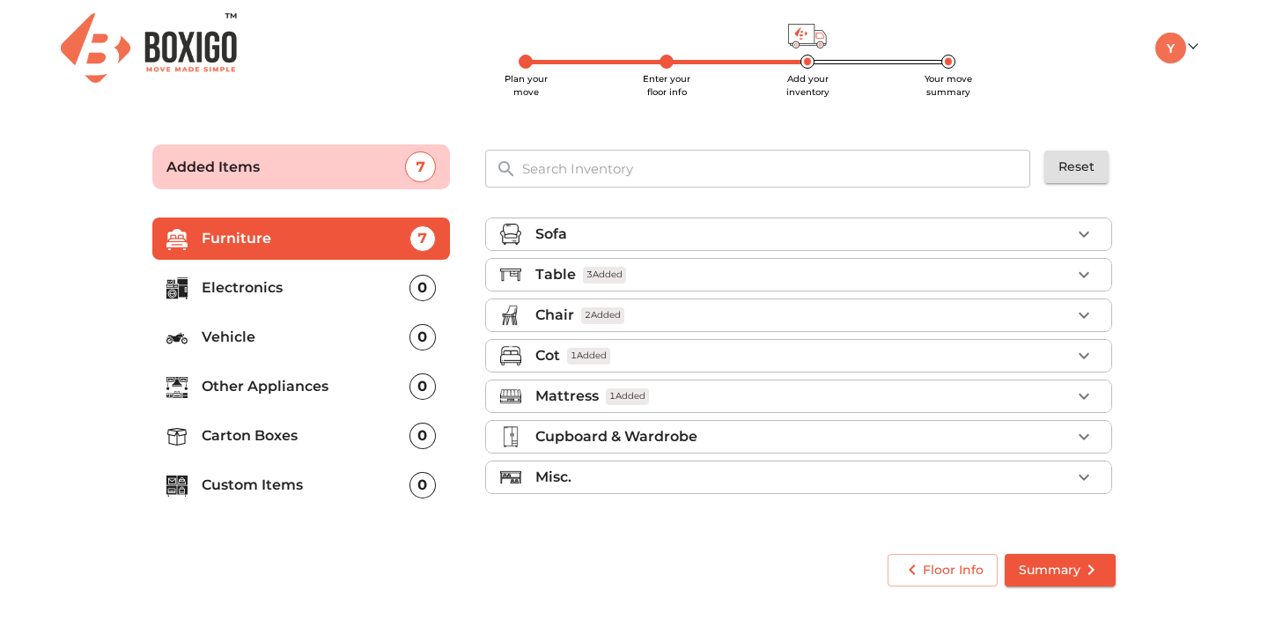
click at [1090, 426] on icon "button" at bounding box center [1083, 436] width 21 height 21
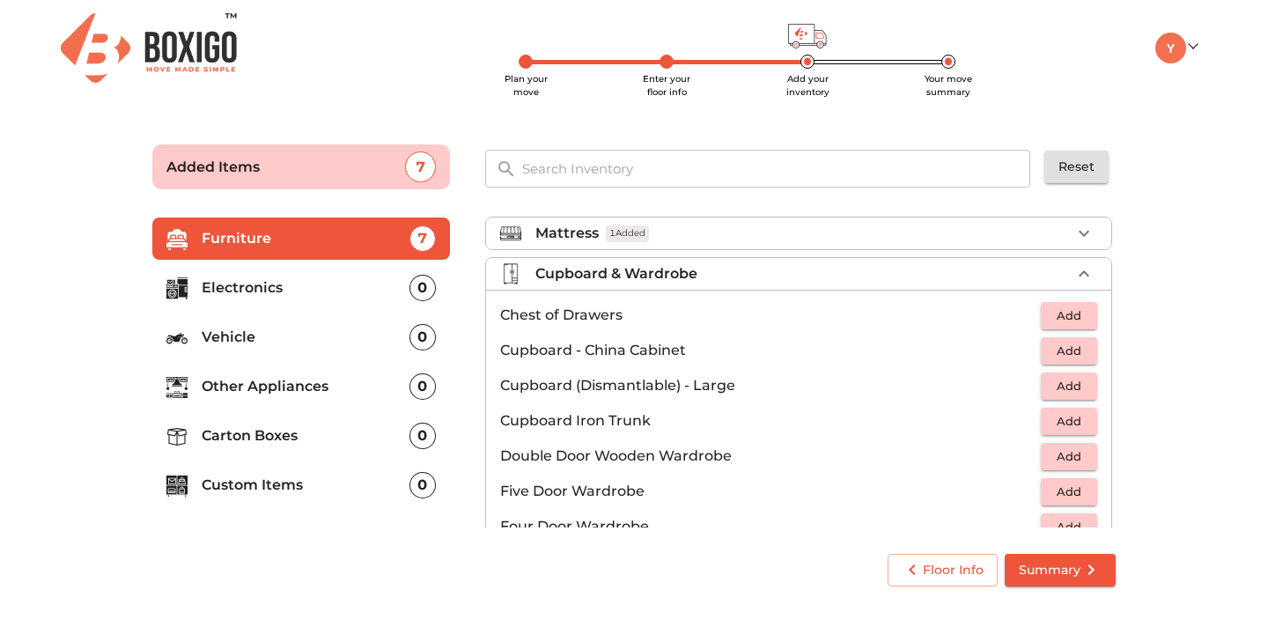
scroll to position [115, 0]
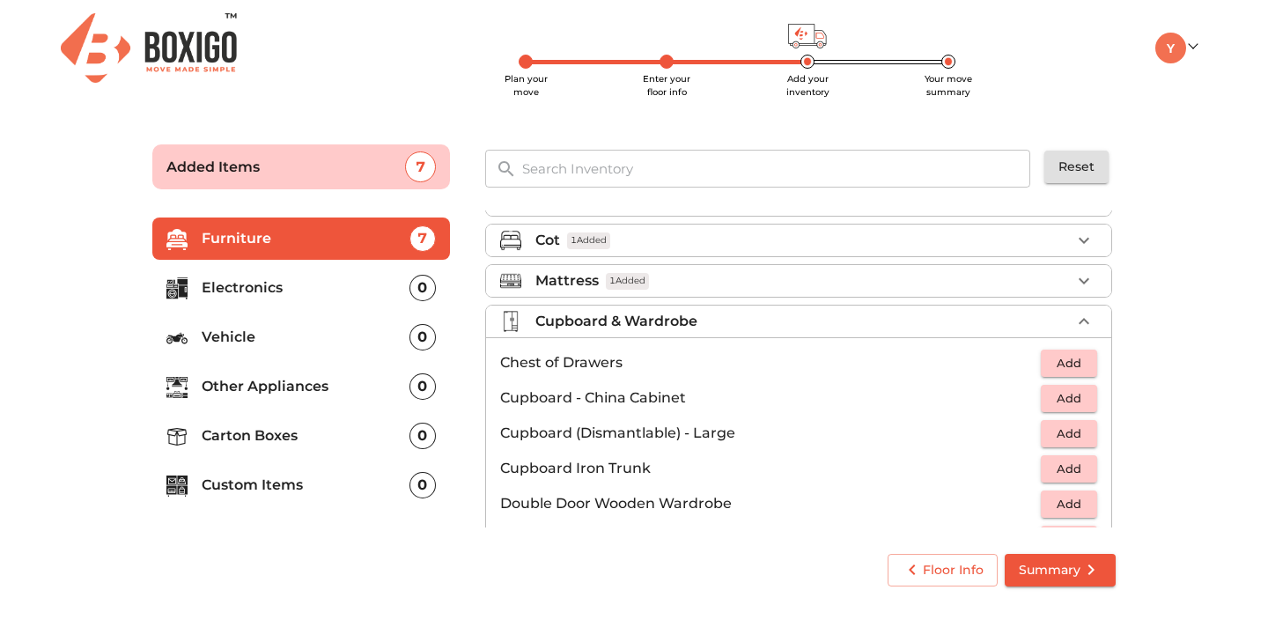
click at [1085, 320] on icon "button" at bounding box center [1083, 321] width 11 height 6
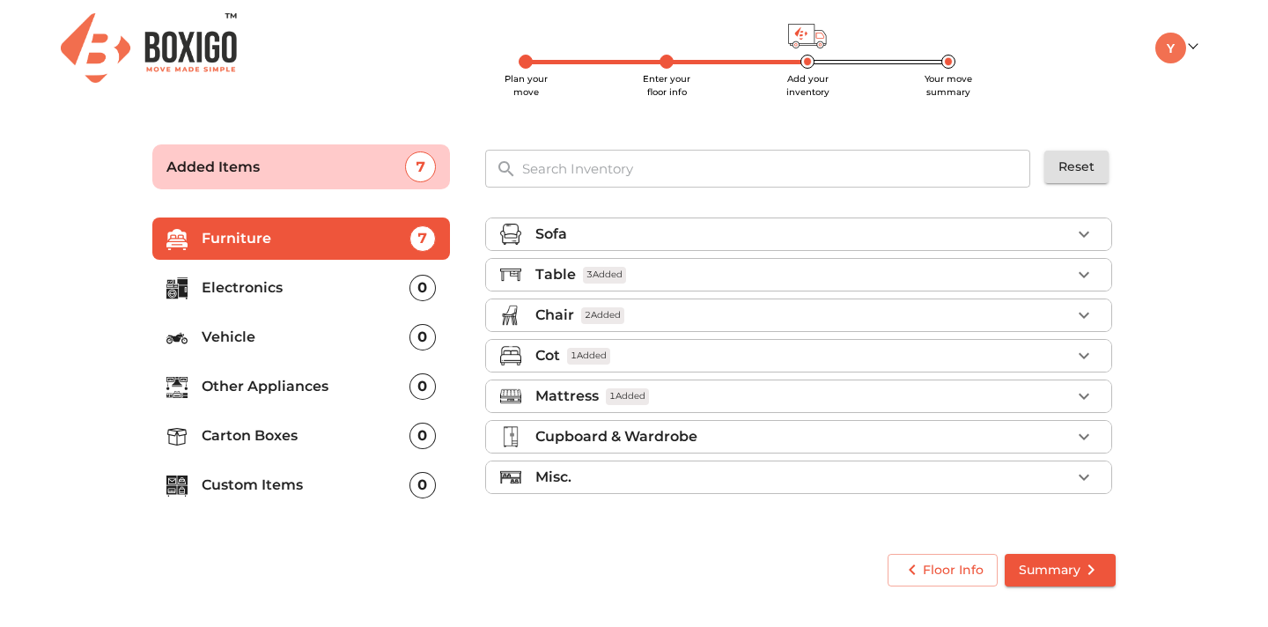
scroll to position [0, 0]
click at [1077, 486] on icon "button" at bounding box center [1083, 477] width 21 height 21
click at [1084, 477] on icon "button" at bounding box center [1083, 477] width 21 height 21
click at [600, 159] on input "text" at bounding box center [776, 169] width 531 height 38
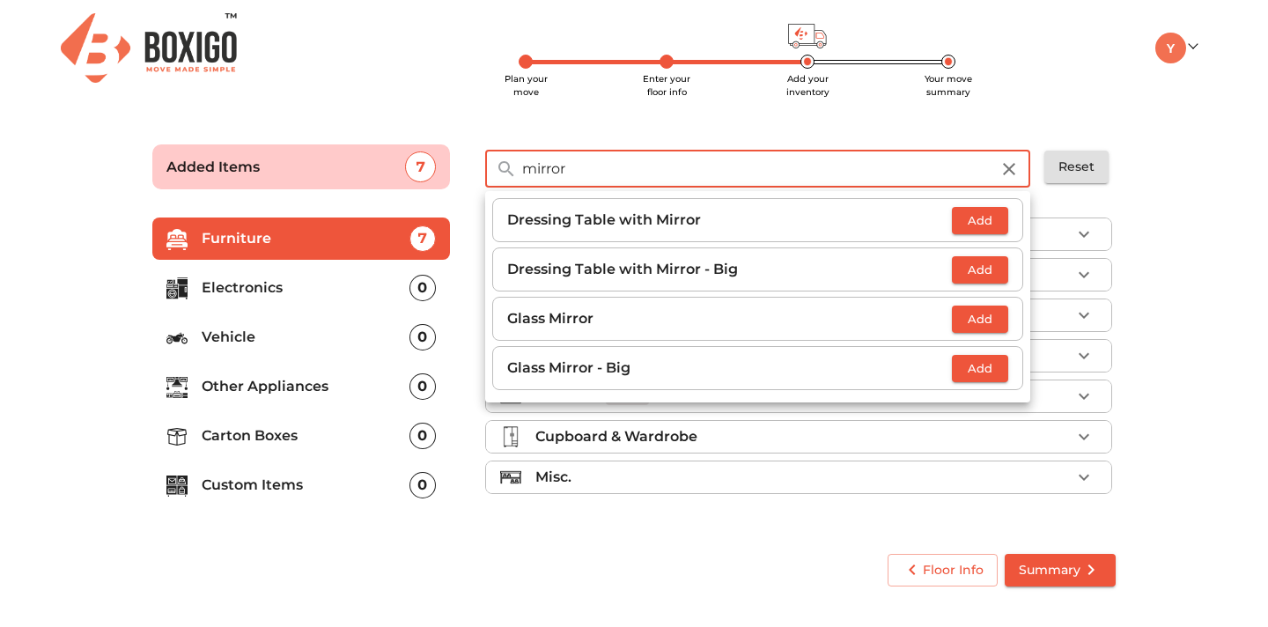
type input "mirror"
click at [970, 305] on li "Glass Mirror Add" at bounding box center [757, 319] width 531 height 44
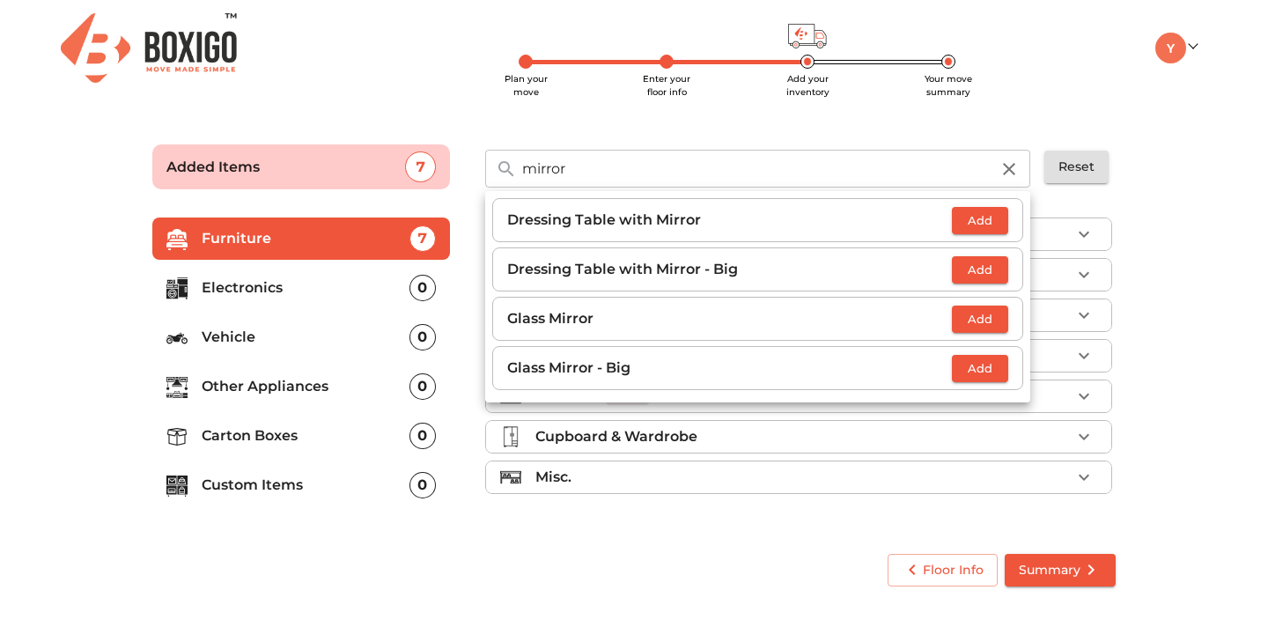
click at [970, 318] on span "Add" at bounding box center [979, 319] width 39 height 20
click at [1018, 168] on icon "button" at bounding box center [1008, 168] width 21 height 21
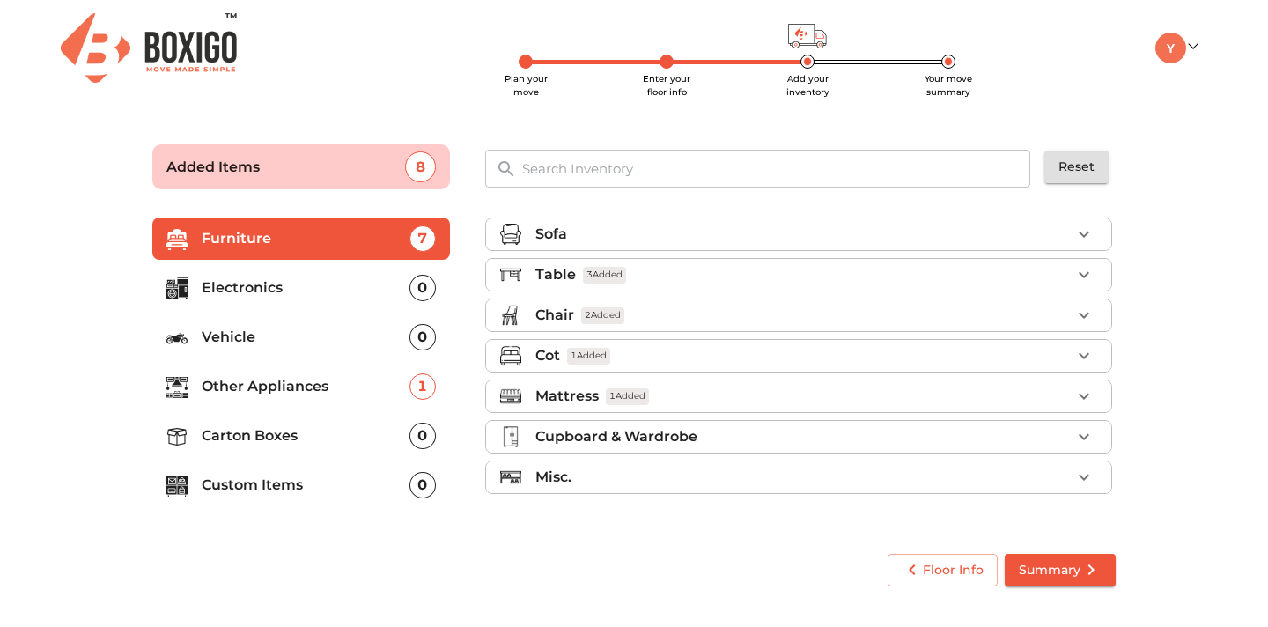
click at [772, 156] on input "text" at bounding box center [776, 169] width 531 height 38
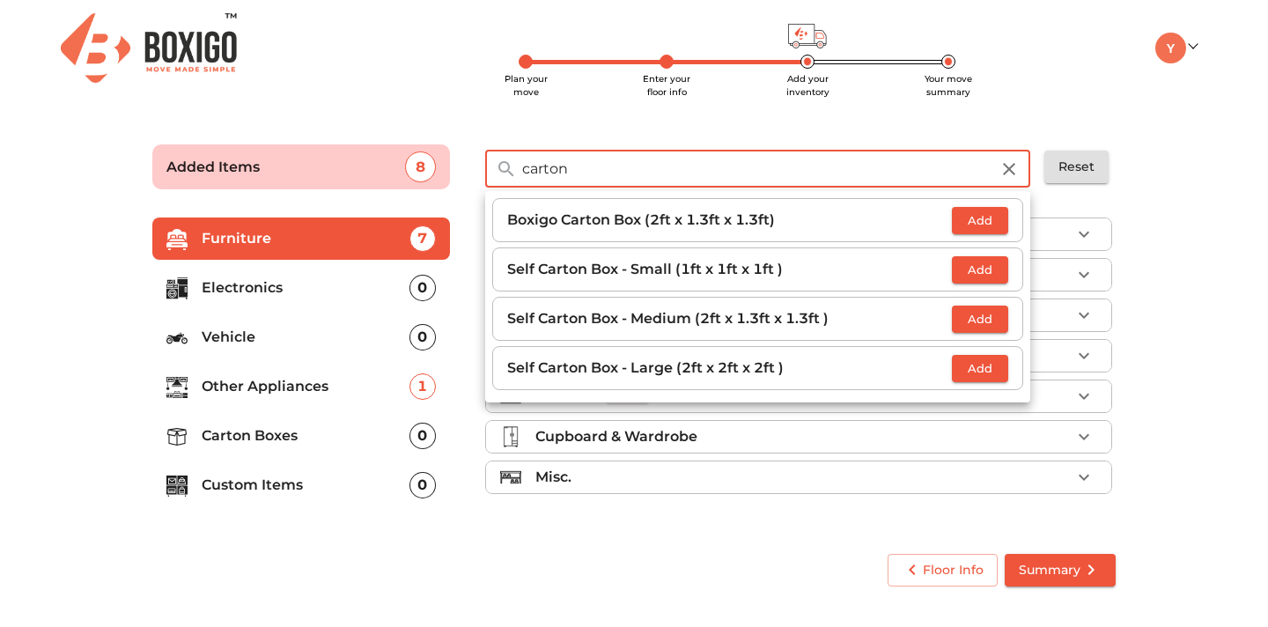
type input "carton"
click at [1006, 369] on button "Add" at bounding box center [980, 368] width 56 height 27
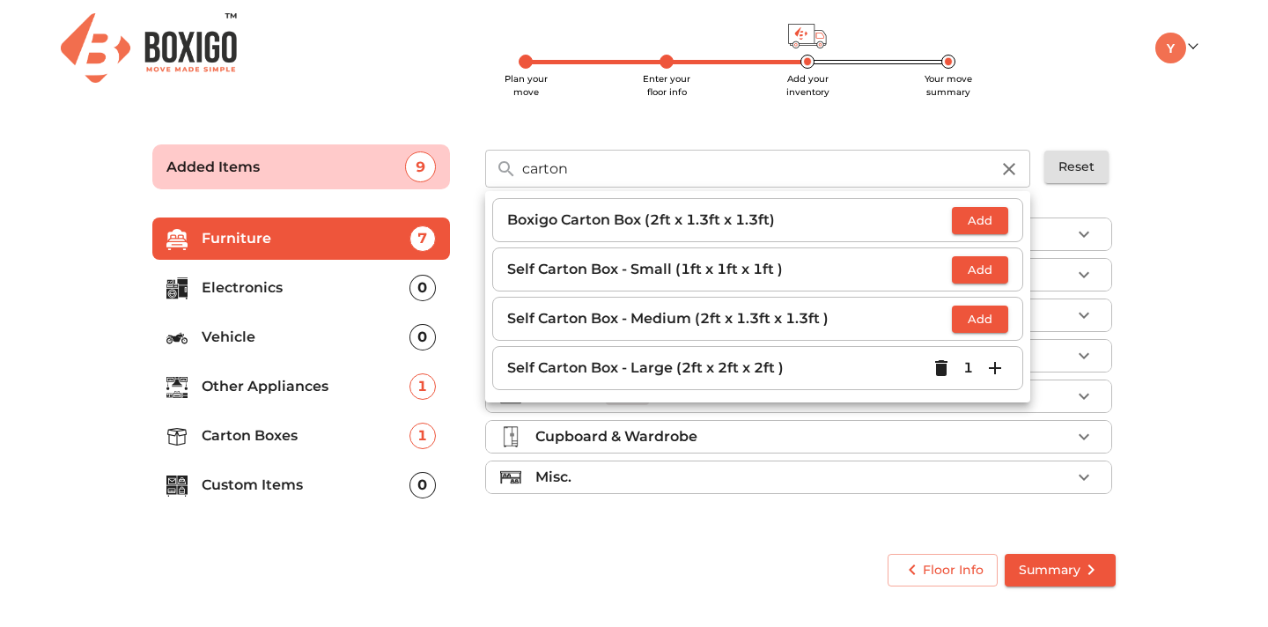
click at [989, 330] on button "Add" at bounding box center [980, 318] width 56 height 27
click at [991, 320] on icon "button" at bounding box center [994, 318] width 21 height 21
click at [995, 264] on span "Add" at bounding box center [979, 270] width 39 height 20
click at [995, 264] on icon "button" at bounding box center [995, 269] width 12 height 12
click at [936, 533] on div "Sofa Table 3 Added Chair 2 Added Cot 1 Added Mattress 1 Added Cupboard & Wardro…" at bounding box center [800, 369] width 644 height 333
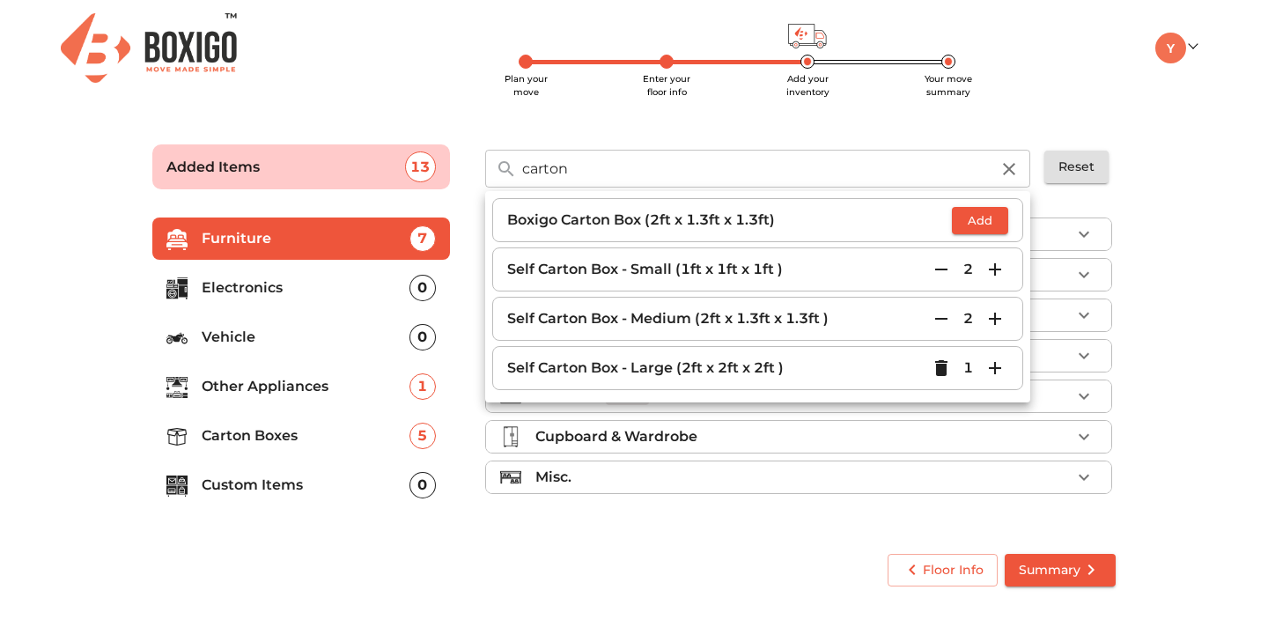
click at [1016, 172] on icon "button" at bounding box center [1008, 168] width 21 height 21
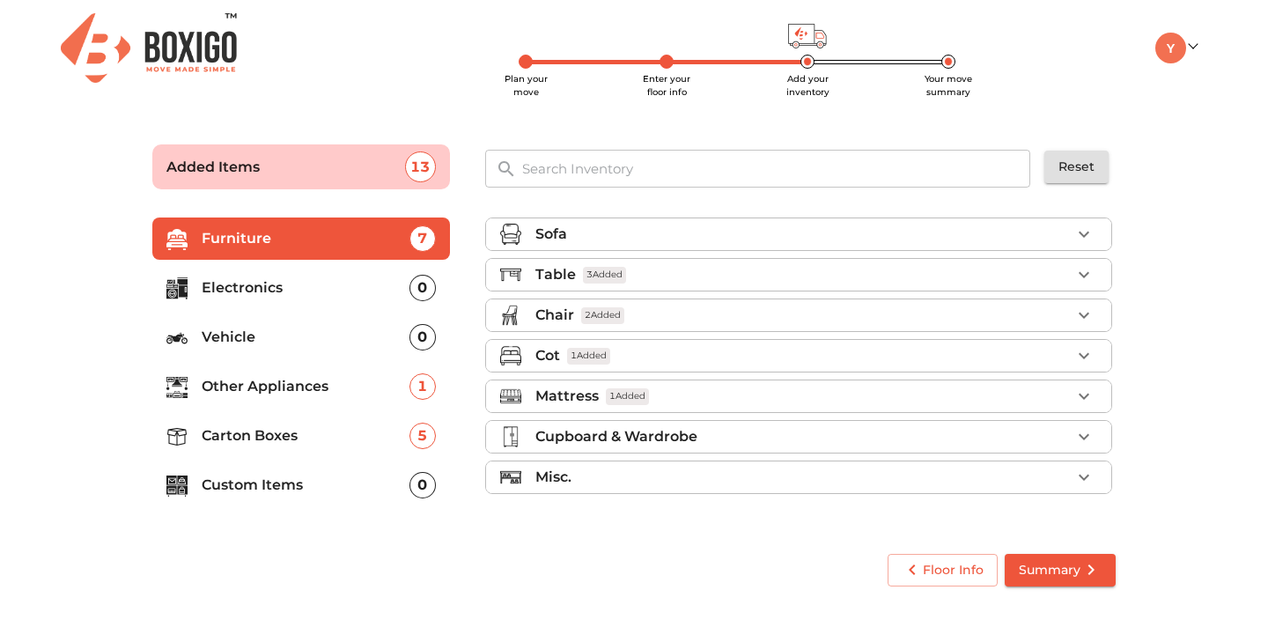
click at [890, 166] on input "text" at bounding box center [776, 169] width 531 height 38
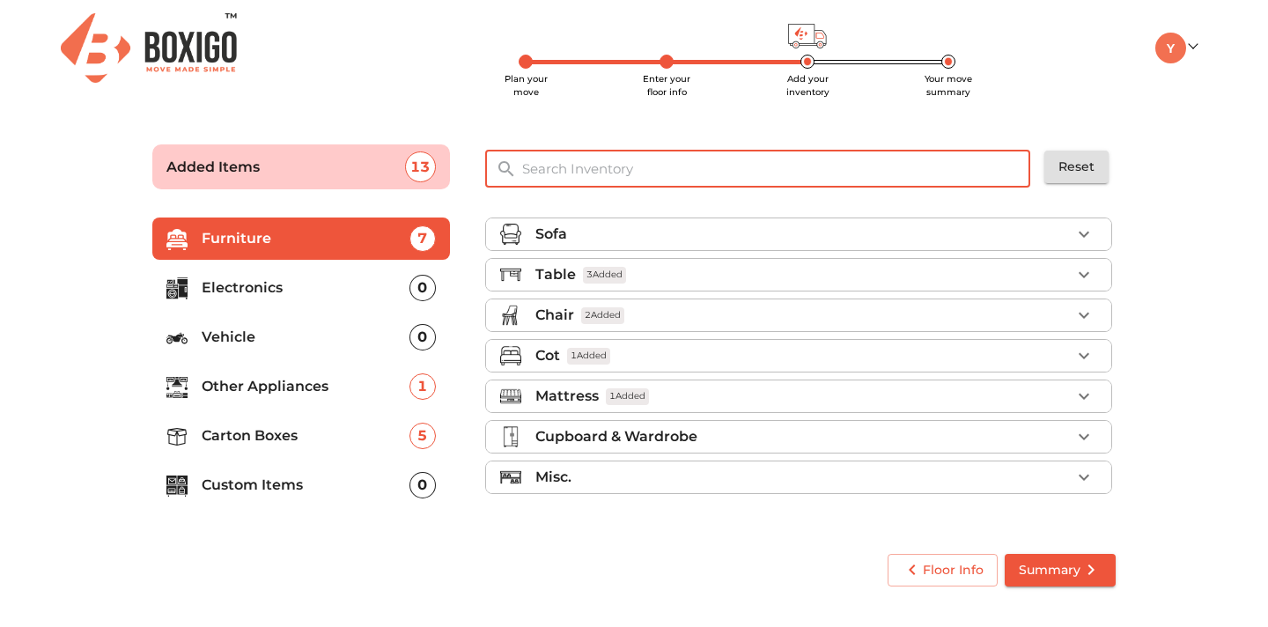
click at [283, 388] on p "Other Appliances" at bounding box center [306, 386] width 208 height 21
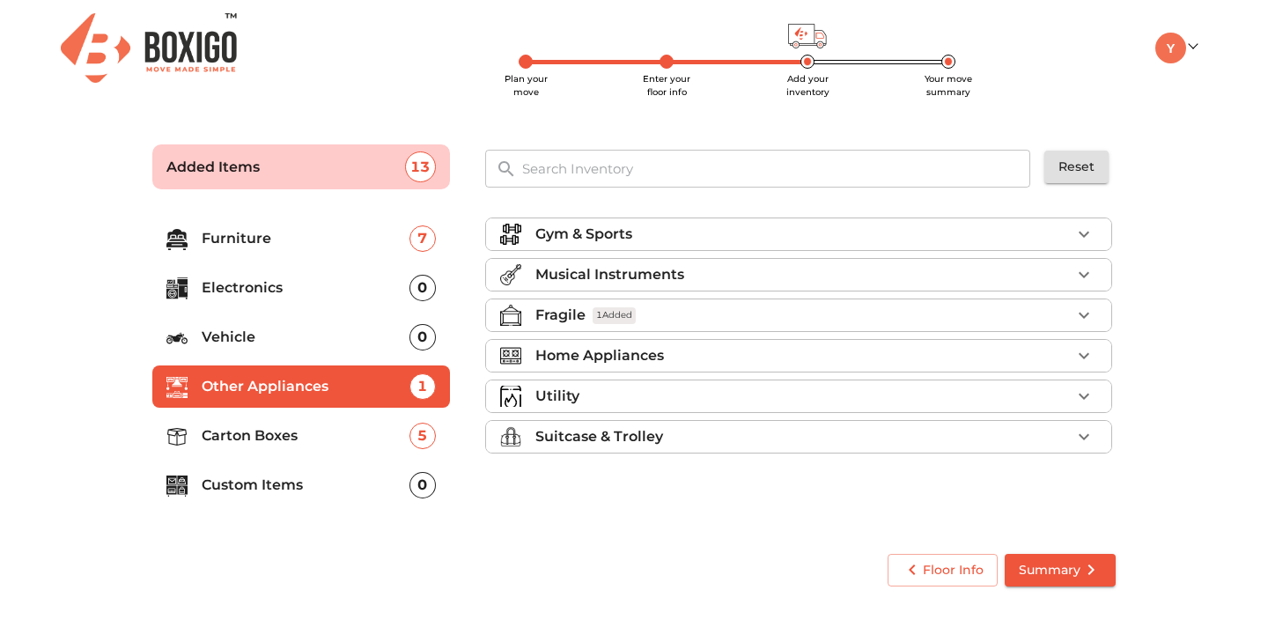
click at [693, 358] on div "Home Appliances" at bounding box center [802, 355] width 535 height 21
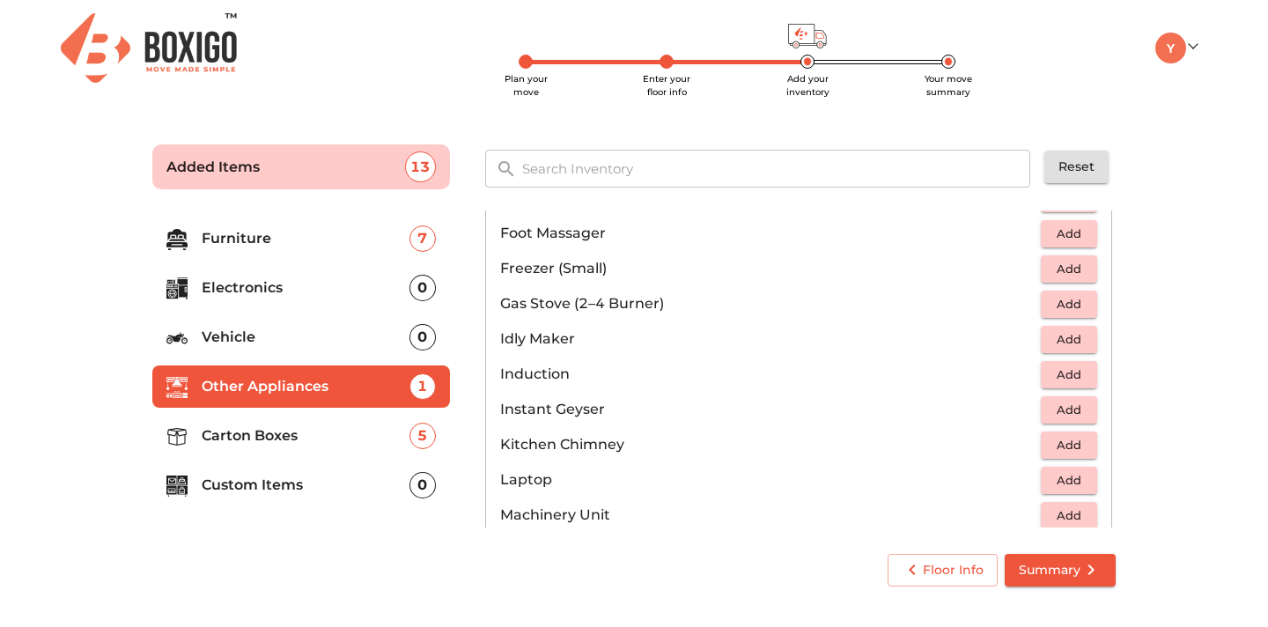
scroll to position [710, 0]
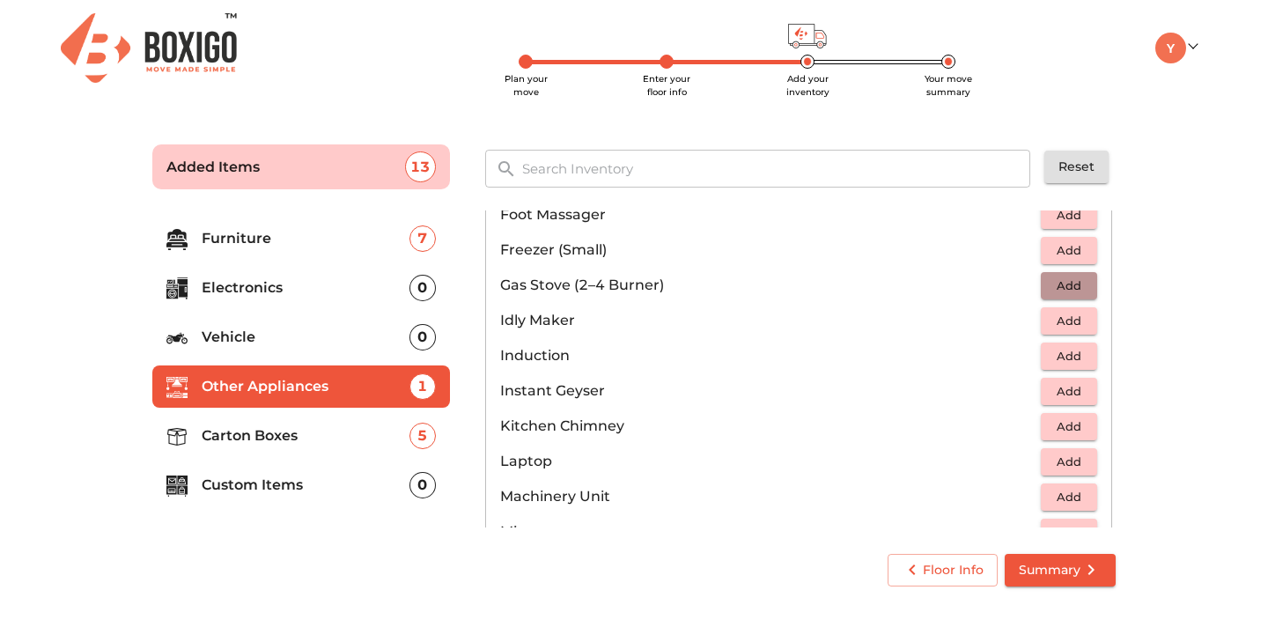
click at [1067, 283] on span "Add" at bounding box center [1068, 286] width 39 height 20
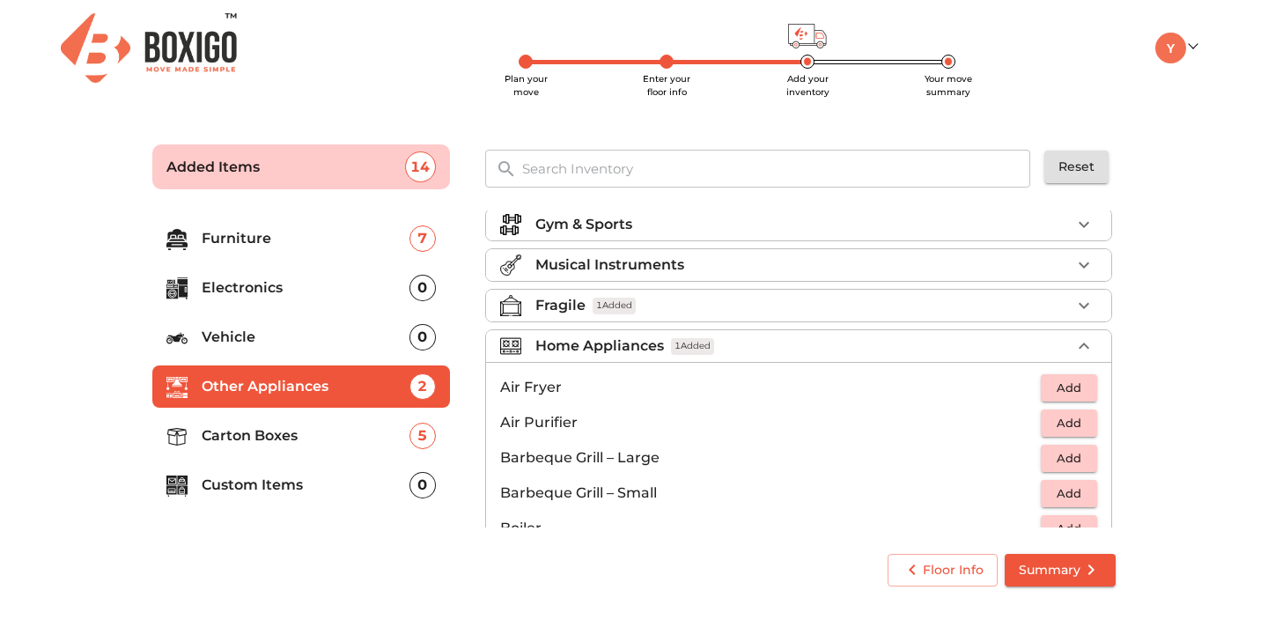
scroll to position [0, 0]
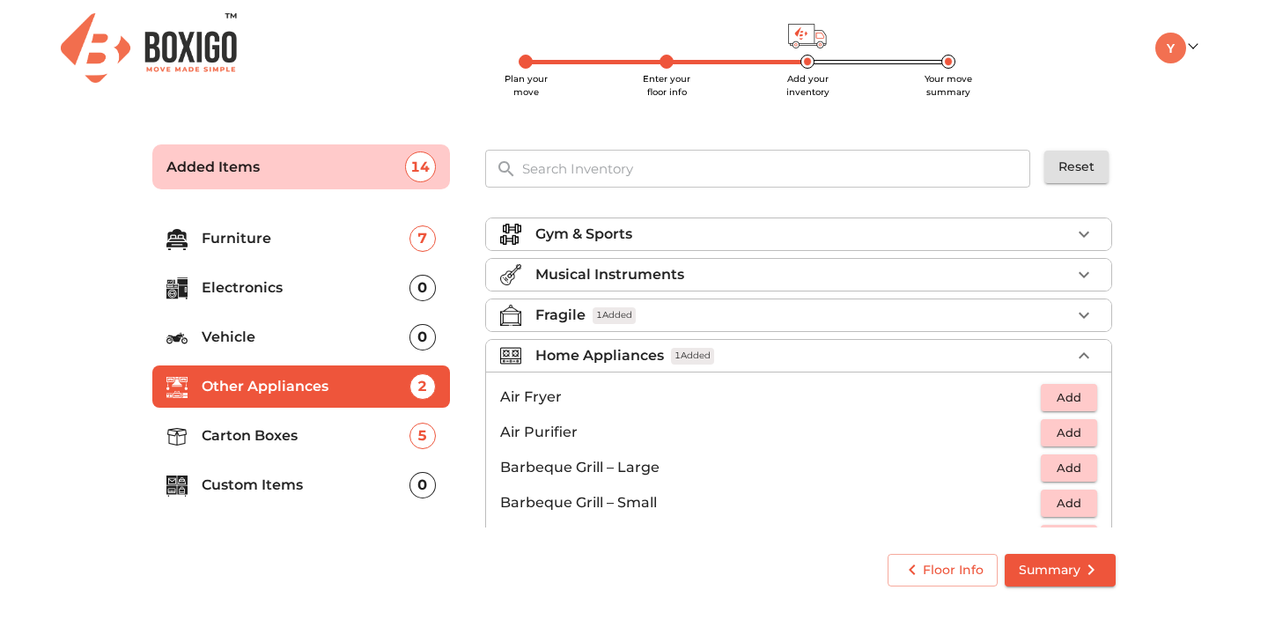
click at [1075, 348] on icon "button" at bounding box center [1083, 355] width 21 height 21
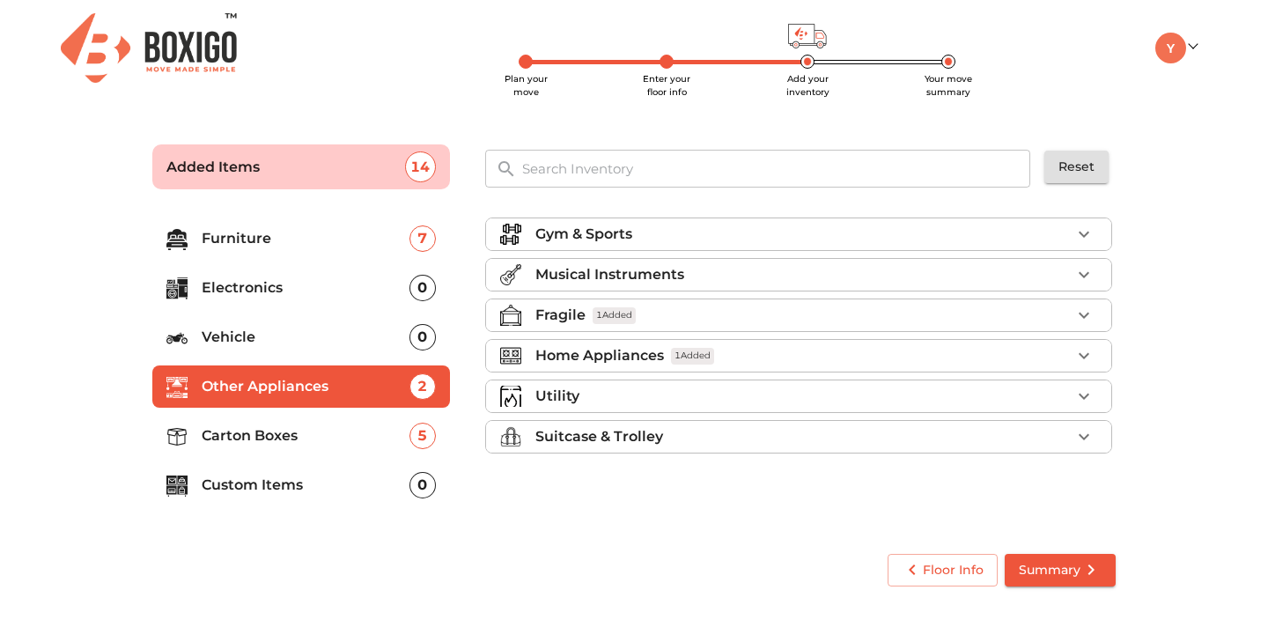
click at [832, 380] on li "Utility" at bounding box center [798, 396] width 625 height 32
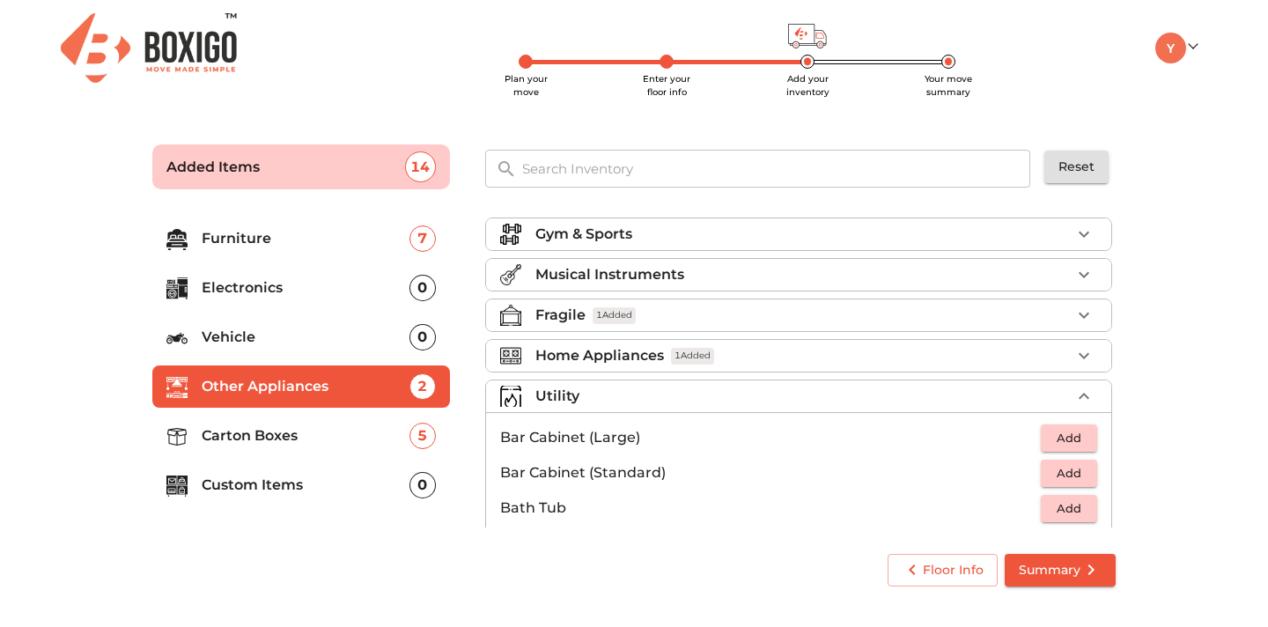
click at [1083, 386] on icon "button" at bounding box center [1083, 396] width 21 height 21
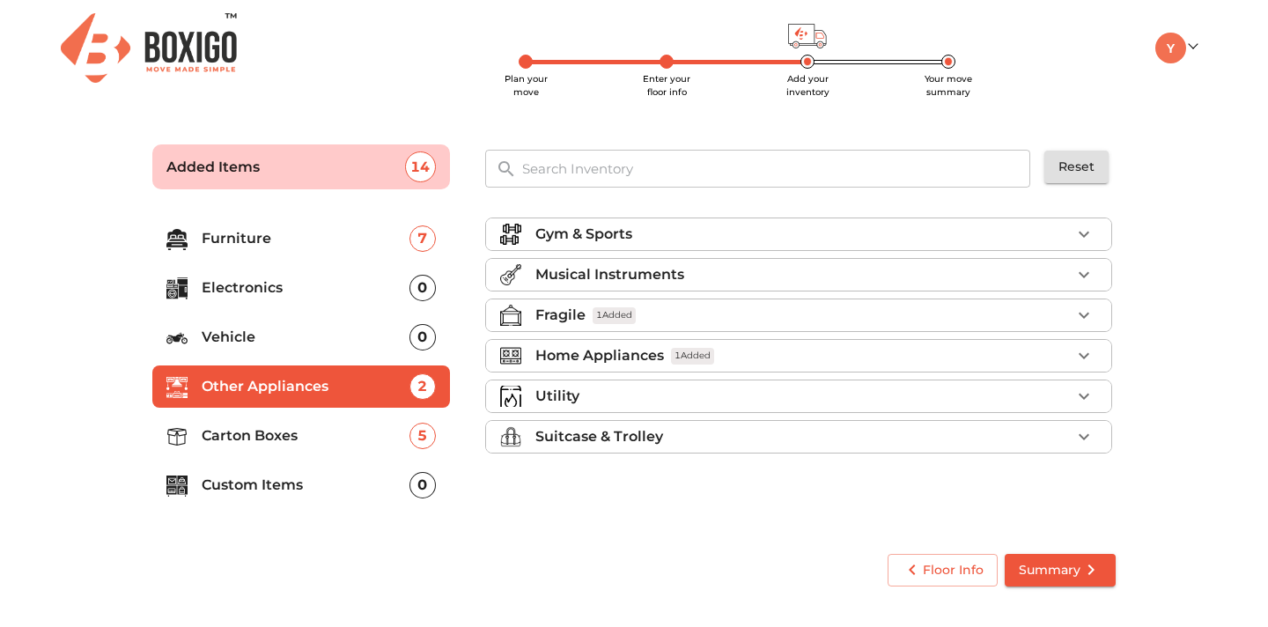
click at [695, 179] on input "text" at bounding box center [776, 169] width 531 height 38
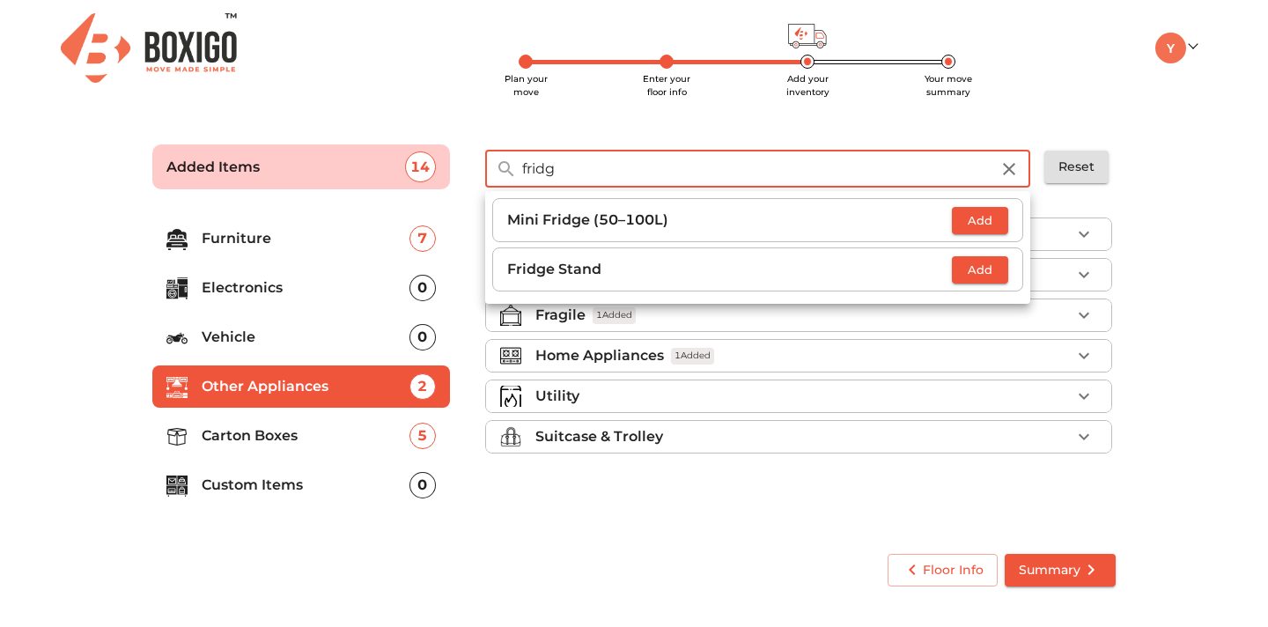
type input "fridge"
click button "Summary" at bounding box center [1059, 570] width 111 height 33
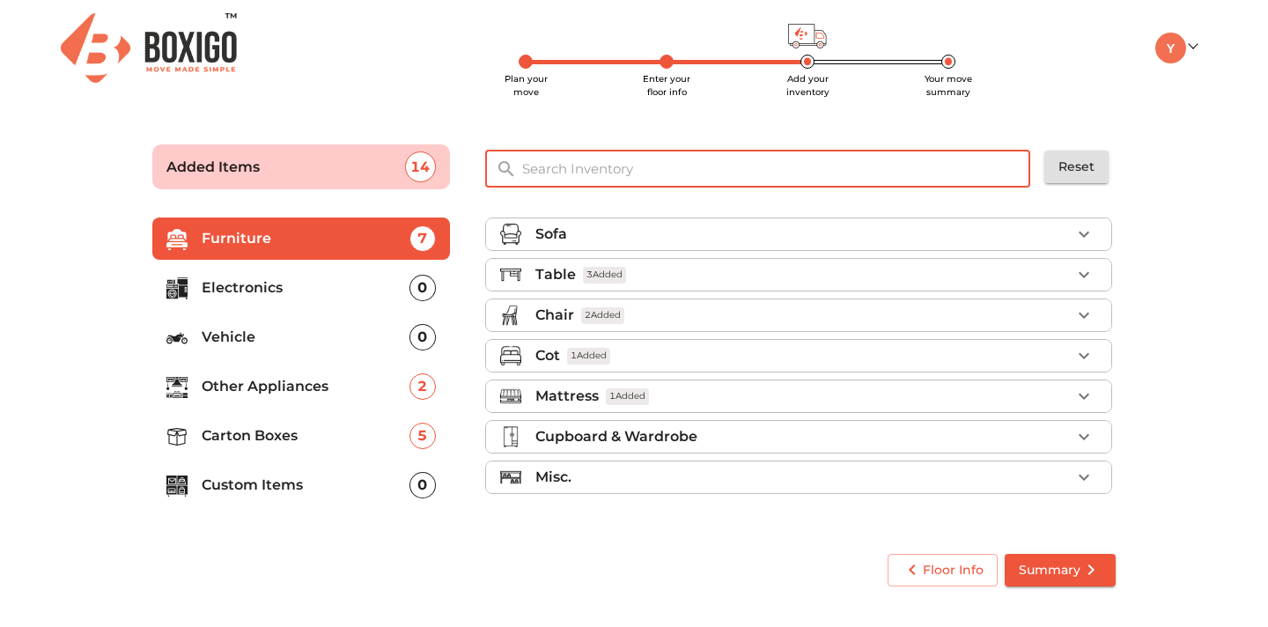
click at [668, 173] on input "text" at bounding box center [776, 169] width 531 height 38
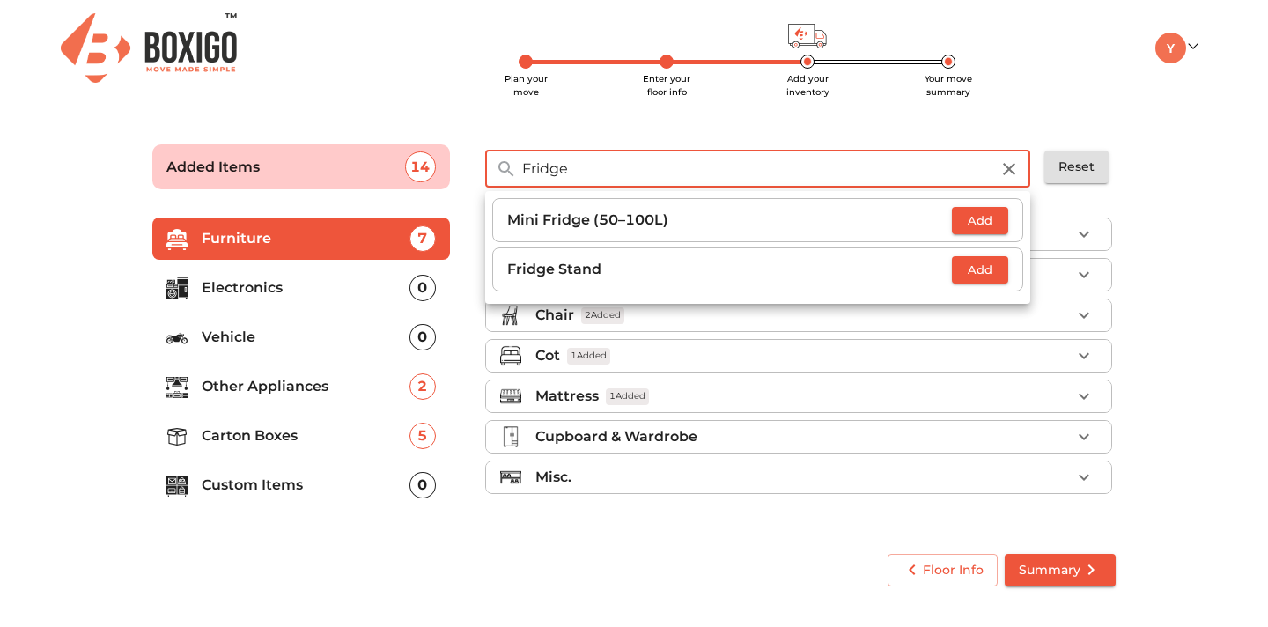
type input "Fridge"
click at [754, 229] on p "Mini Fridge (50–100L)" at bounding box center [729, 220] width 445 height 21
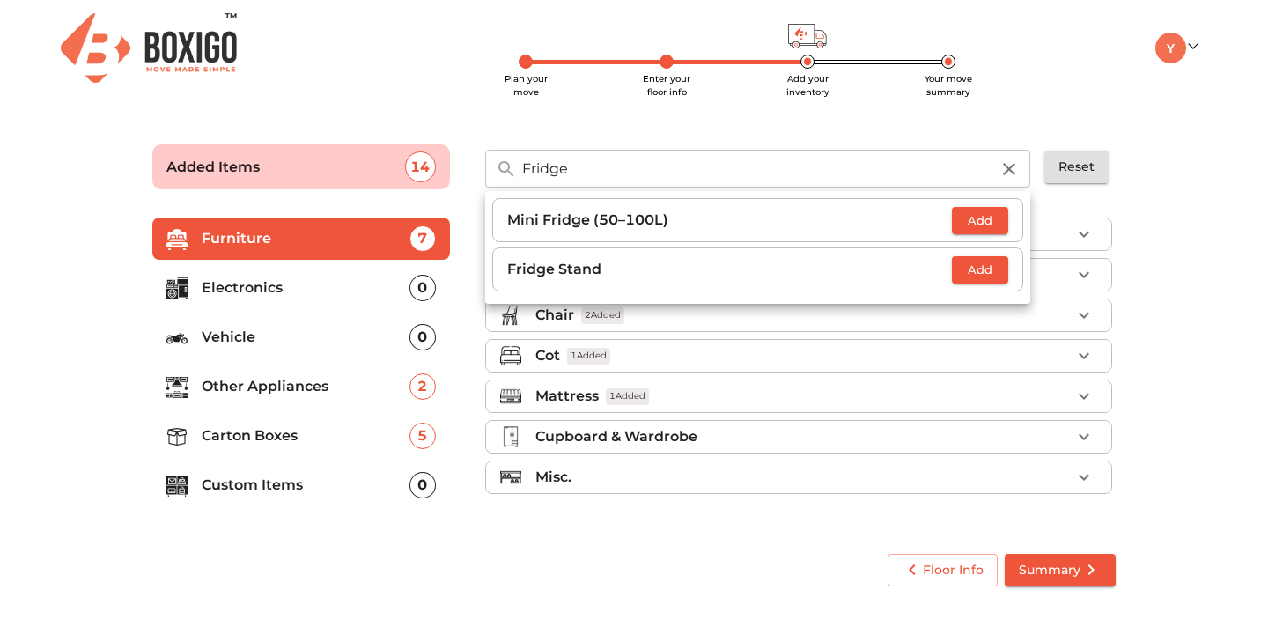
click at [720, 183] on input "Fridge" at bounding box center [755, 169] width 489 height 38
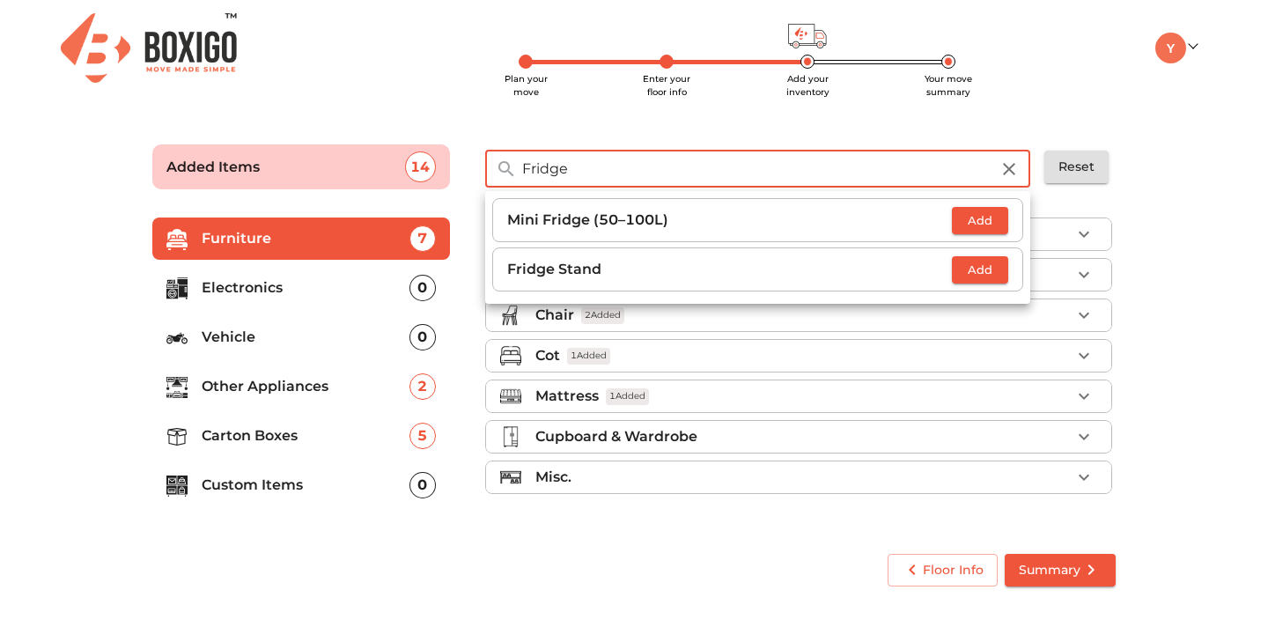
click at [720, 183] on input "Fridge" at bounding box center [755, 169] width 489 height 38
